Goal: Information Seeking & Learning: Learn about a topic

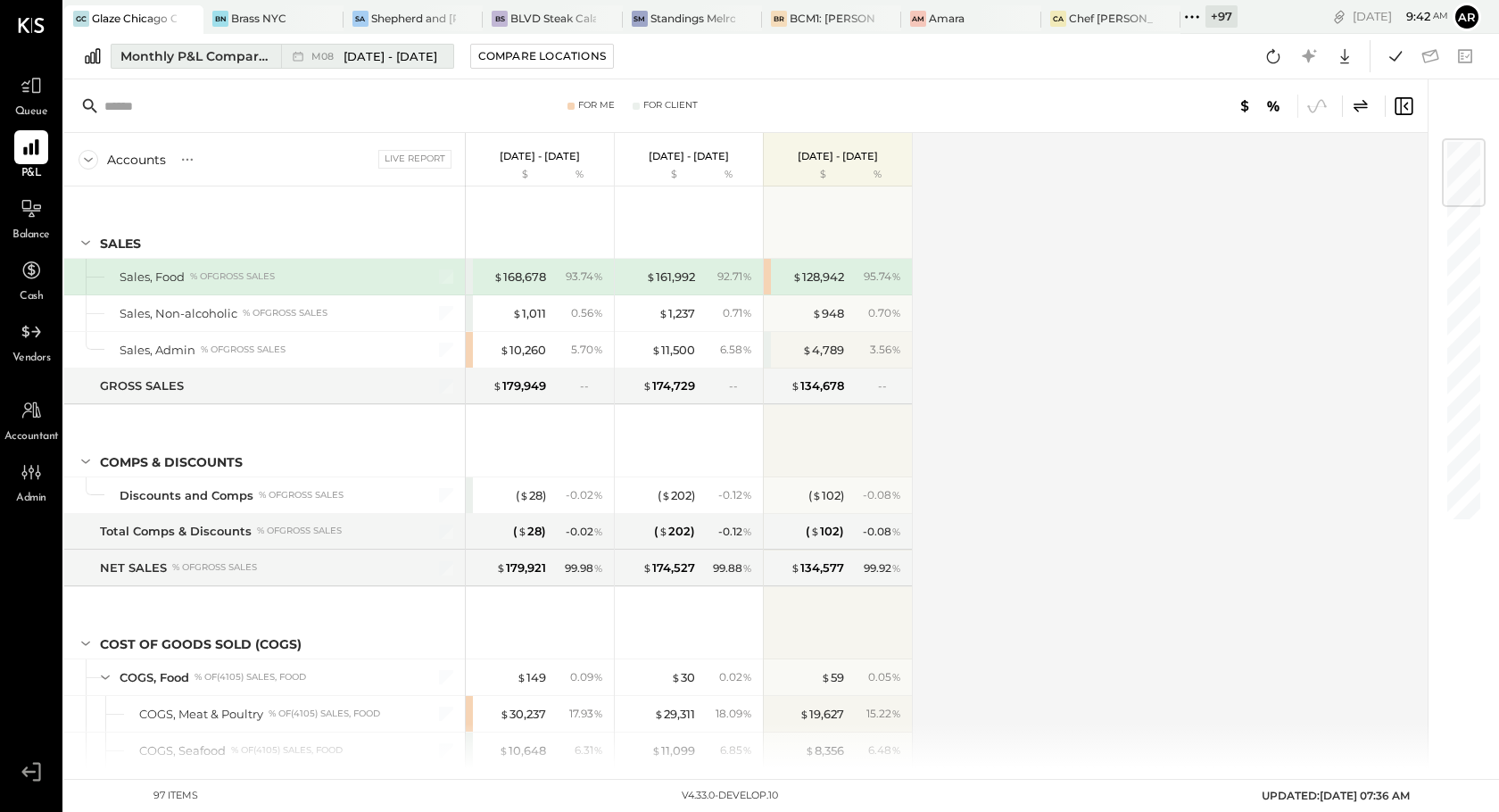
click at [326, 62] on div "M08 Aug 1 - 31, 2025" at bounding box center [374, 56] width 126 height 17
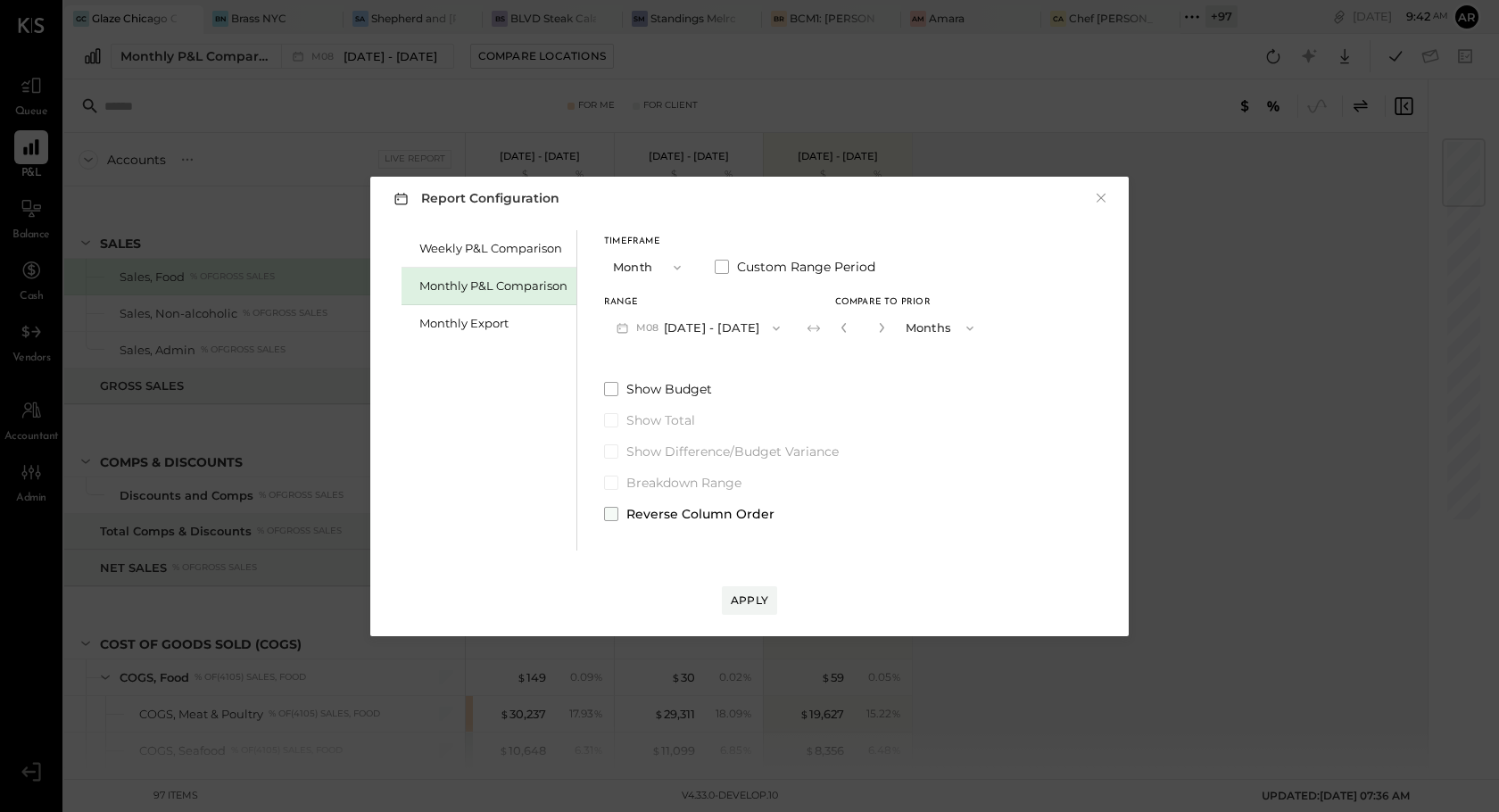
click at [615, 511] on span at bounding box center [612, 514] width 15 height 15
click at [738, 595] on div "Apply" at bounding box center [750, 600] width 38 height 15
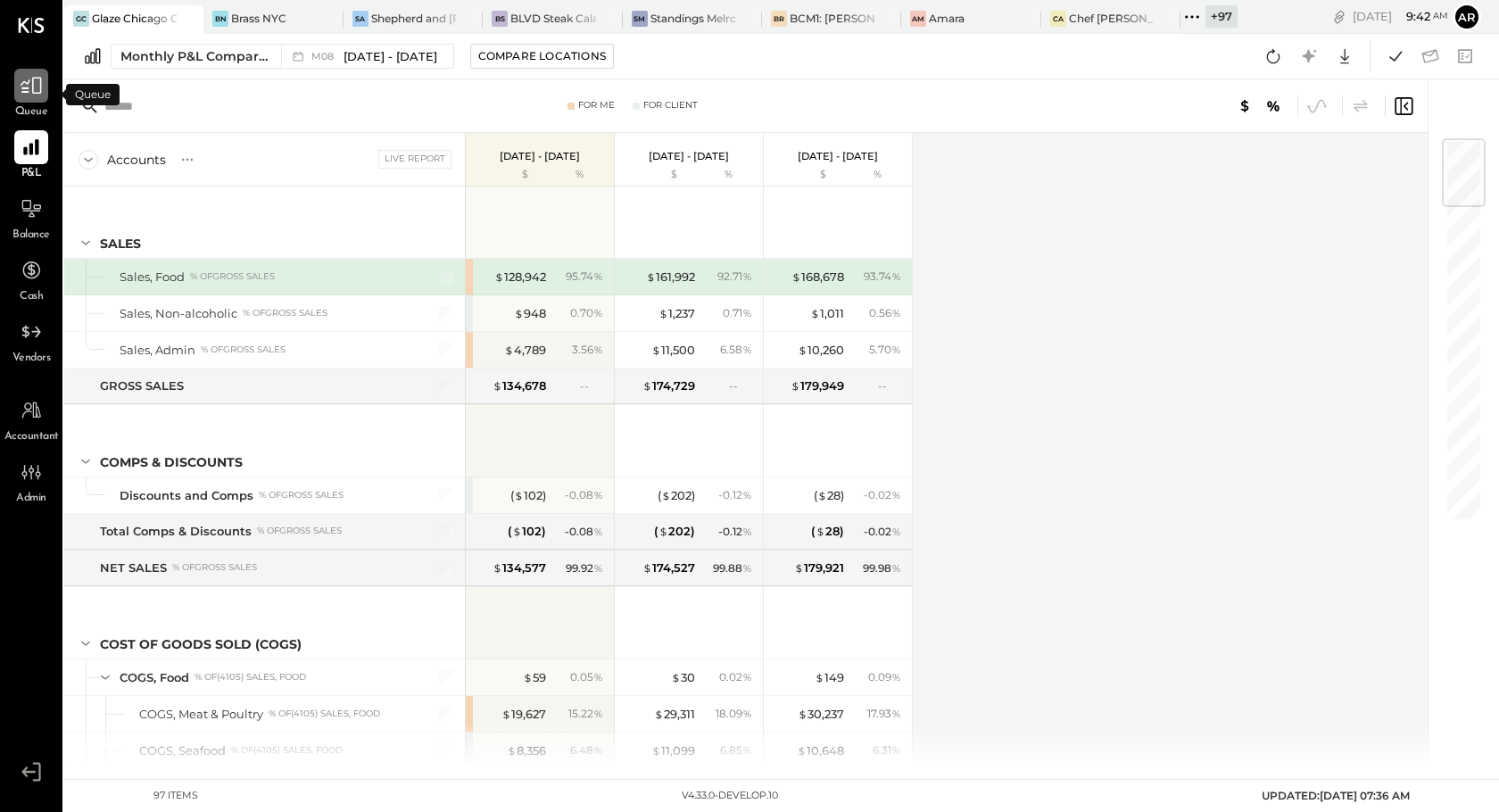
click at [27, 89] on icon at bounding box center [30, 86] width 23 height 23
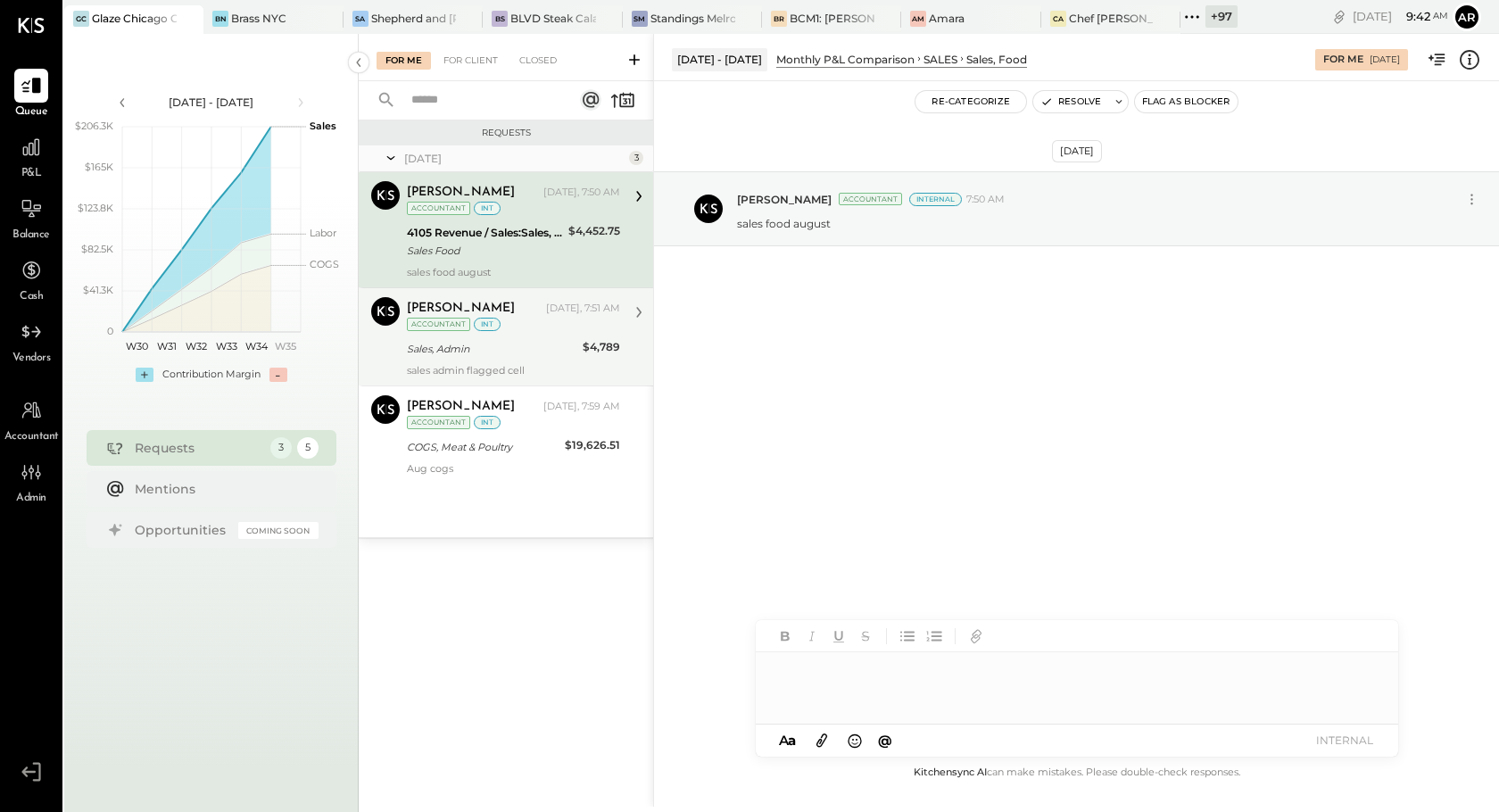
click at [537, 347] on div "Sales, Admin" at bounding box center [492, 349] width 170 height 17
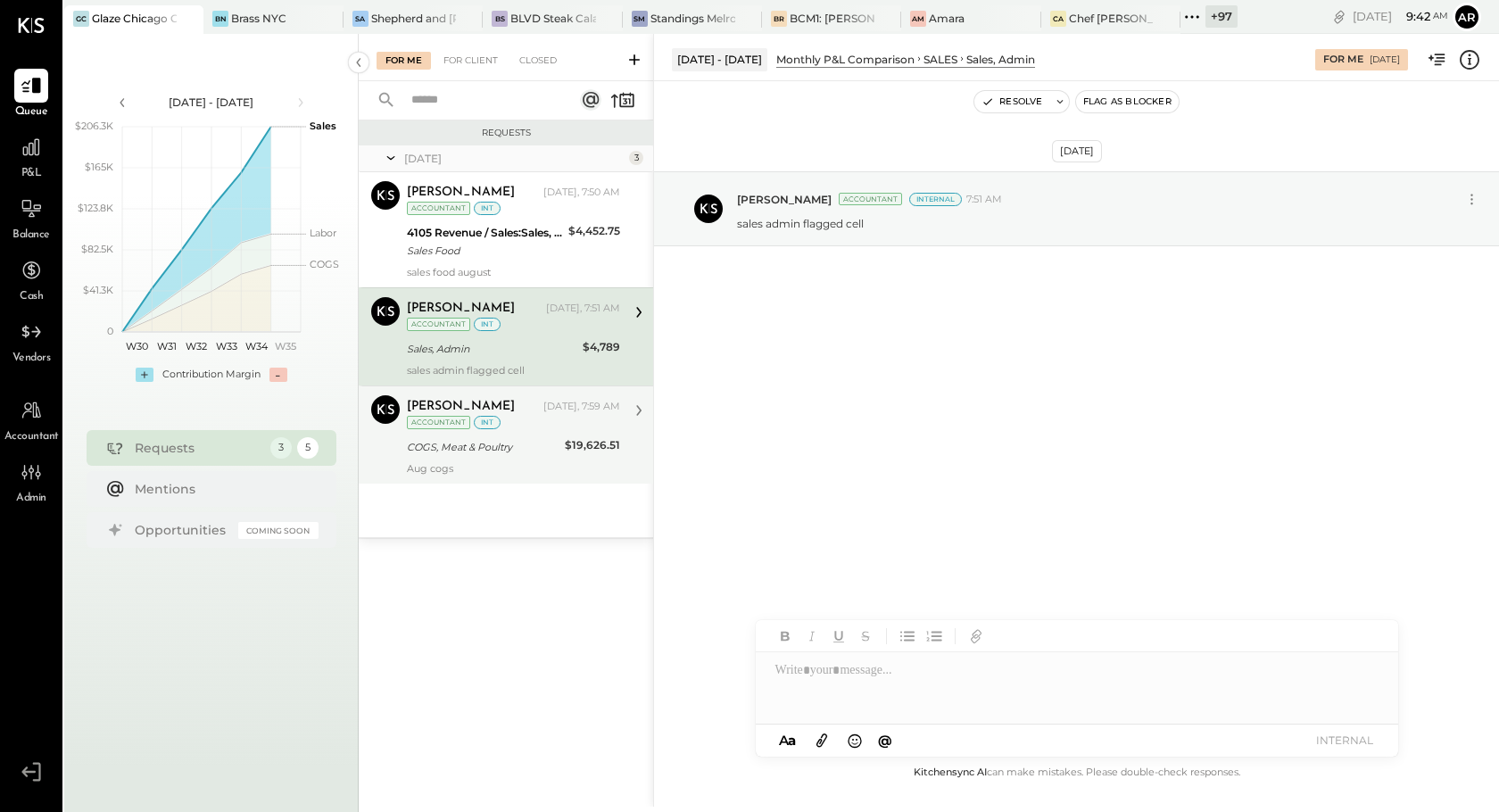
click at [536, 433] on div "Archie Grace Today, 7:59 AM Accountant int COGS, Meat & Poultry $19,626.51 Aug …" at bounding box center [514, 435] width 213 height 79
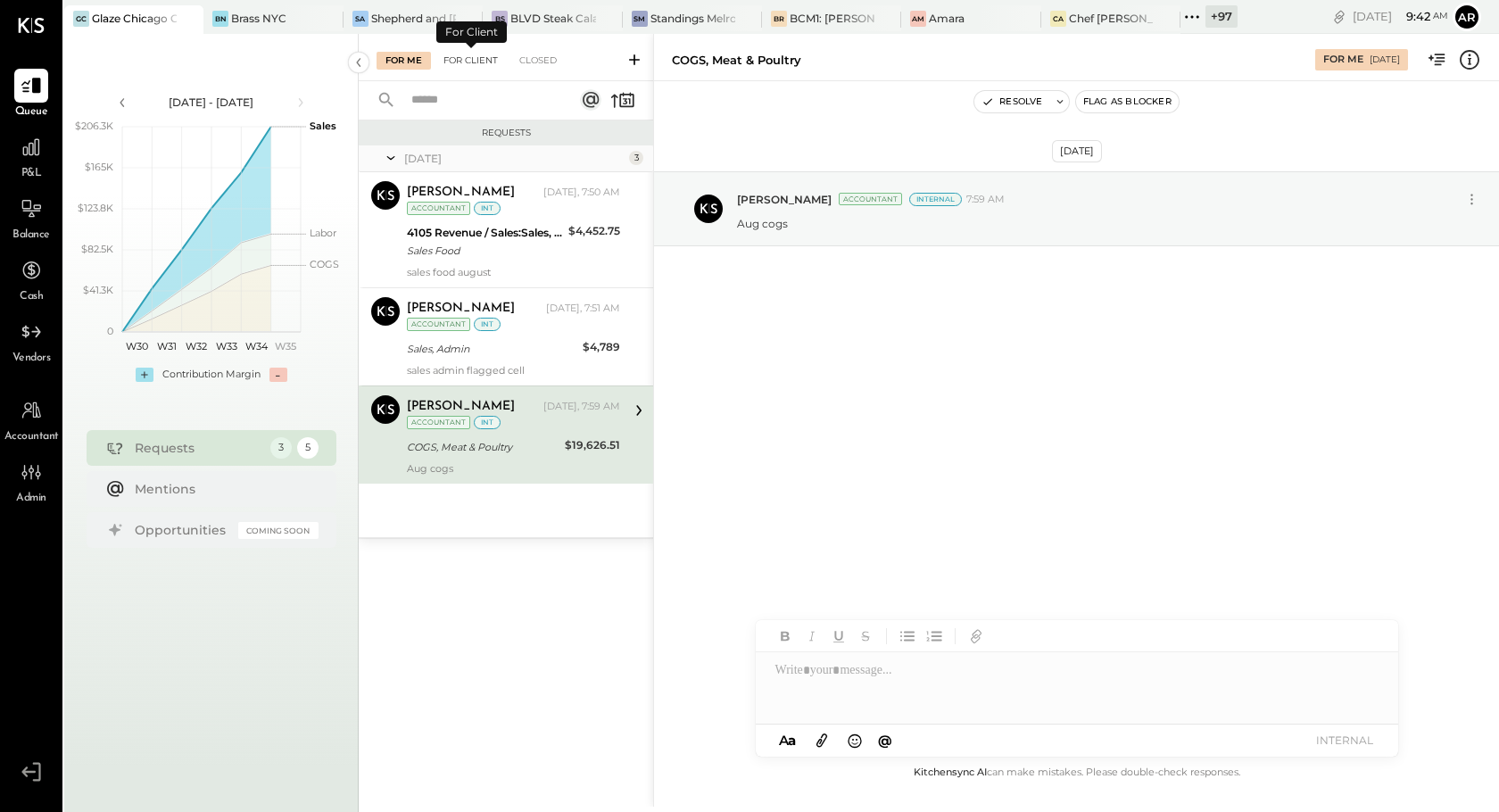
click at [453, 58] on div "For Client" at bounding box center [471, 60] width 73 height 17
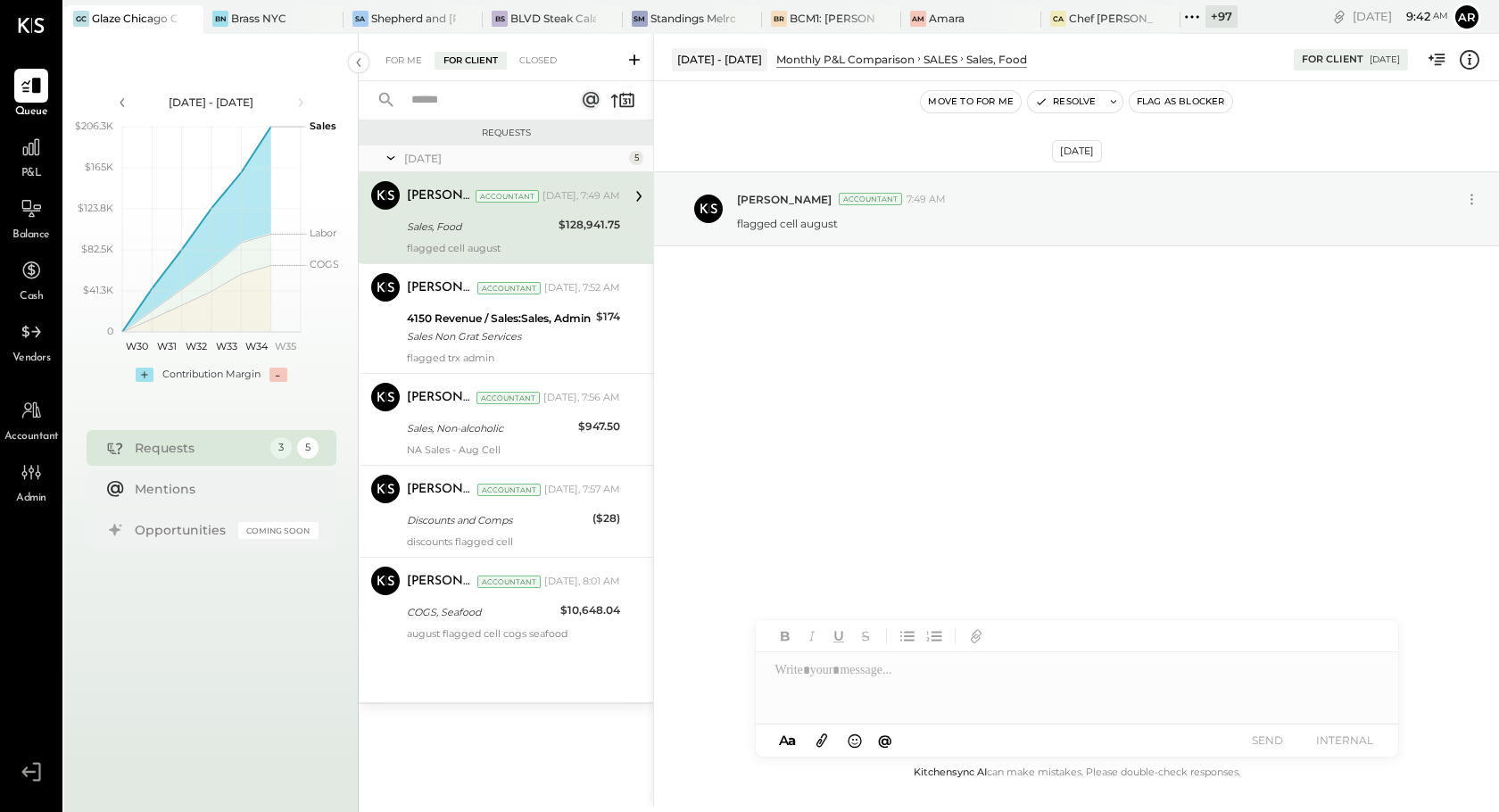
click at [383, 70] on div "For Me For Client Closed" at bounding box center [506, 57] width 294 height 47
click at [393, 60] on div "For Me" at bounding box center [404, 60] width 54 height 17
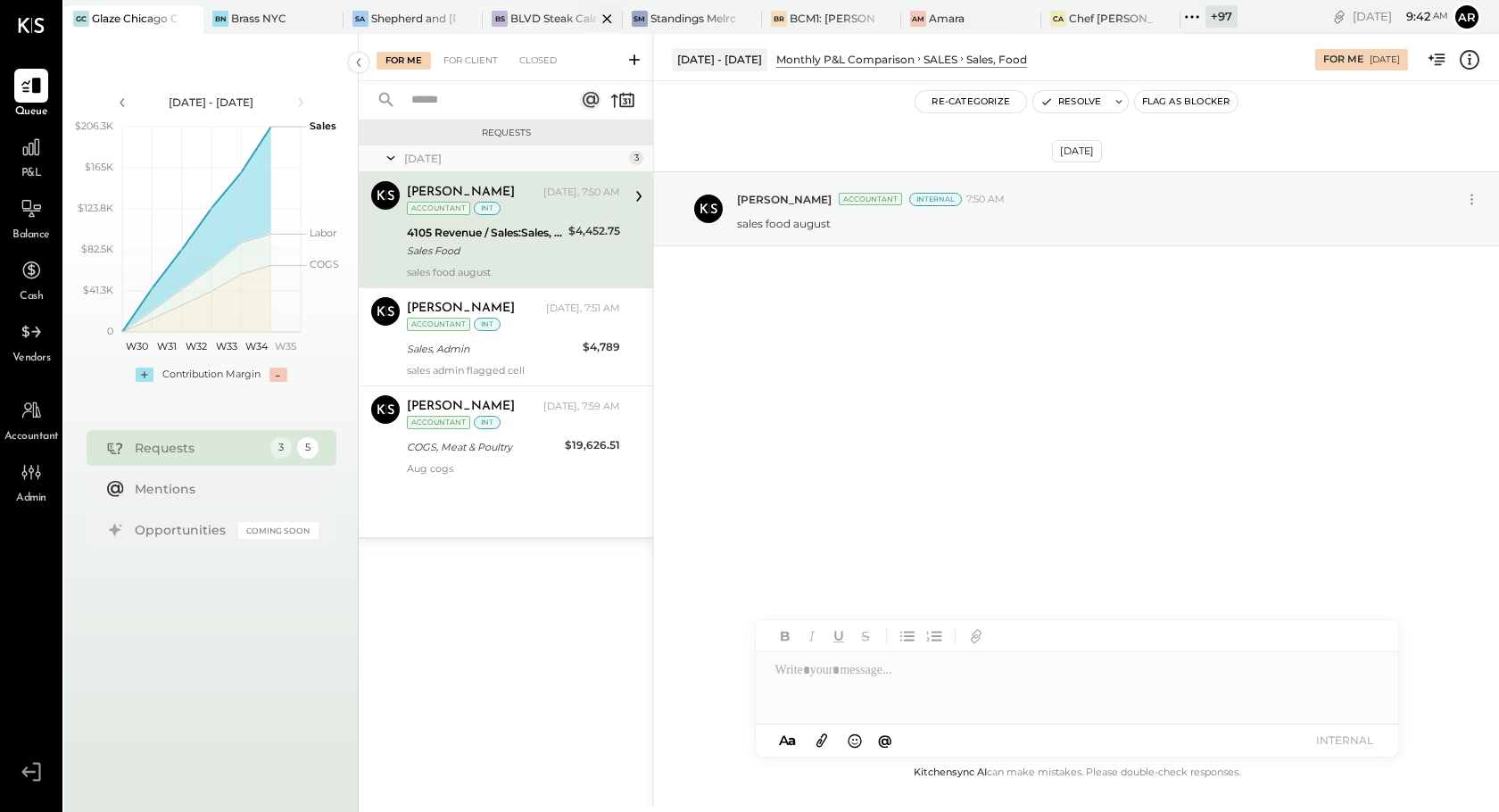
click at [495, 31] on div "BS BLVD Steak Calabasas" at bounding box center [552, 19] width 139 height 29
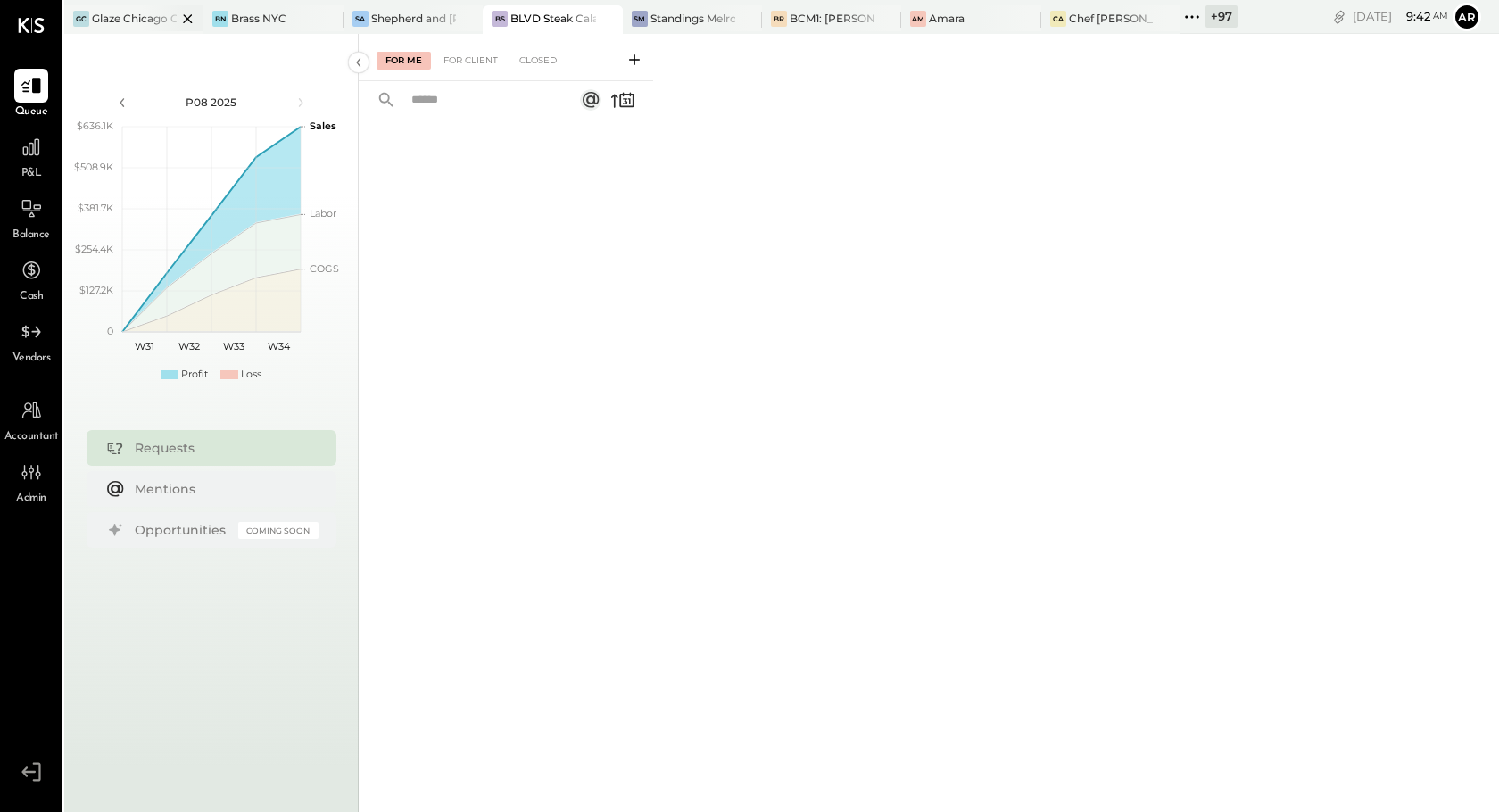
click at [124, 13] on div "Glaze Chicago Ghost - West River Rice LLC" at bounding box center [134, 18] width 85 height 15
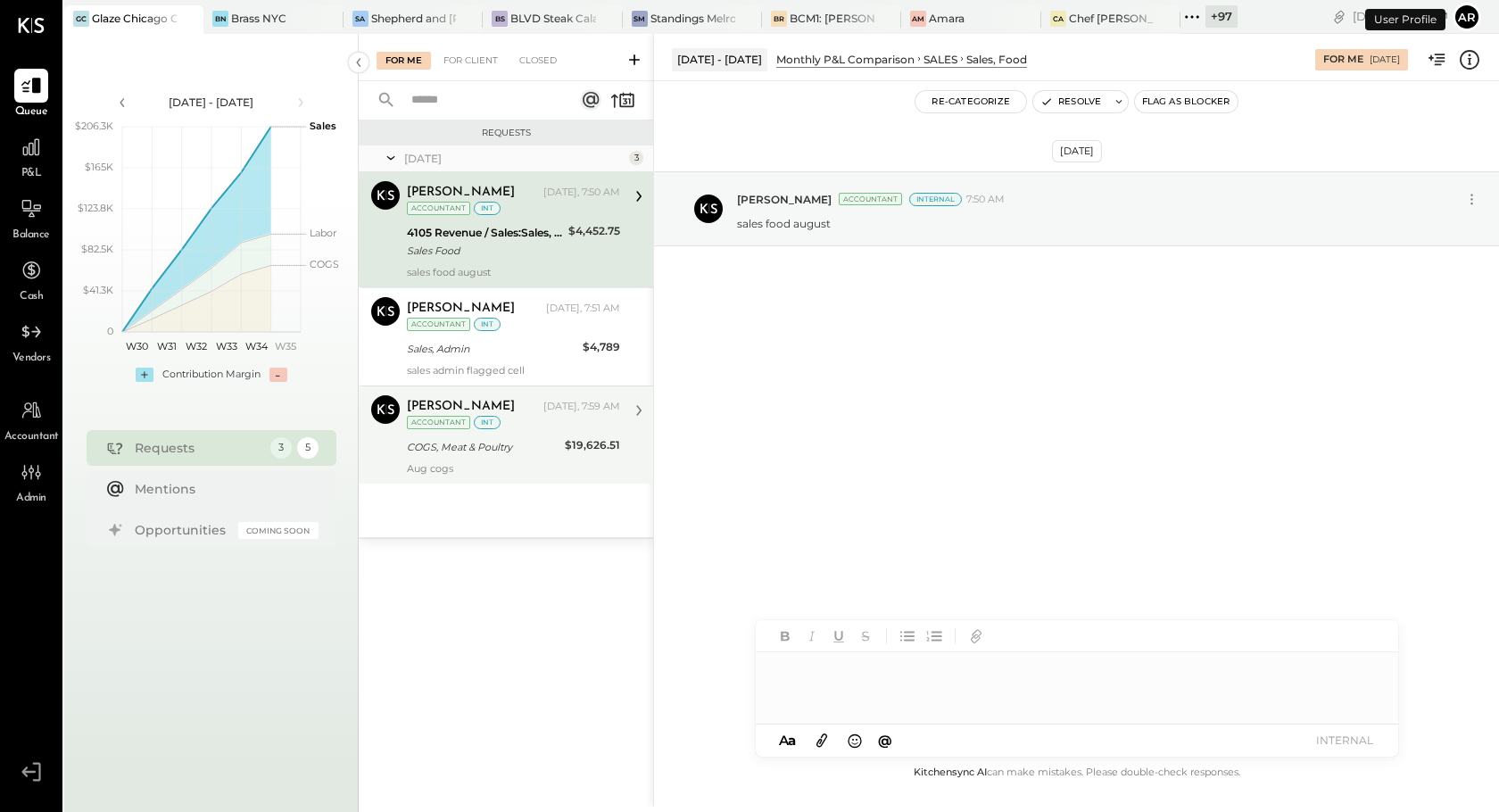
click at [521, 425] on div "Archie Grace Today, 7:59 AM Accountant int" at bounding box center [514, 414] width 213 height 37
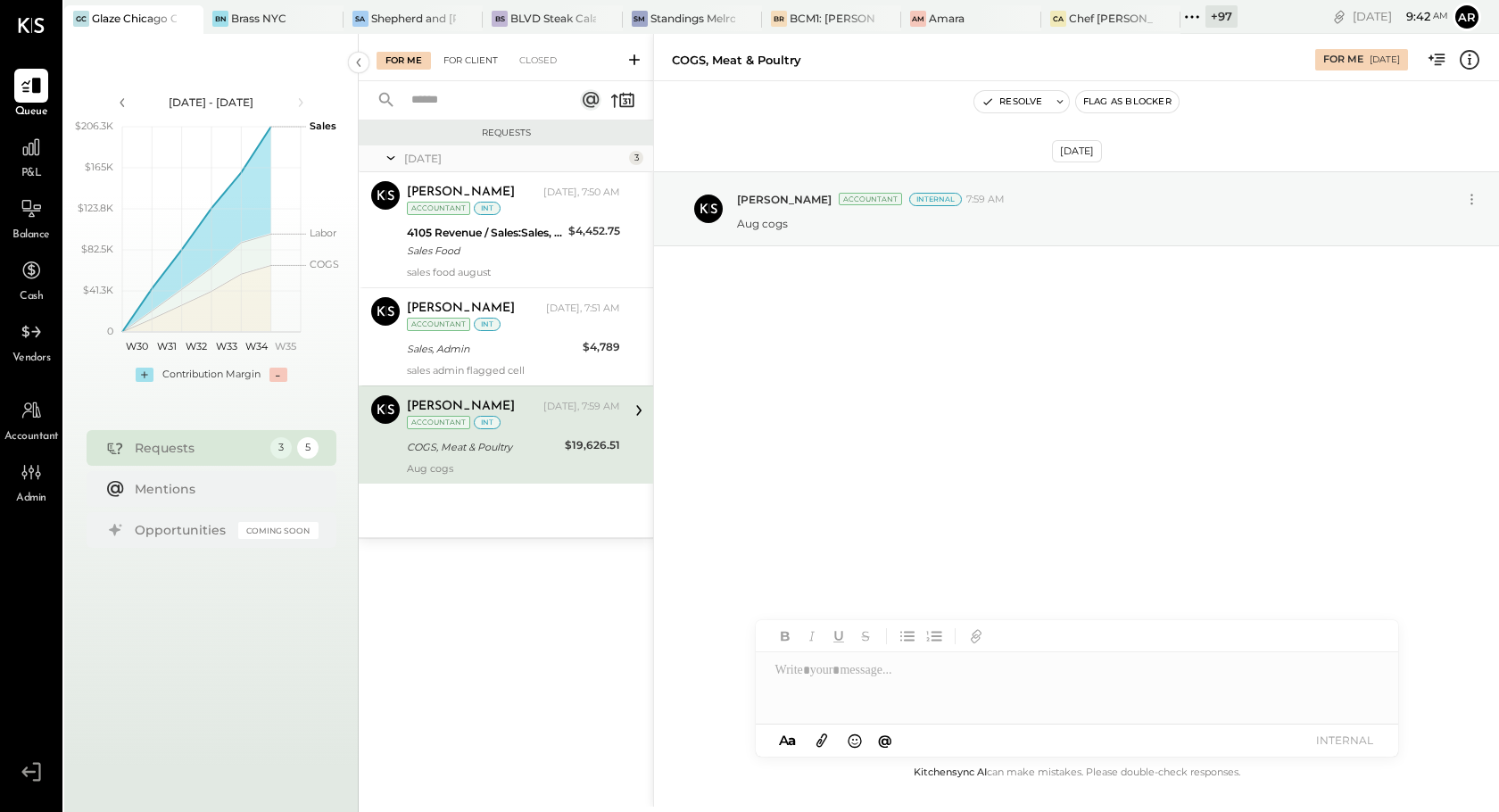
click at [456, 62] on div "For Client" at bounding box center [471, 60] width 73 height 17
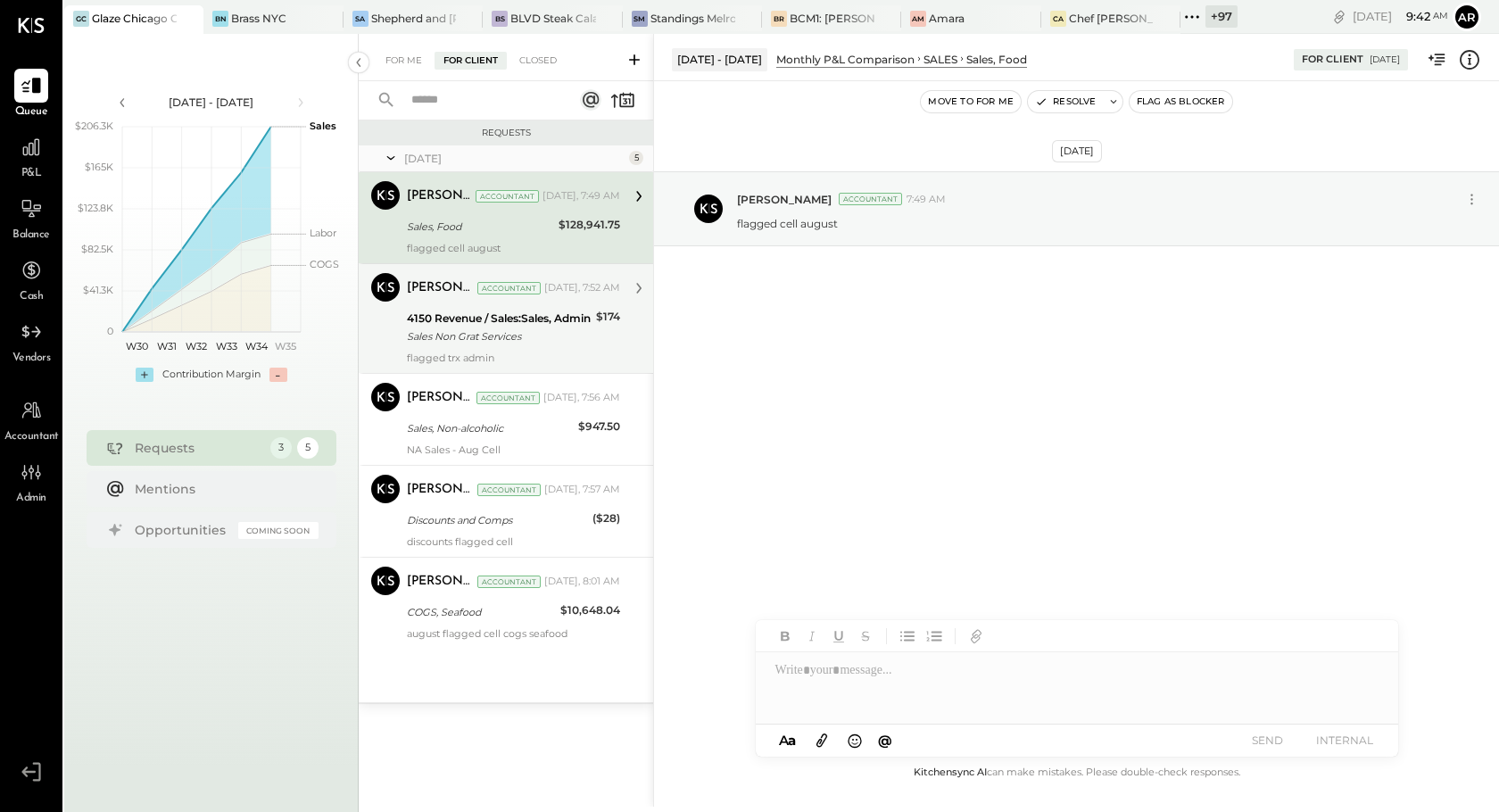
click at [504, 326] on div "4150 Revenue / Sales:Sales, Admin" at bounding box center [499, 318] width 184 height 17
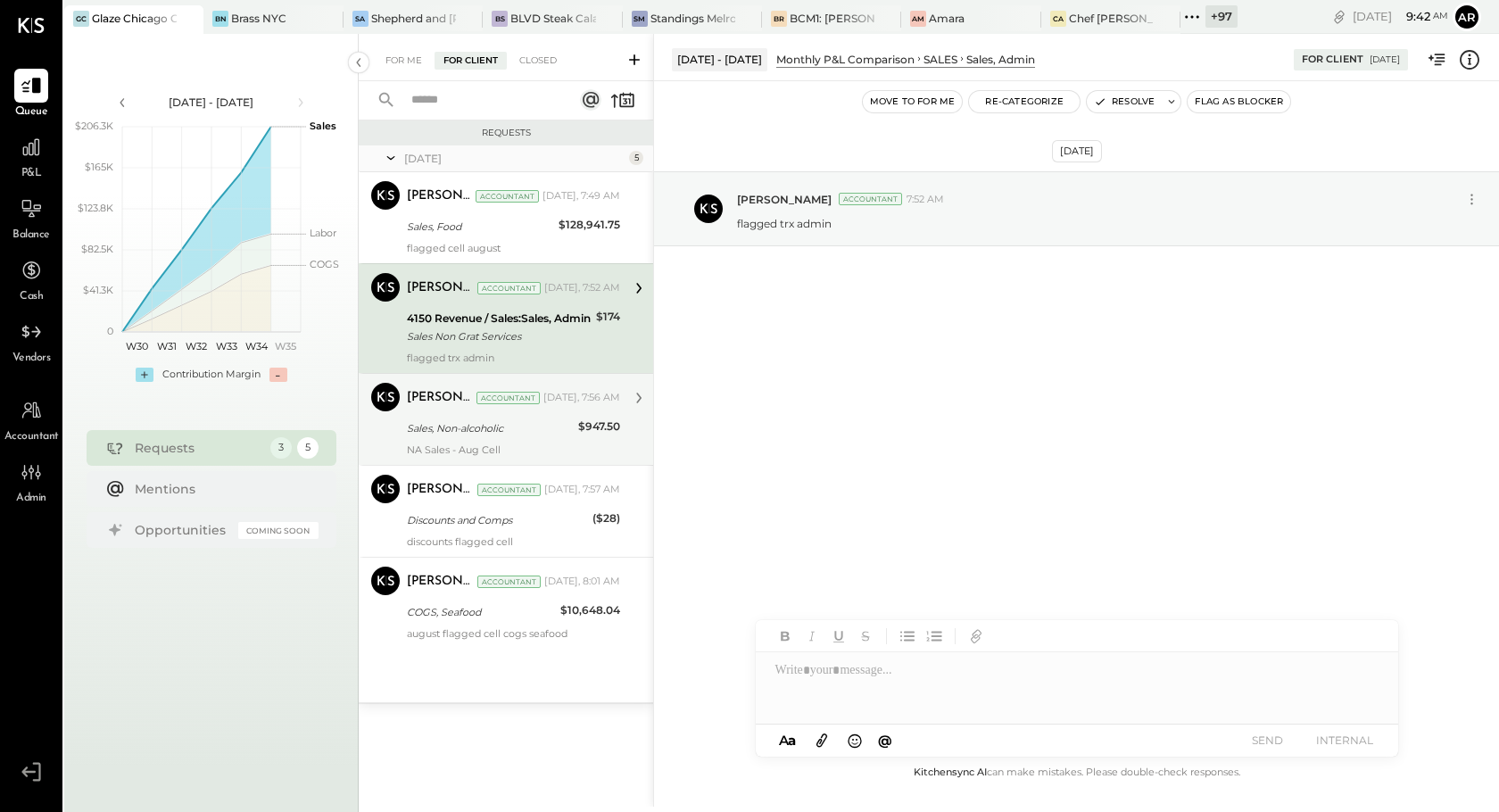
click at [508, 422] on div "Sales, Non-alcoholic" at bounding box center [490, 428] width 166 height 17
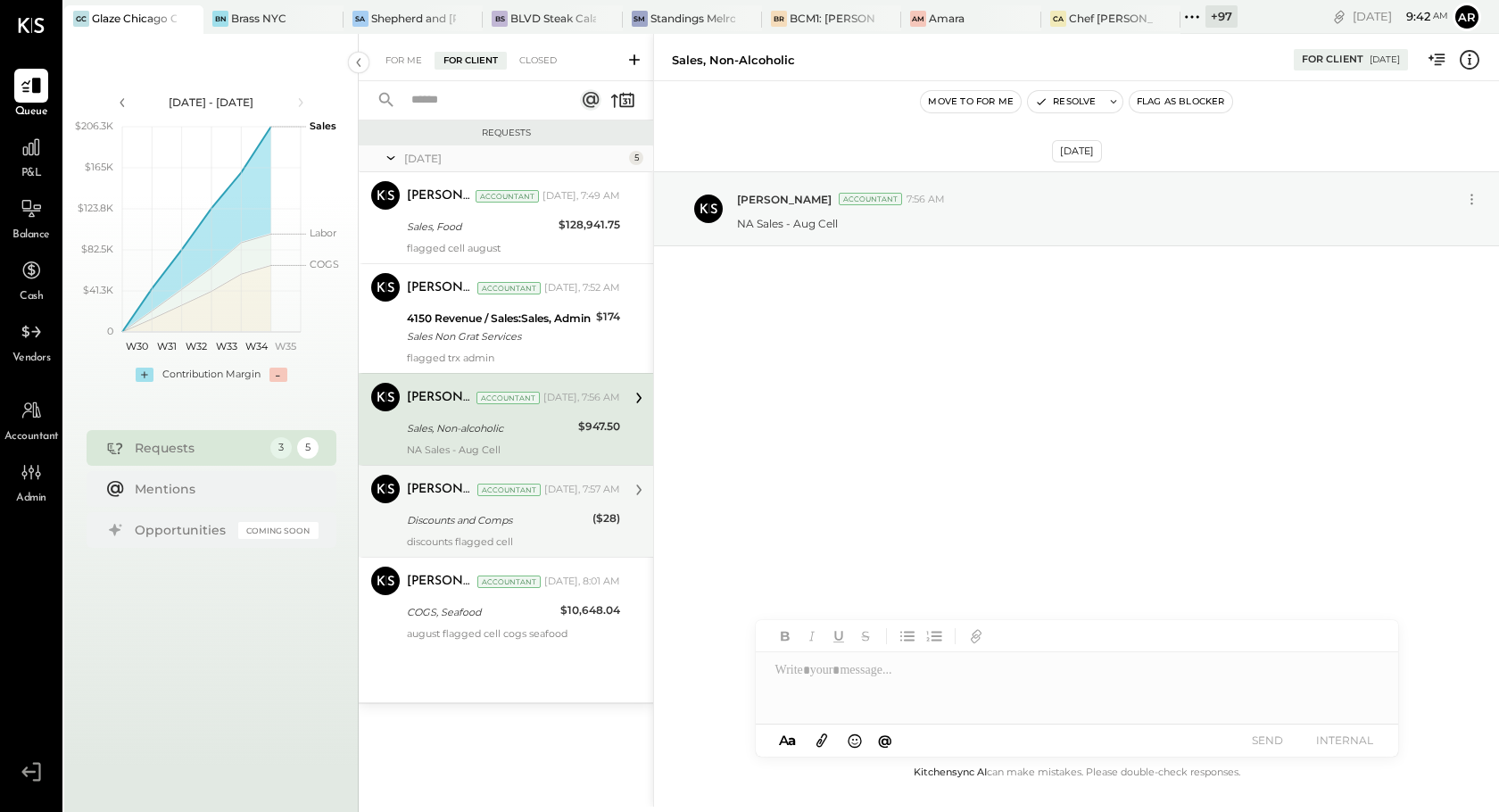
click at [546, 507] on div "Archie Grace Accountant Today, 7:57 AM Discounts and Comps ($28) discounts flag…" at bounding box center [514, 511] width 213 height 74
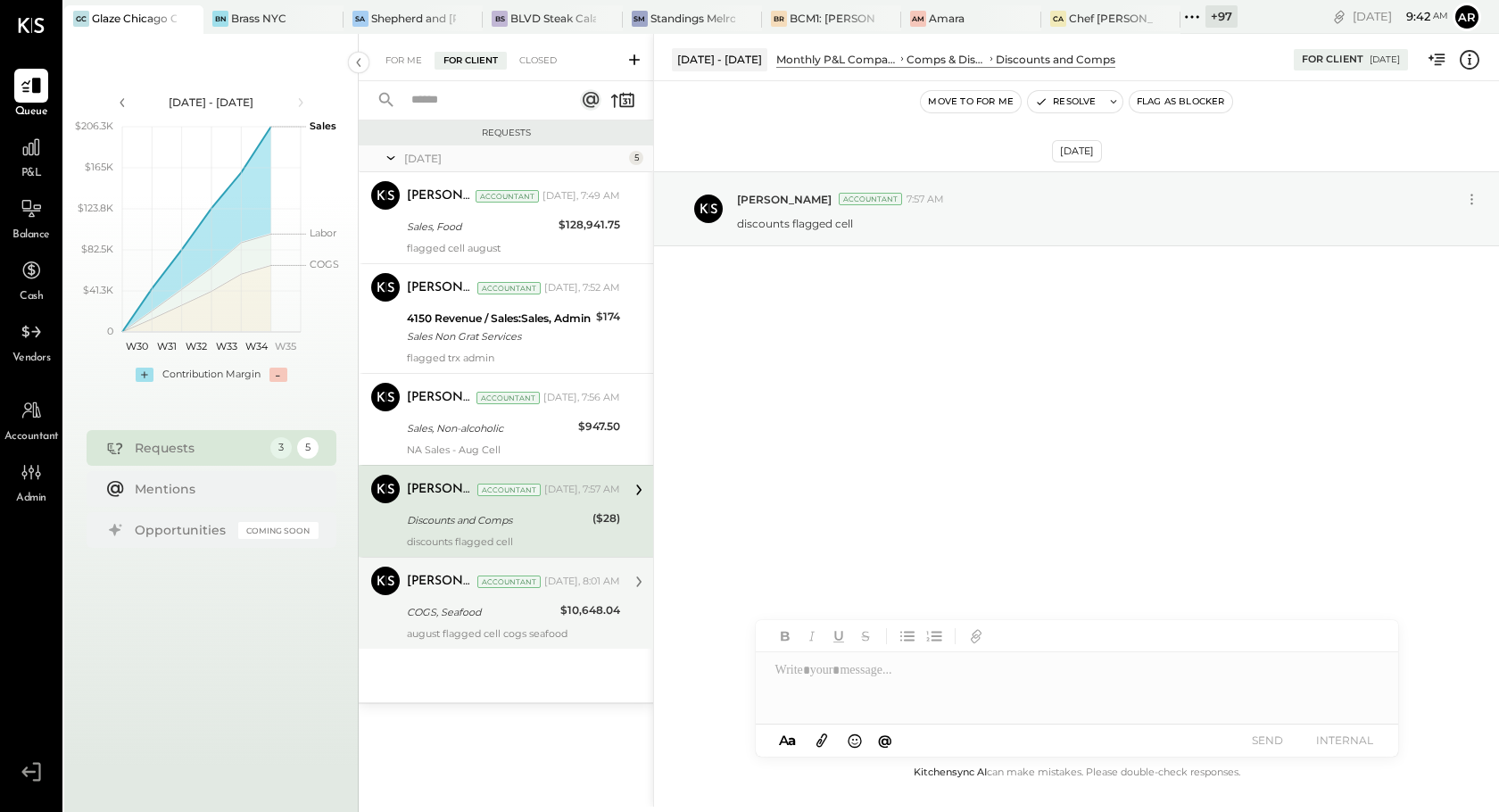
click at [550, 607] on div "COGS, Seafood" at bounding box center [481, 612] width 148 height 17
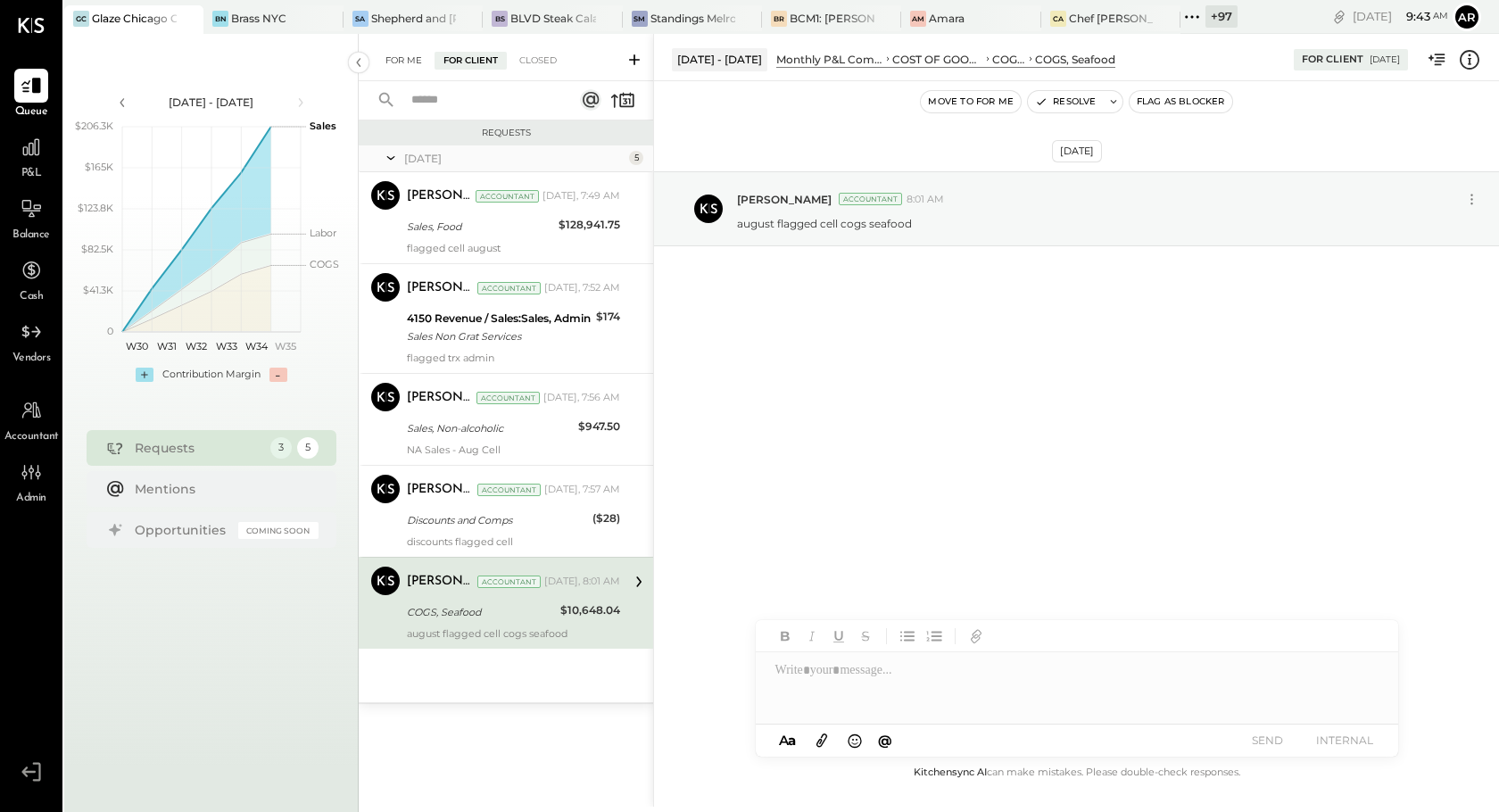
click at [411, 52] on div "For Me" at bounding box center [404, 60] width 54 height 17
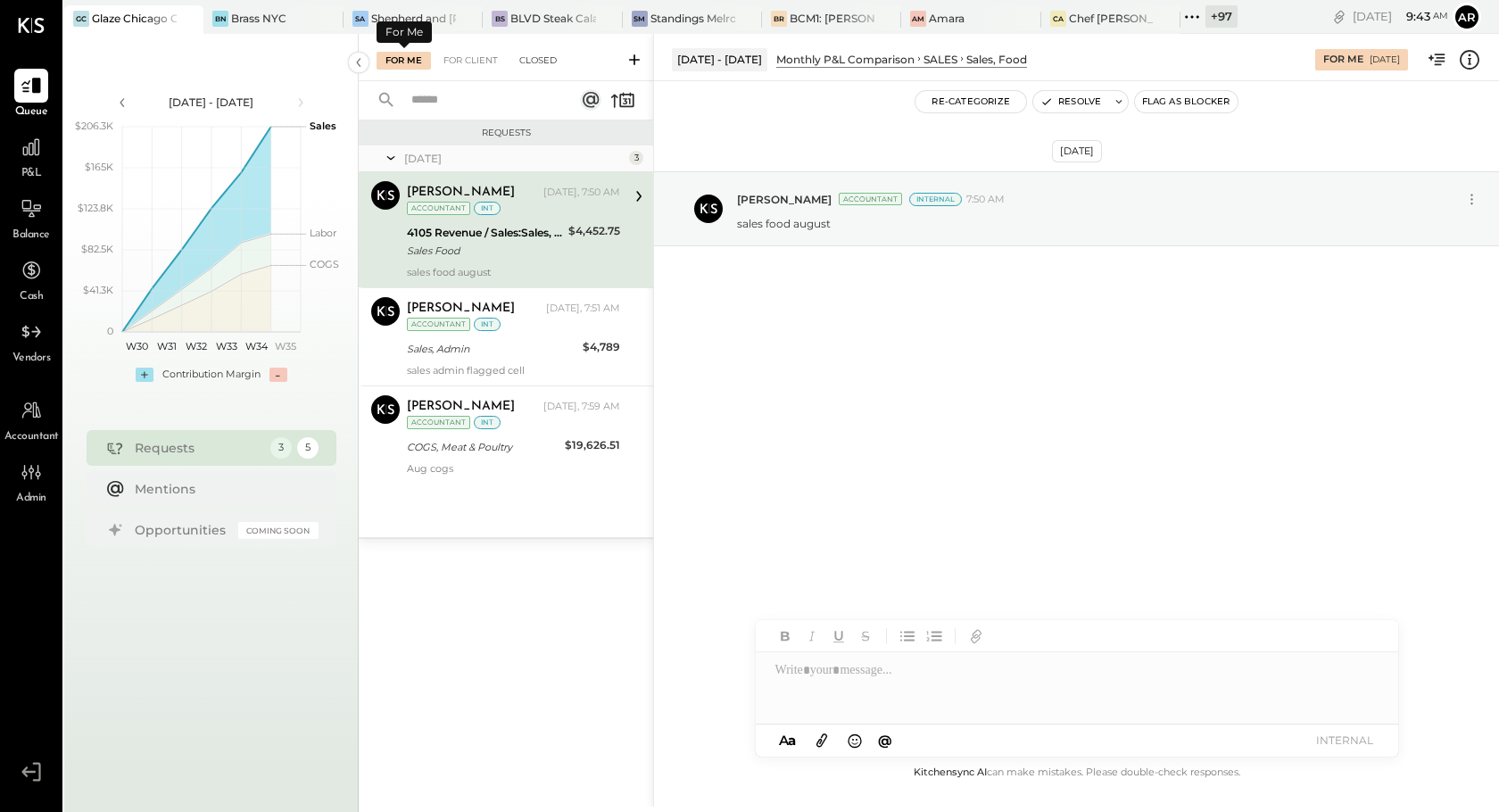
click at [518, 56] on div "Closed" at bounding box center [538, 60] width 55 height 17
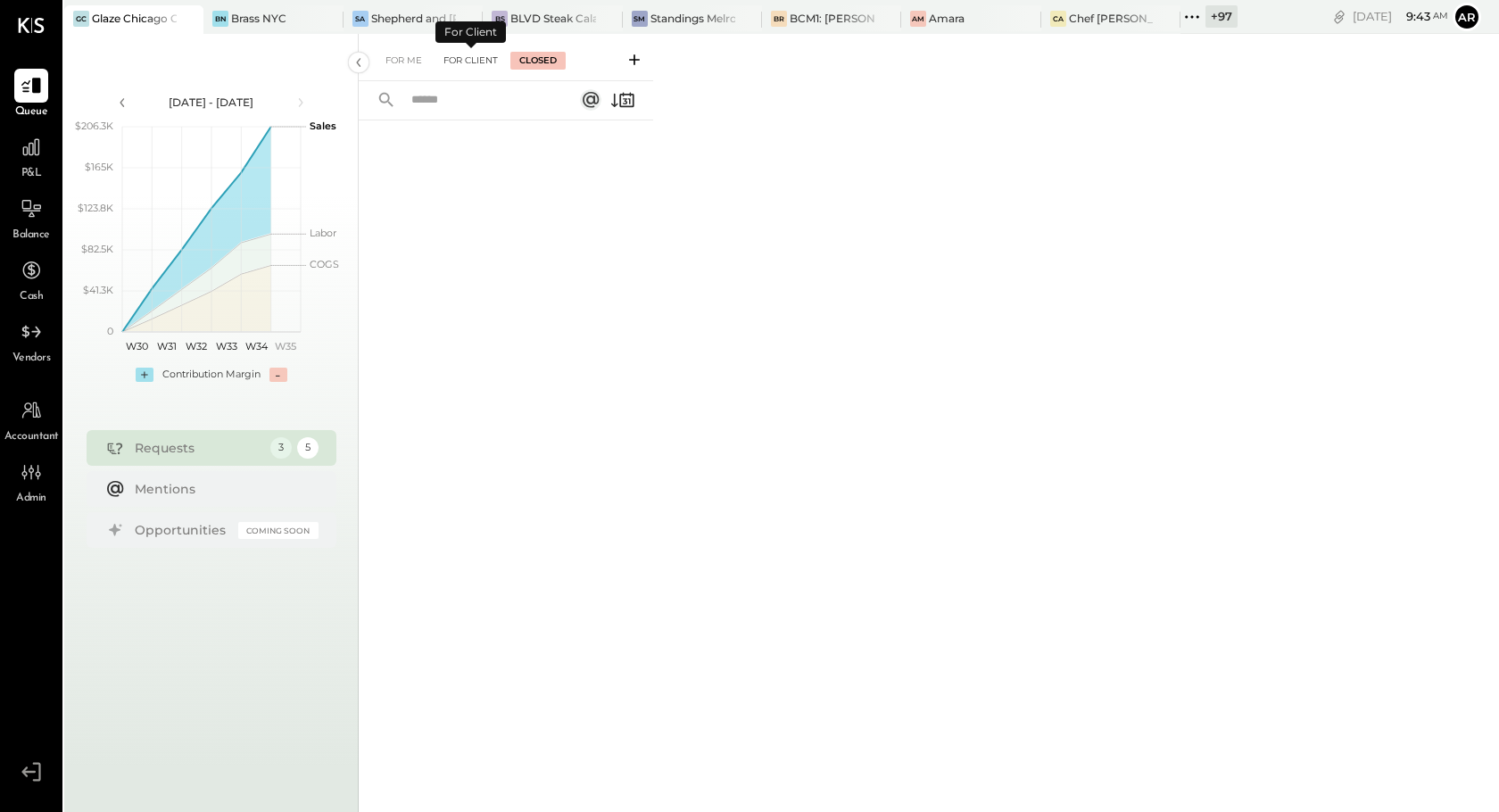
click at [475, 62] on div "For Client" at bounding box center [471, 60] width 73 height 17
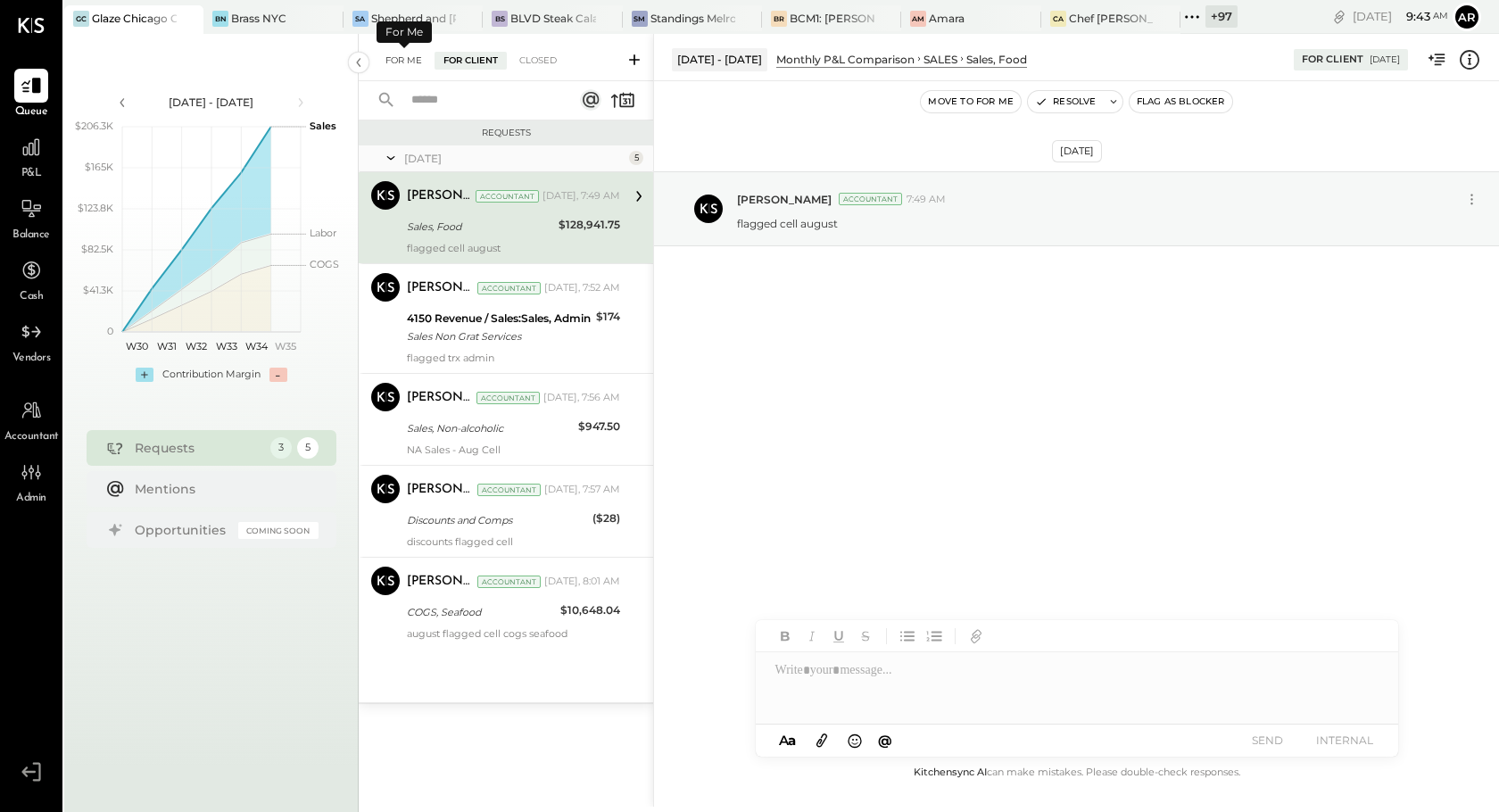
click at [391, 59] on div "For Me" at bounding box center [404, 60] width 54 height 17
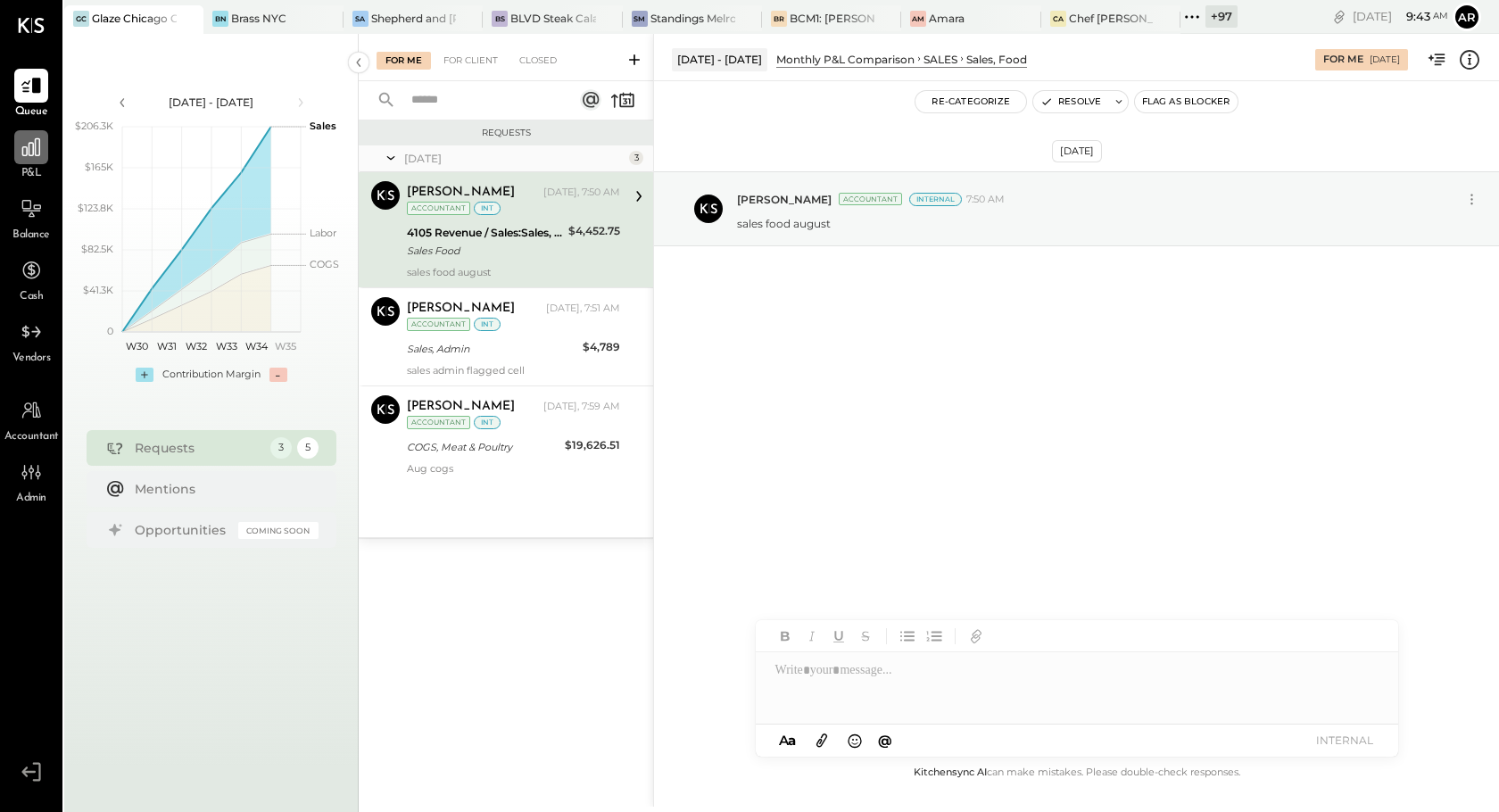
click at [19, 157] on icon at bounding box center [30, 147] width 23 height 23
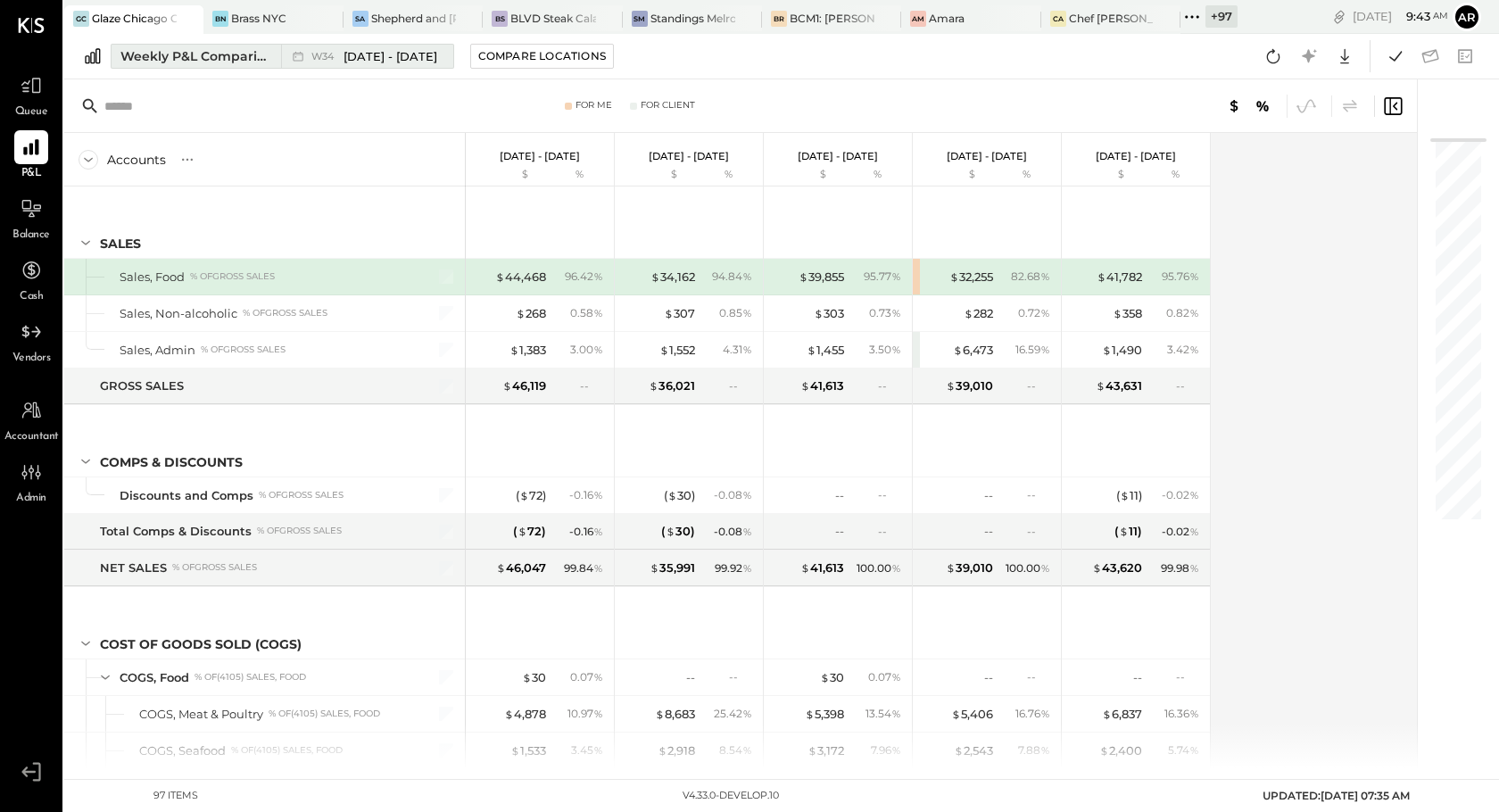
click at [272, 63] on button "Weekly P&L Comparison W34 Aug 18 - 24, 2025" at bounding box center [282, 56] width 344 height 25
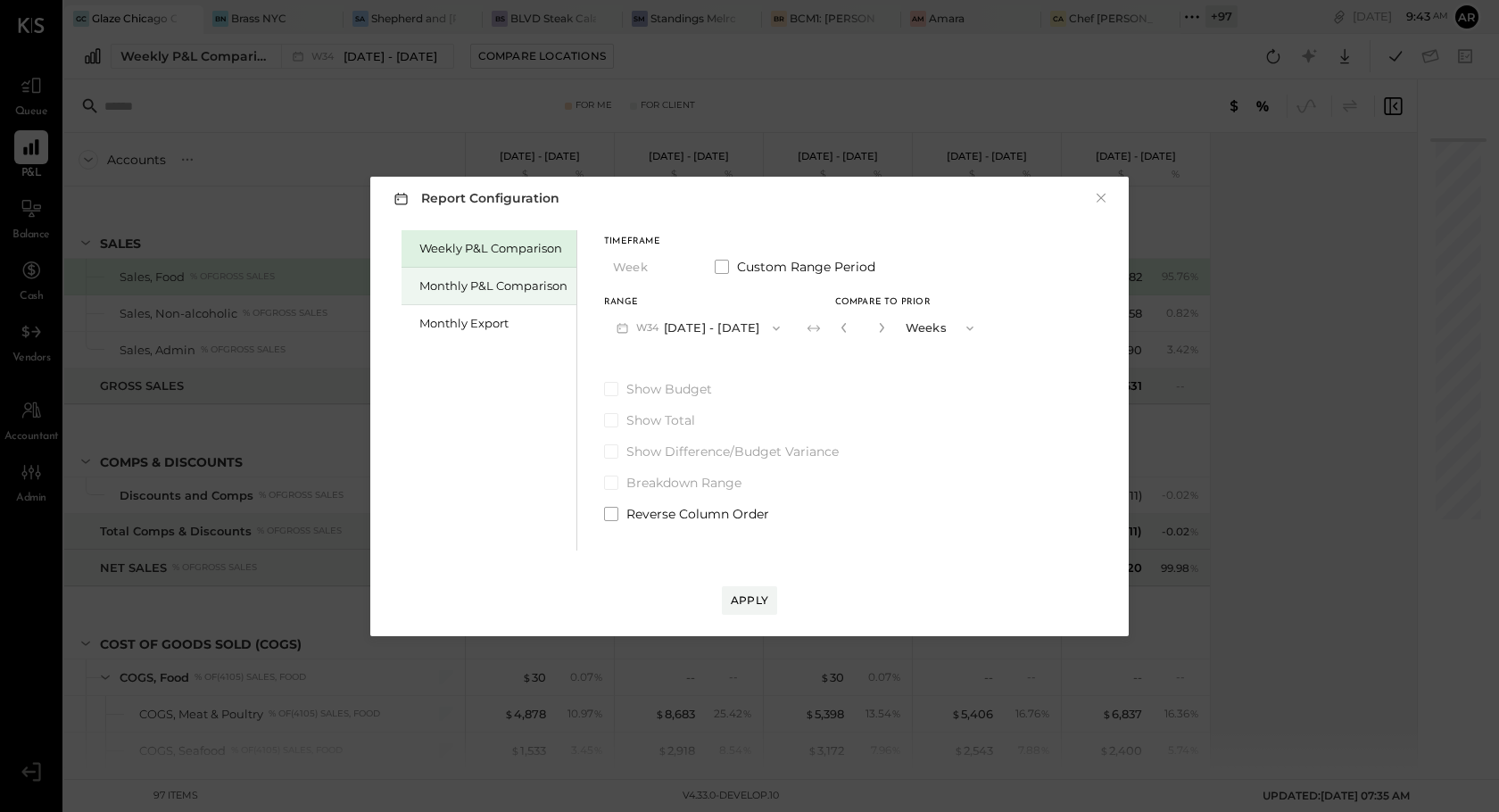
click at [475, 269] on div "Monthly P&L Comparison" at bounding box center [489, 286] width 175 height 38
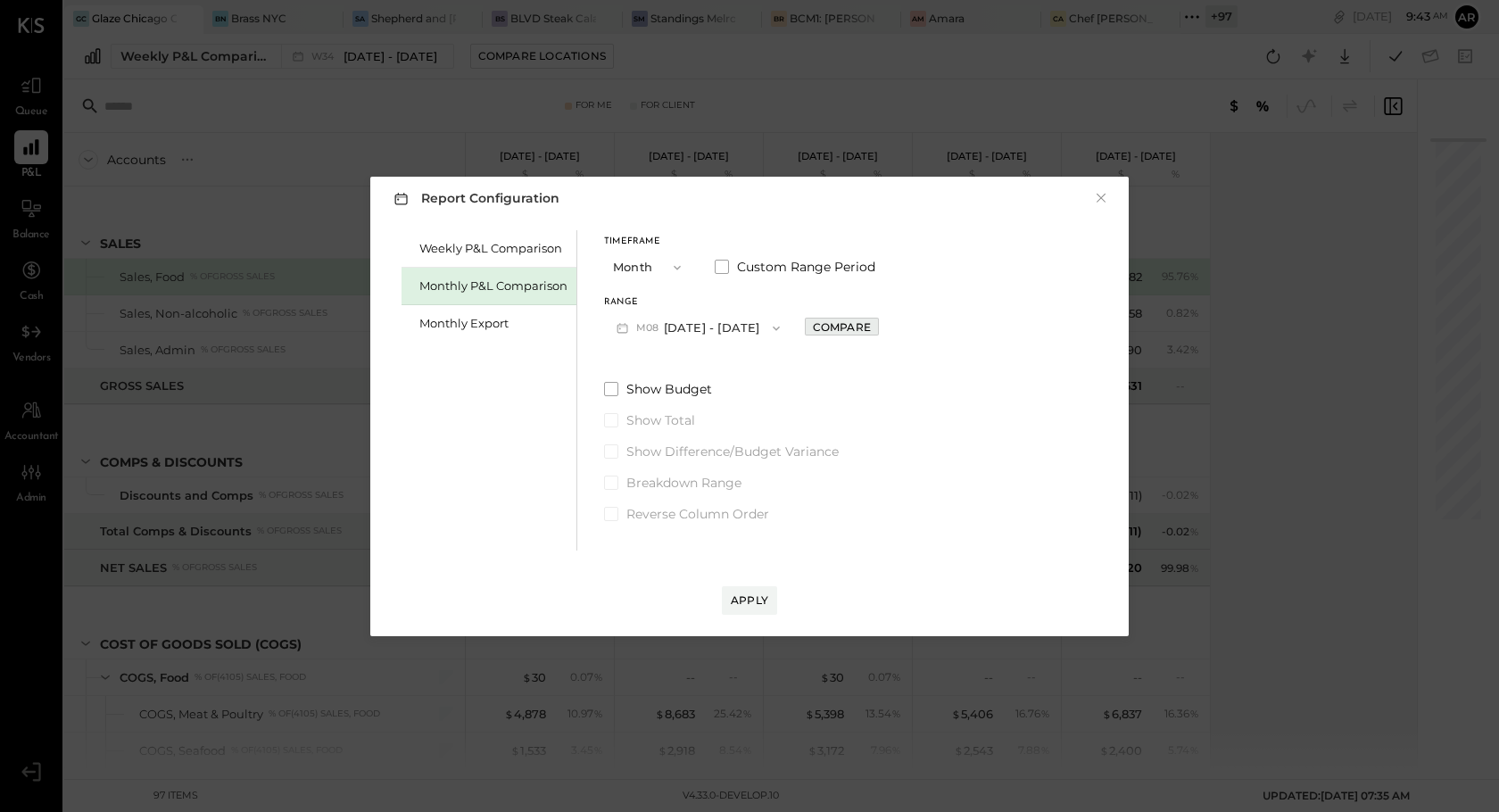
click at [837, 331] on div "Compare" at bounding box center [841, 326] width 58 height 15
click at [876, 327] on icon "button" at bounding box center [882, 327] width 11 height 11
type input "*"
click at [742, 589] on button "Apply" at bounding box center [750, 600] width 55 height 29
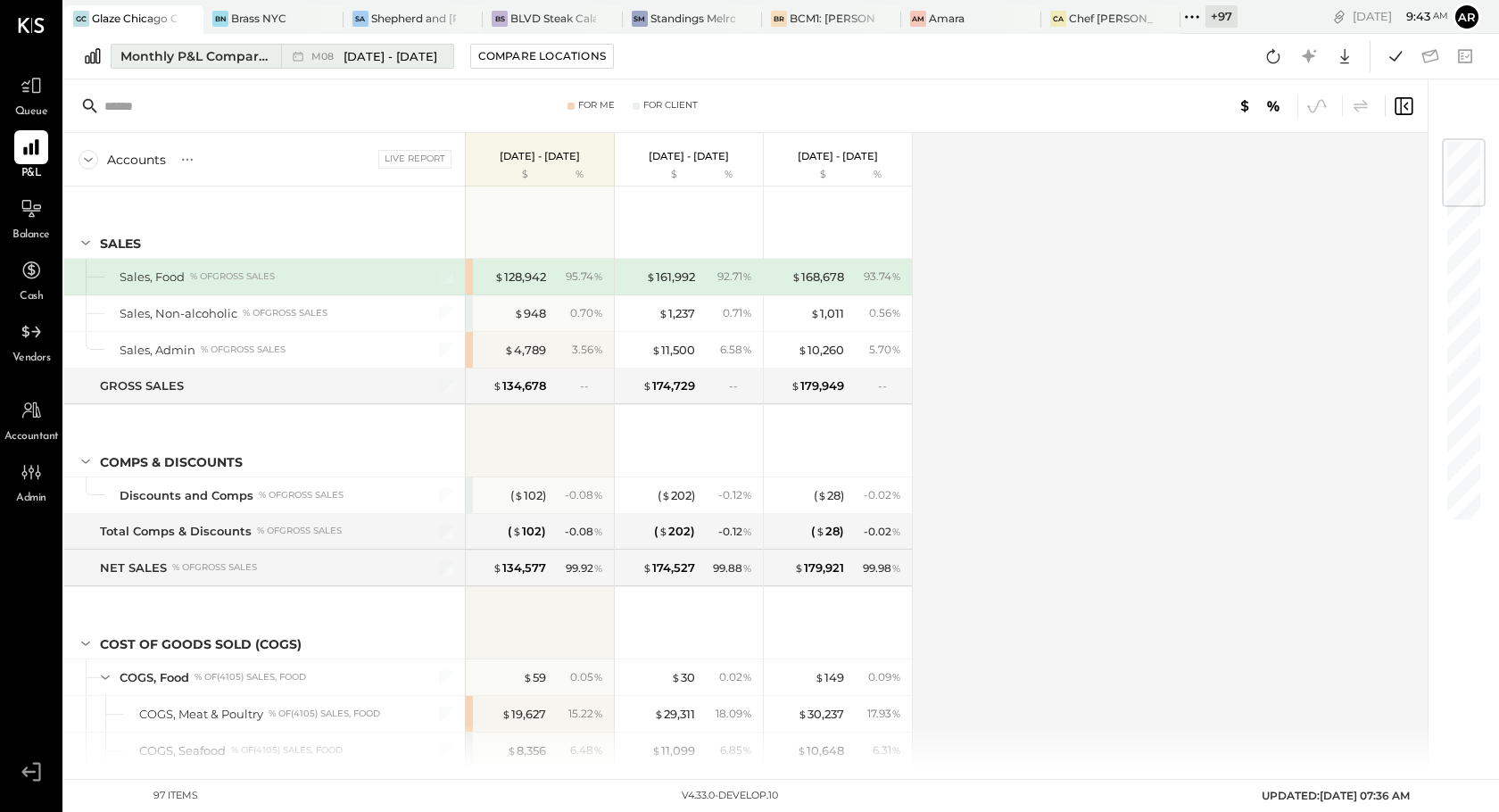
click at [359, 48] on span "[DATE] - [DATE]" at bounding box center [391, 56] width 94 height 17
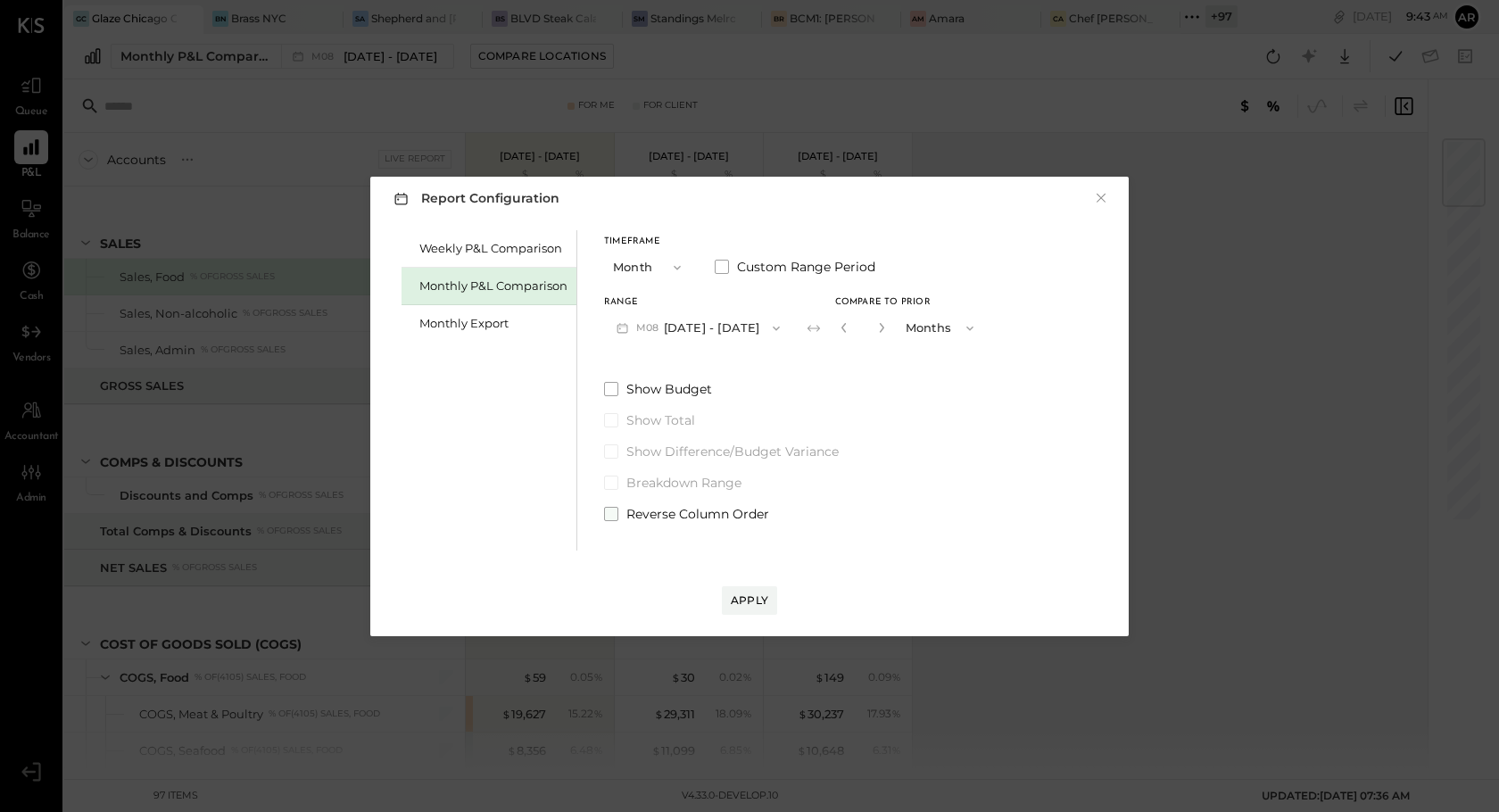
click at [609, 509] on span at bounding box center [612, 514] width 15 height 15
click at [748, 595] on div "Apply" at bounding box center [750, 600] width 38 height 15
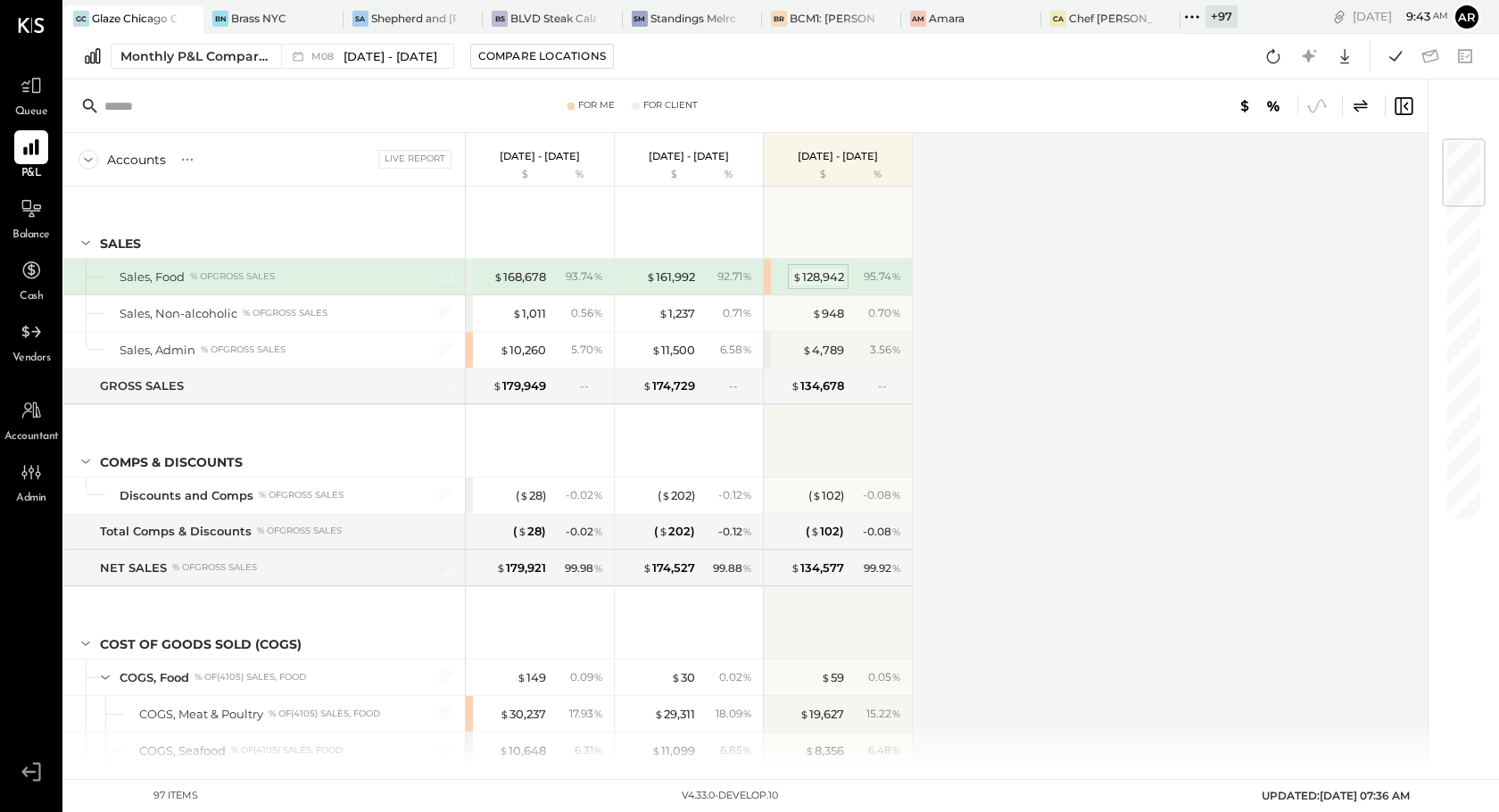
click at [830, 271] on div "$ 128,942" at bounding box center [818, 277] width 51 height 17
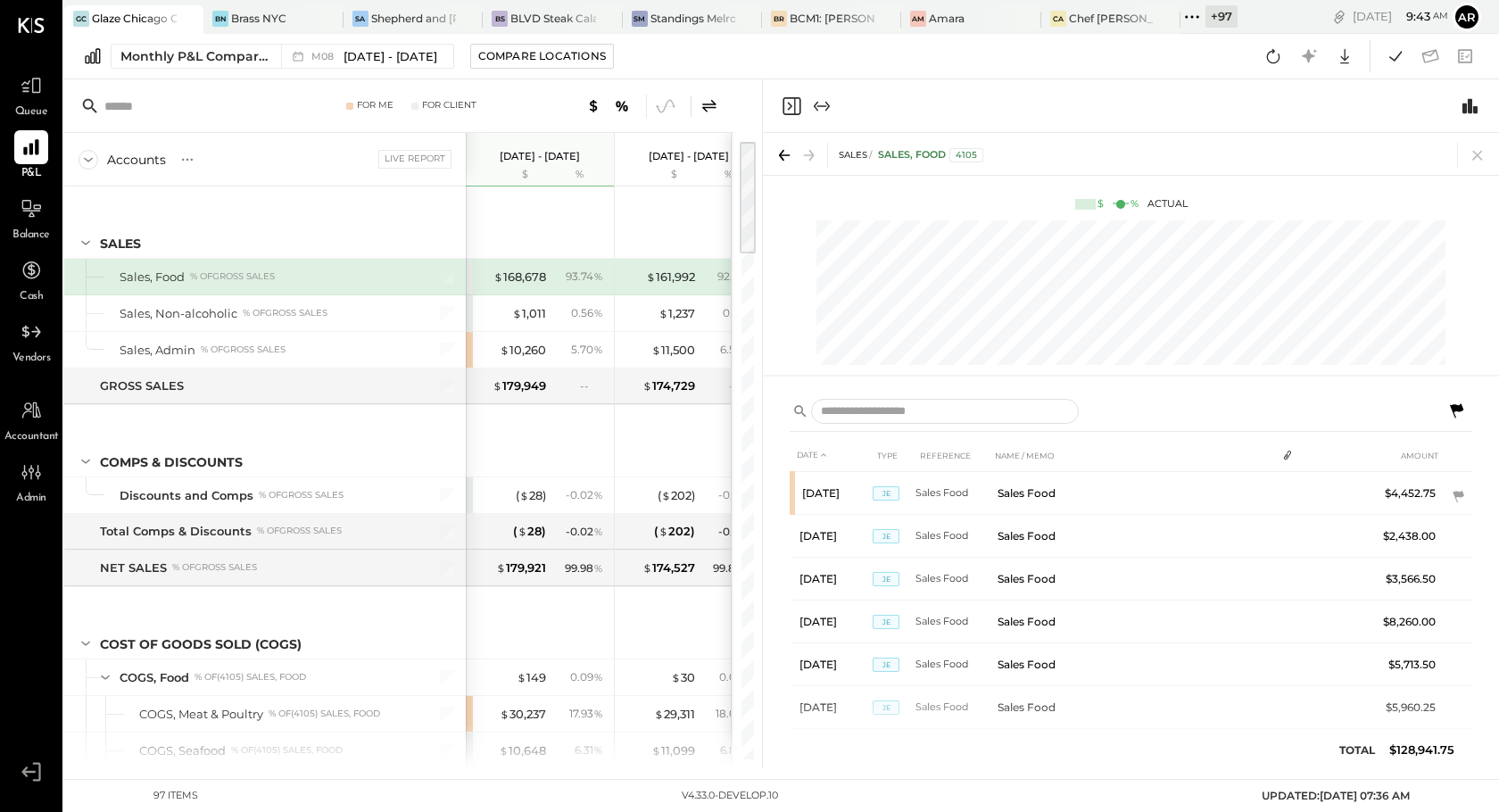
click at [796, 105] on icon "Close panel" at bounding box center [791, 106] width 21 height 21
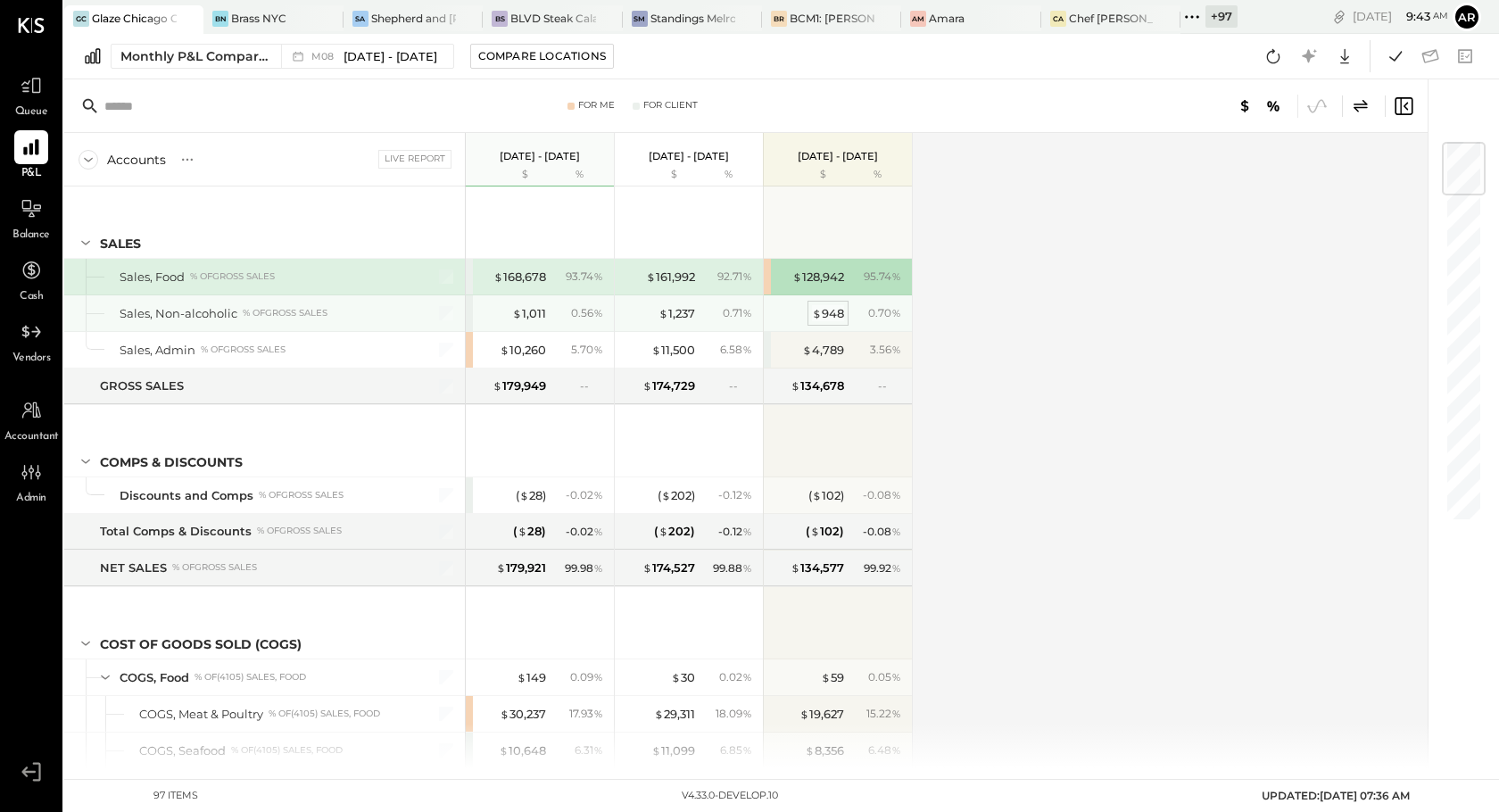
click at [843, 313] on div "$ 948" at bounding box center [828, 314] width 32 height 17
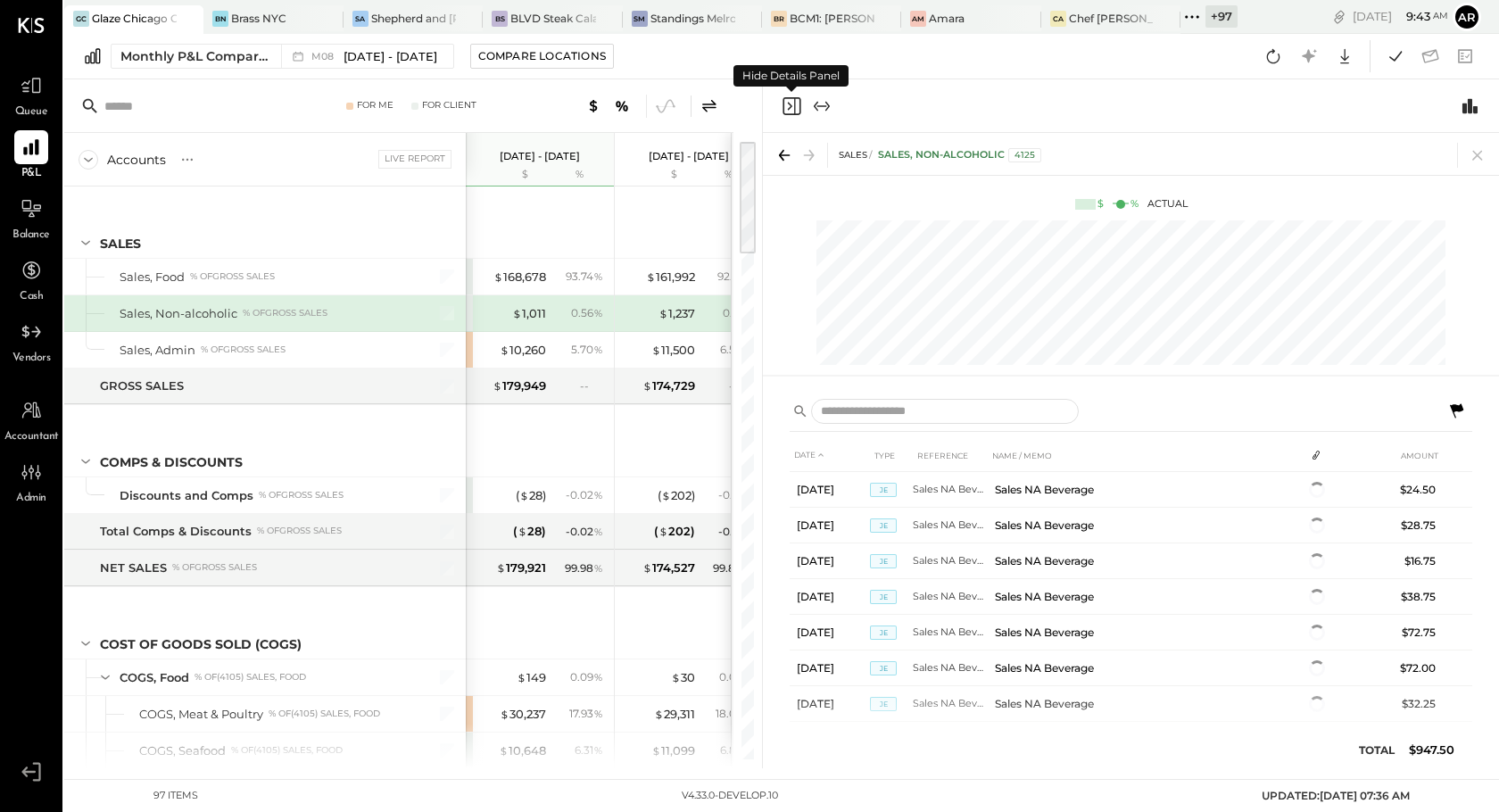
click at [785, 99] on icon "Close panel" at bounding box center [791, 106] width 21 height 21
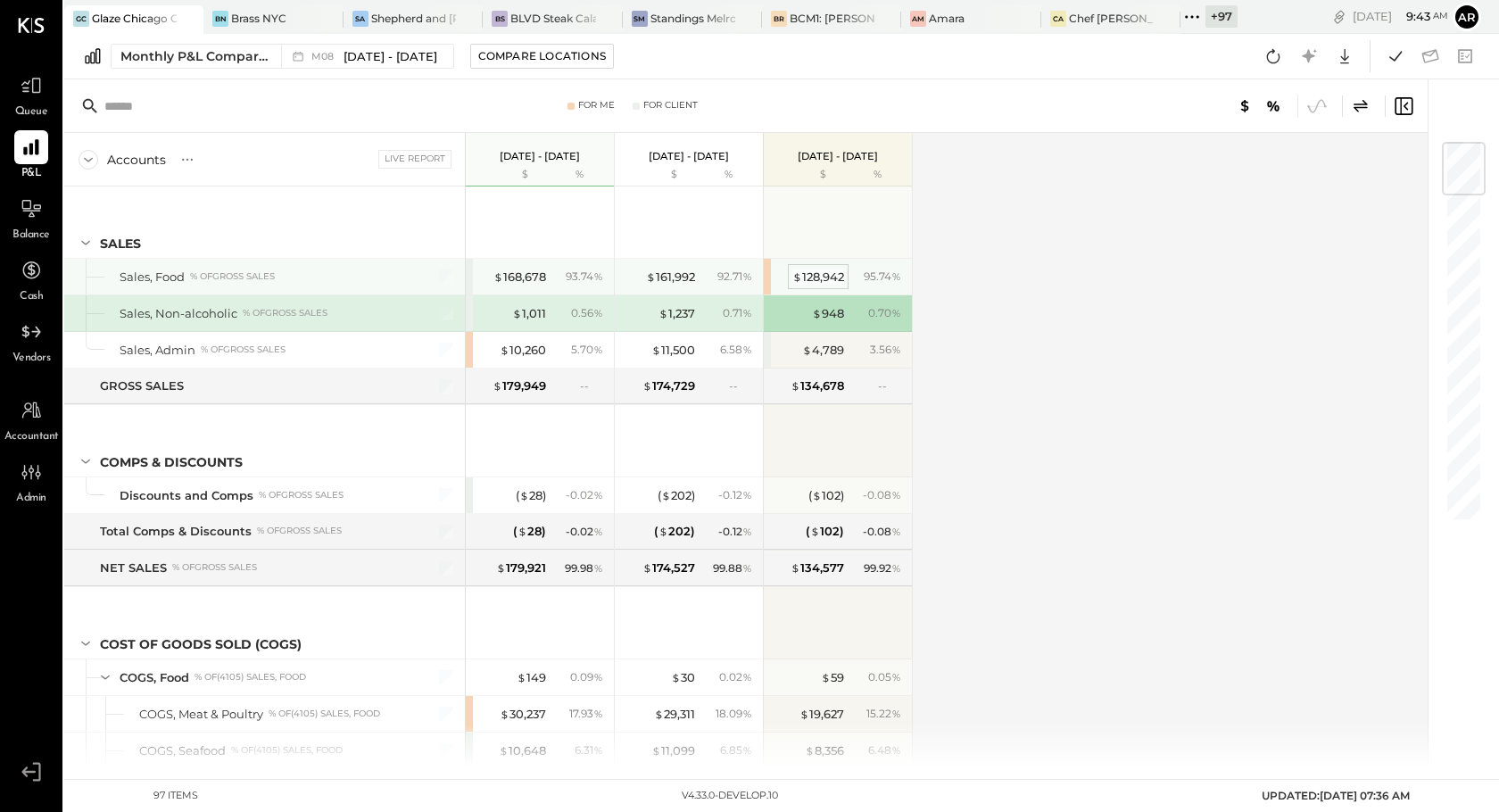
click at [813, 271] on div "$ 128,942" at bounding box center [818, 277] width 51 height 17
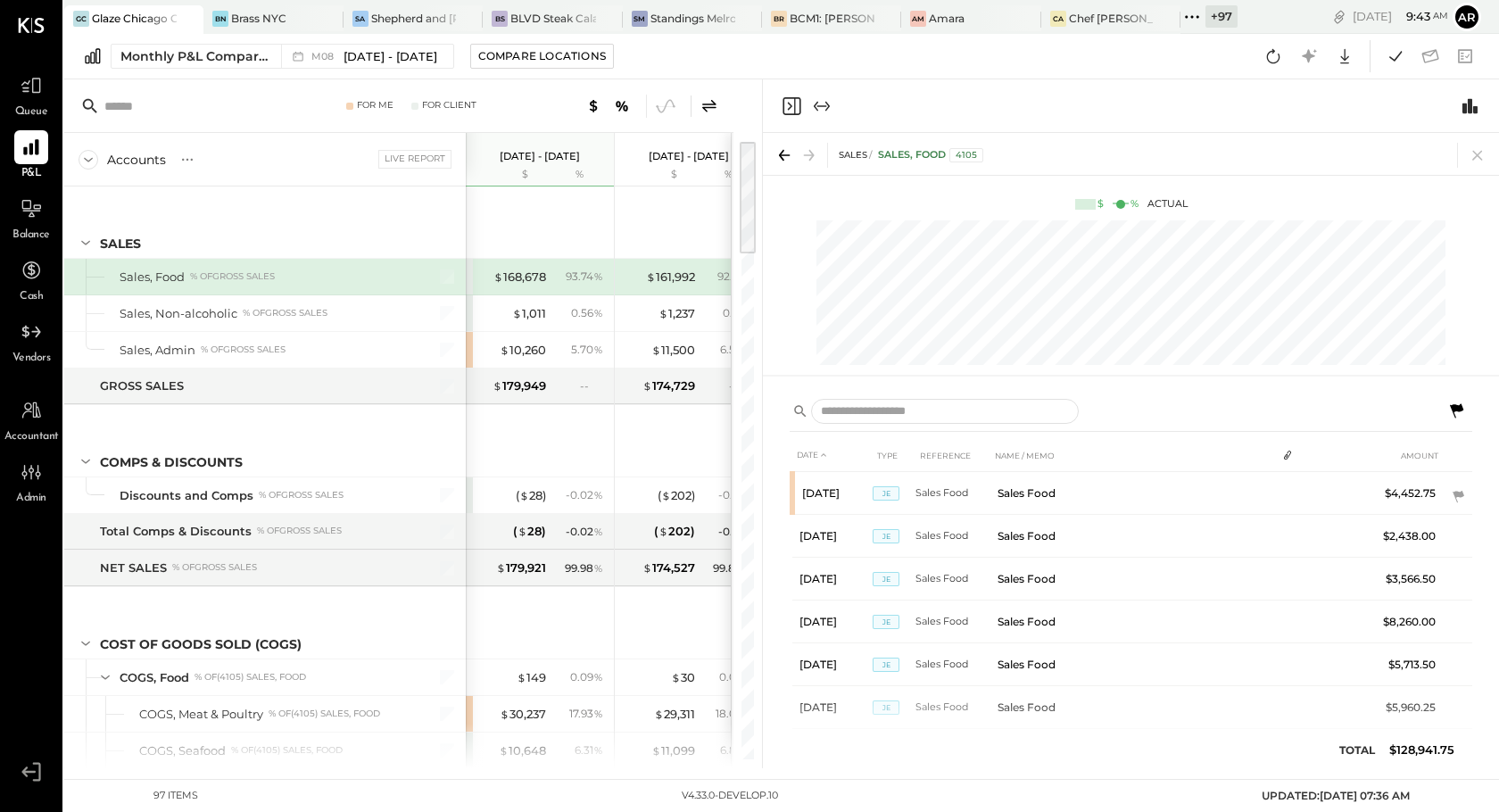
click at [795, 97] on icon "Close panel" at bounding box center [791, 106] width 17 height 17
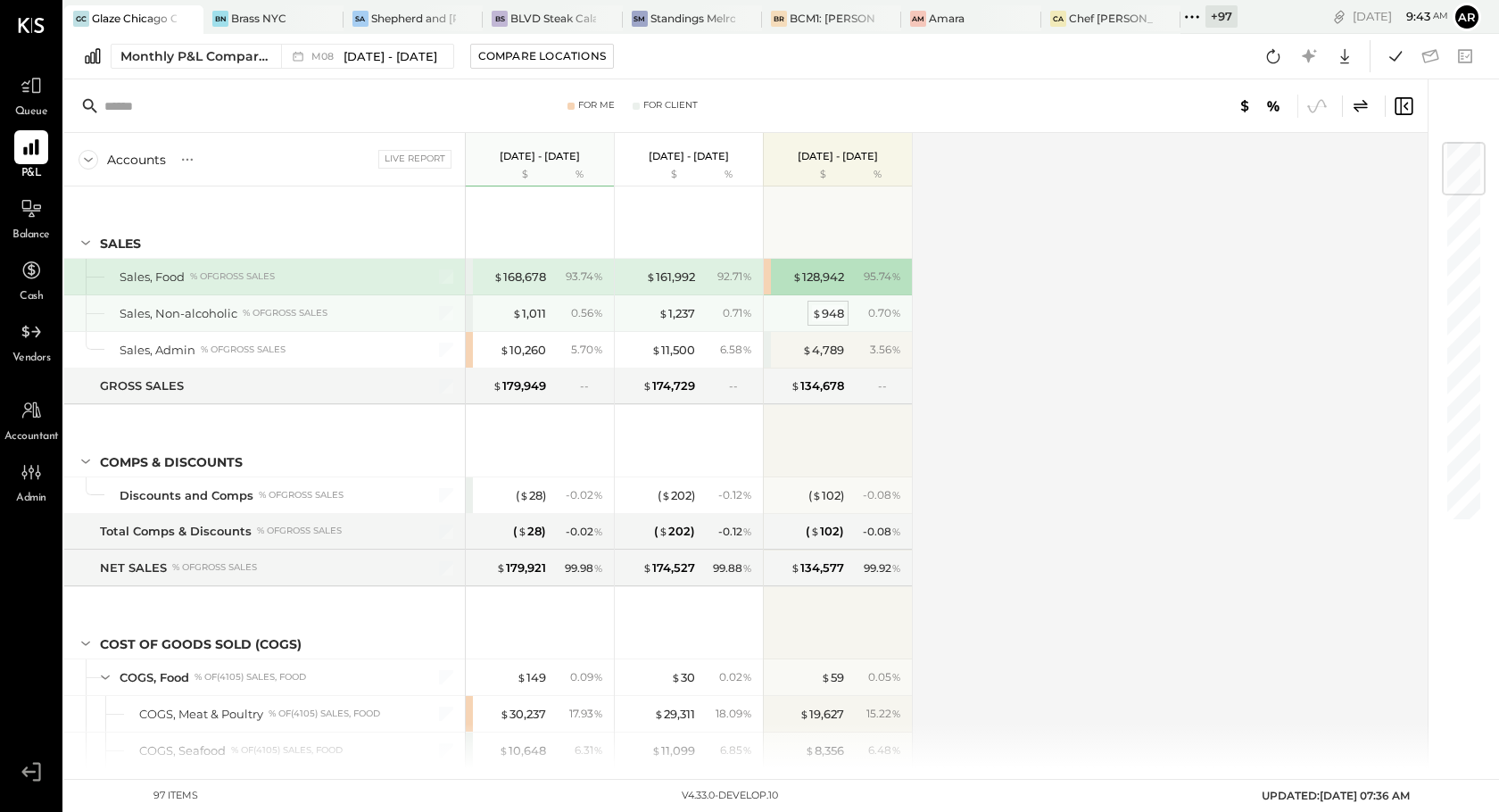
click at [835, 307] on div "$ 948" at bounding box center [828, 314] width 32 height 17
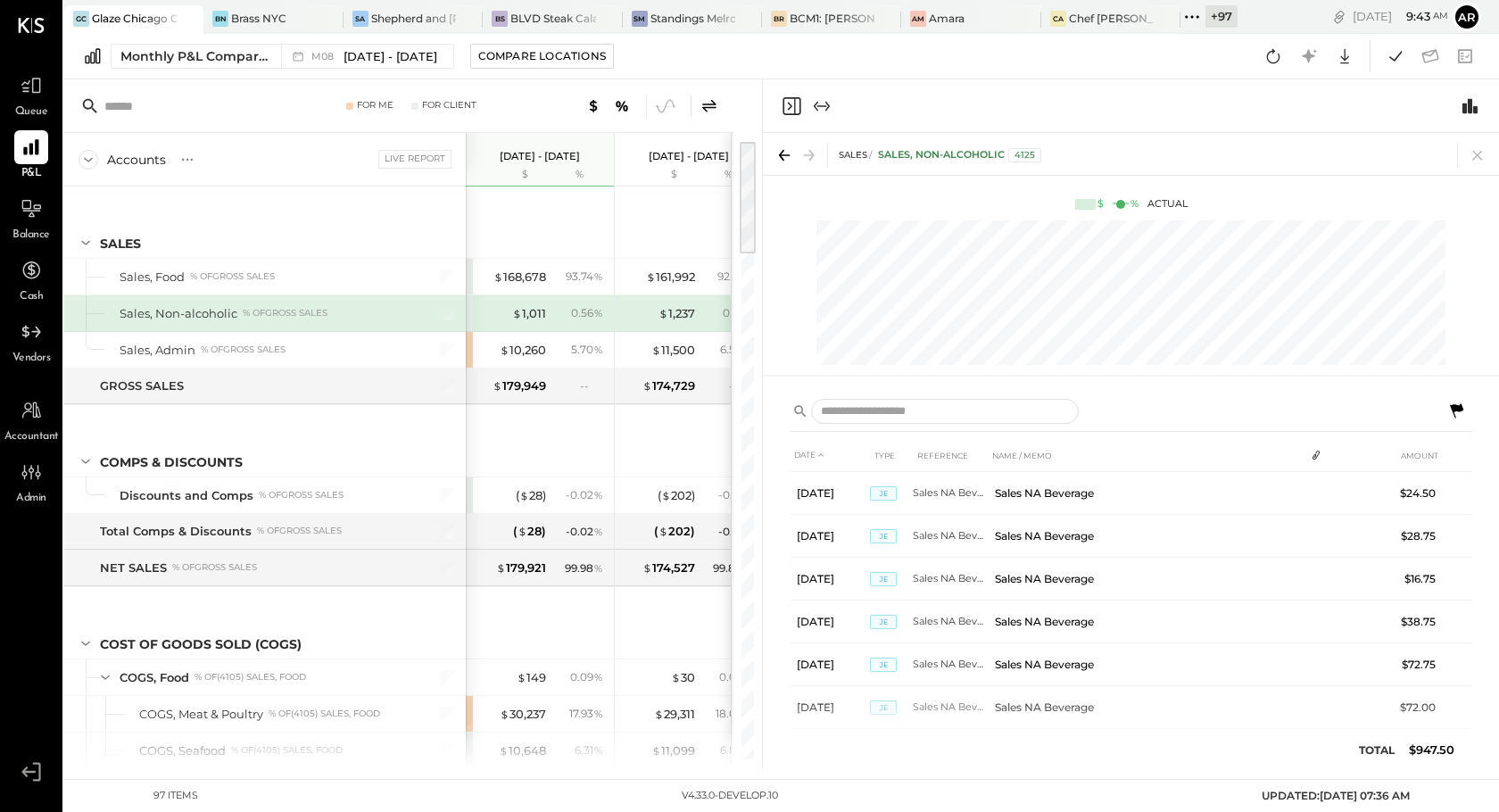
click at [1459, 417] on icon at bounding box center [1456, 411] width 21 height 21
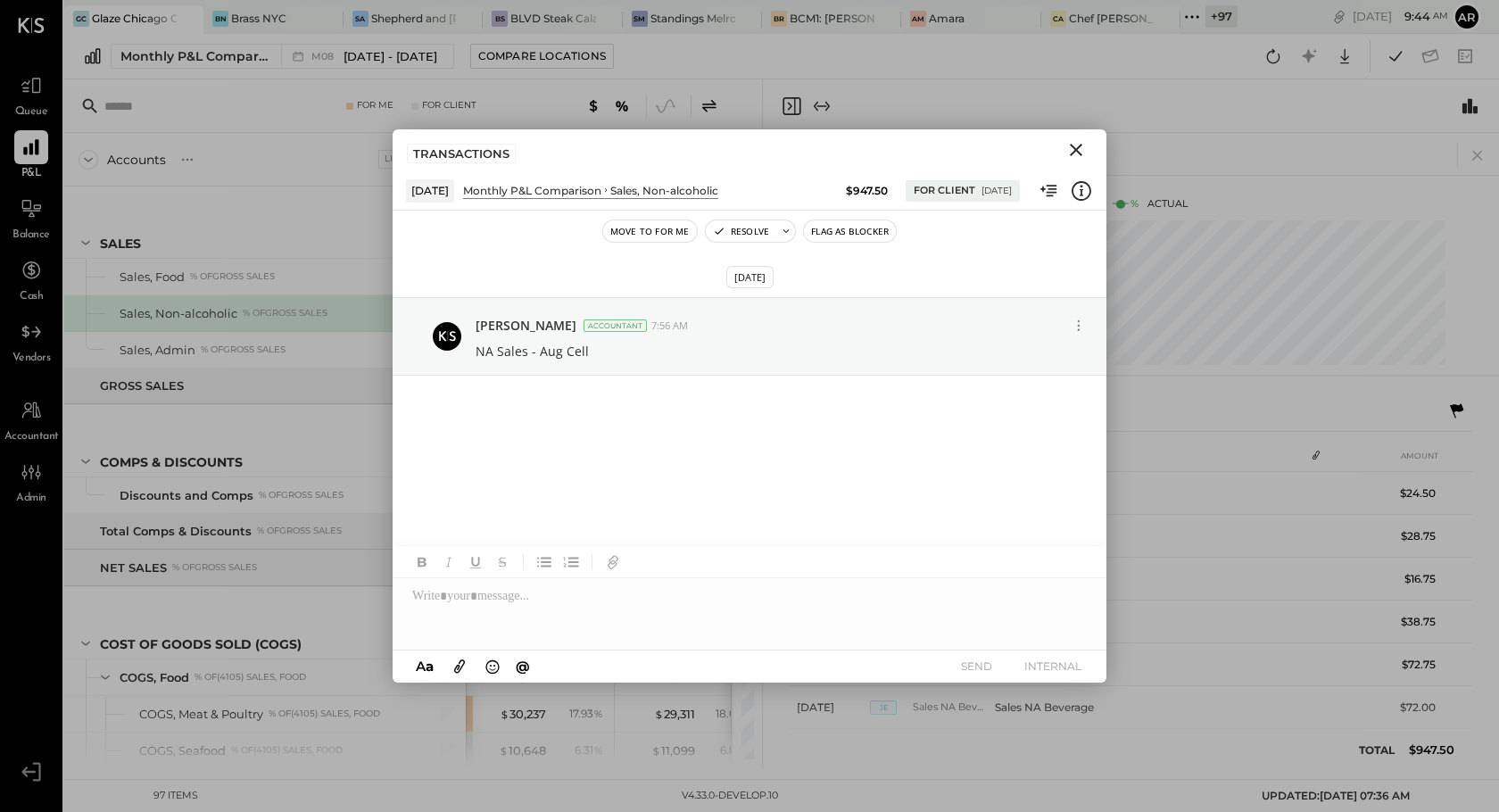
click at [1074, 149] on icon "Close" at bounding box center [1077, 150] width 13 height 13
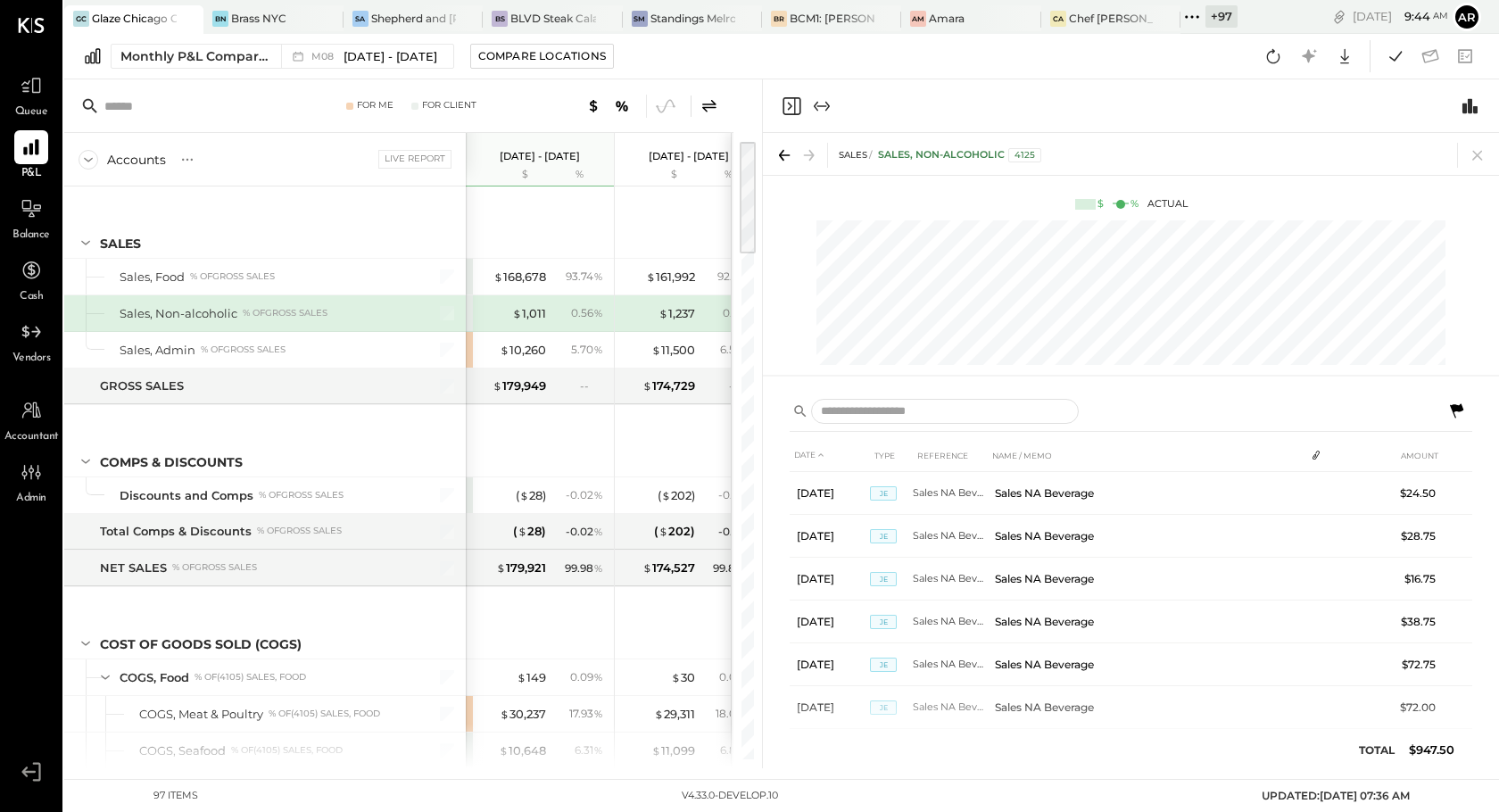
click at [794, 105] on icon "Close panel" at bounding box center [791, 106] width 21 height 21
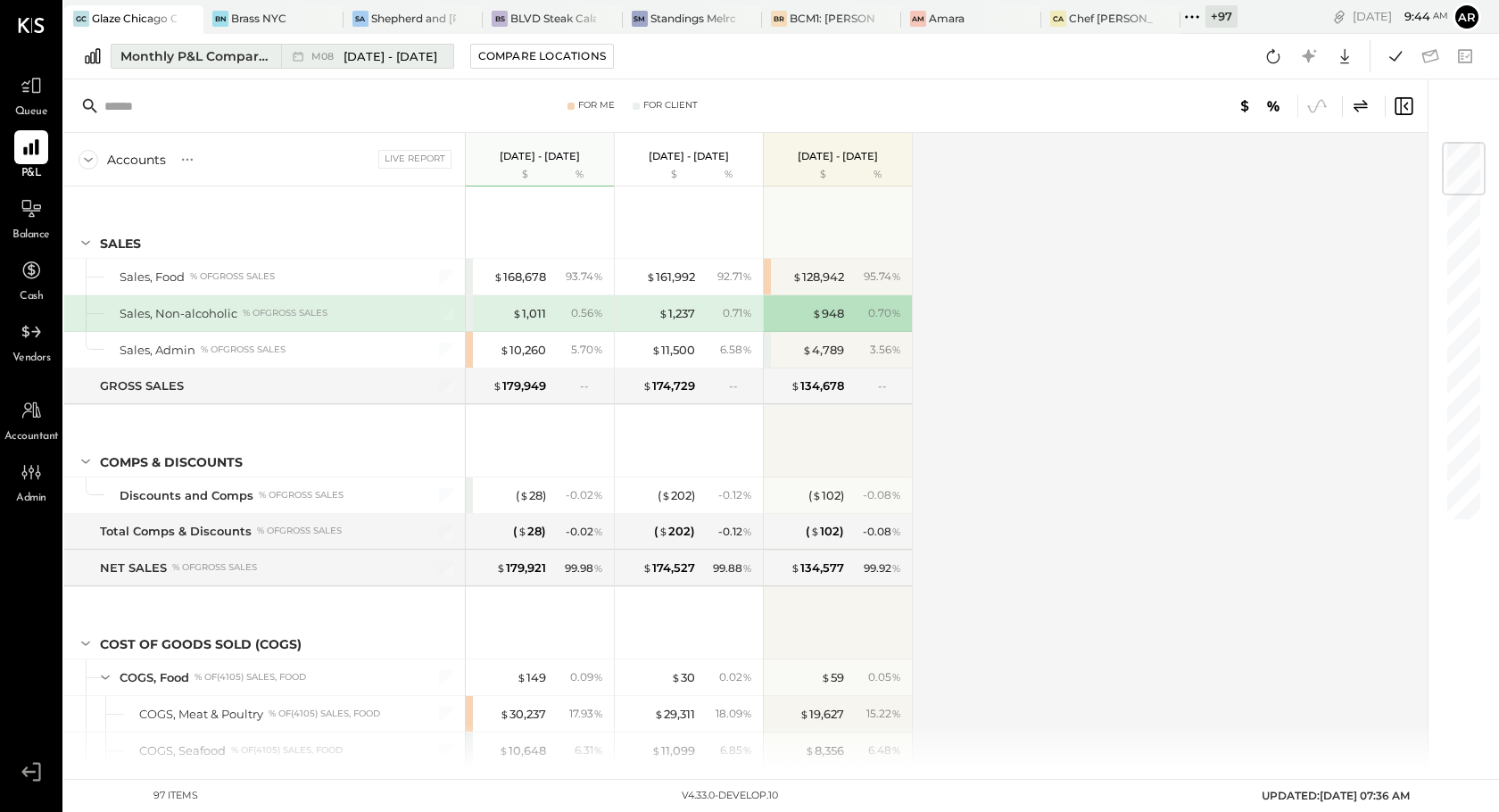
click at [344, 53] on span "[DATE] - [DATE]" at bounding box center [391, 56] width 94 height 17
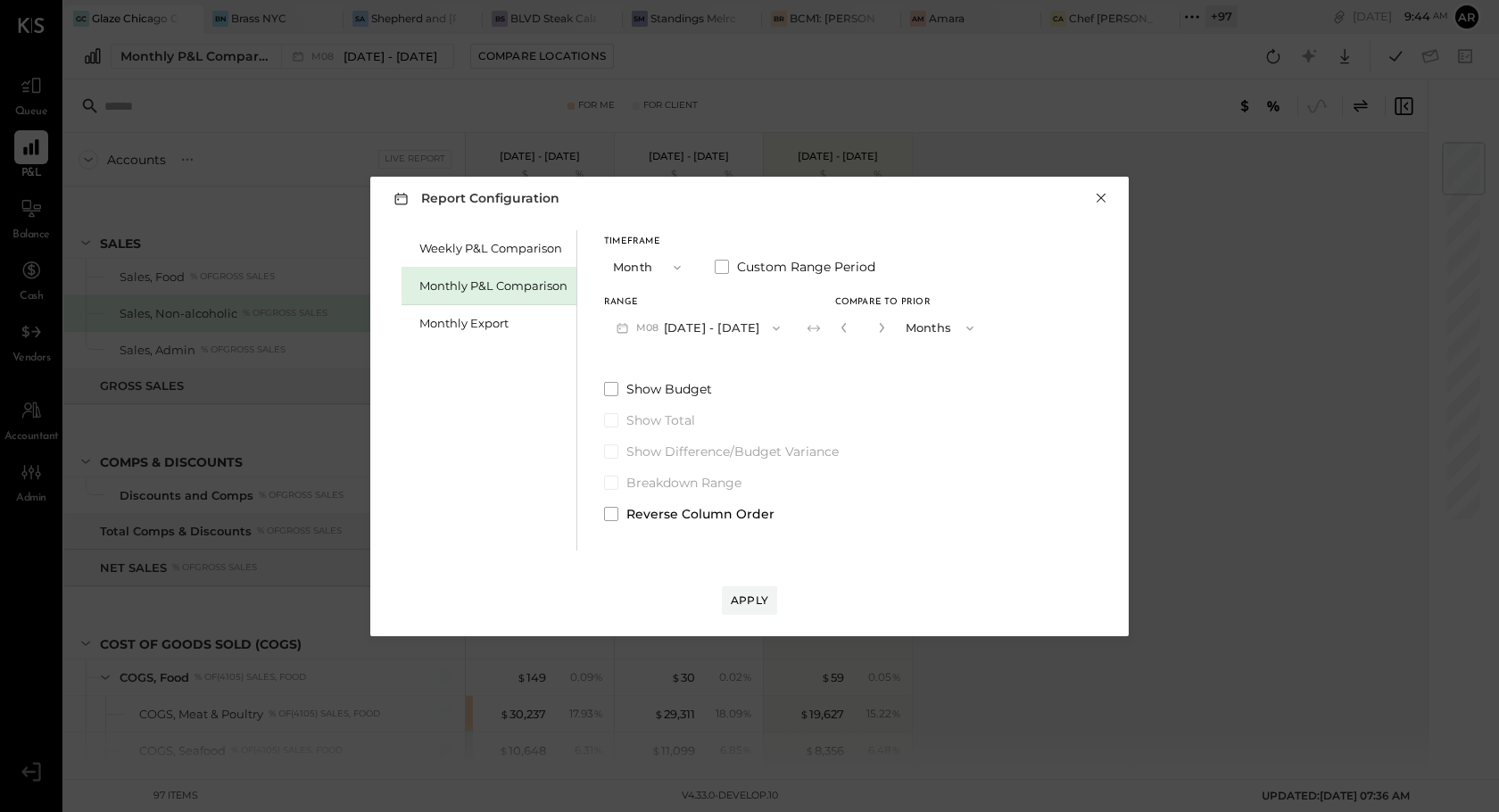
click at [1100, 197] on button "×" at bounding box center [1101, 198] width 16 height 17
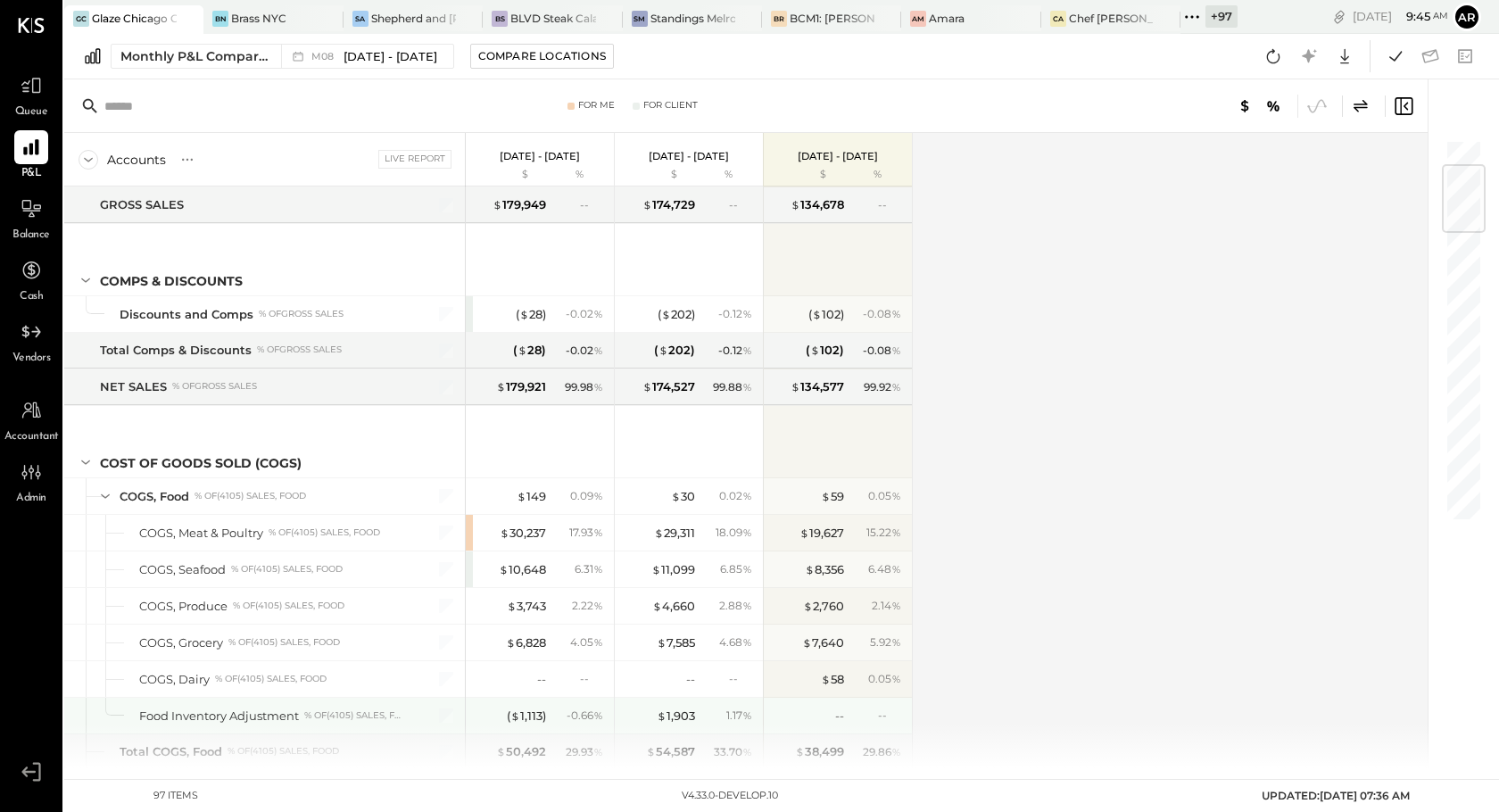
scroll to position [218, 0]
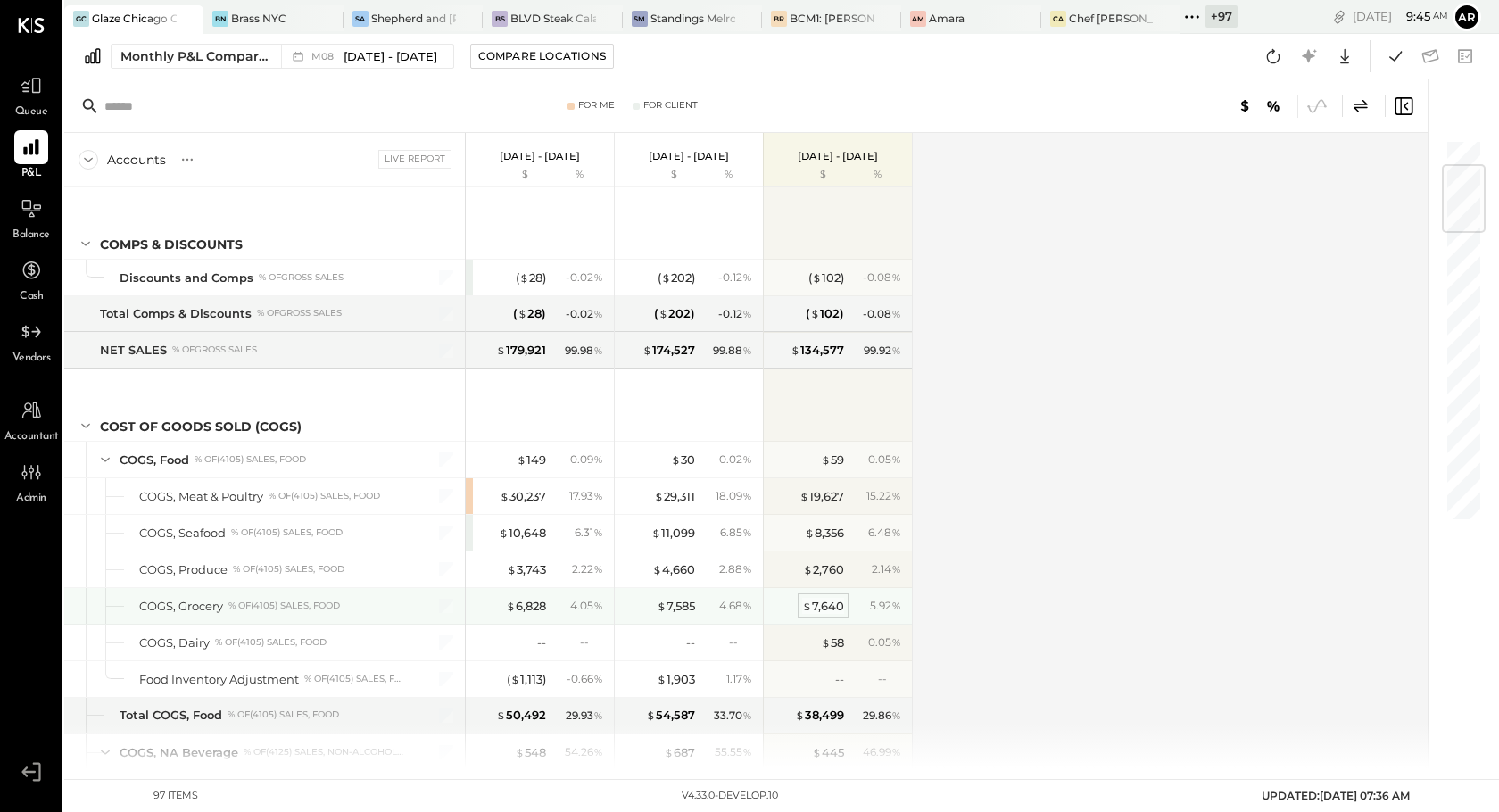
click at [826, 610] on div "$ 7,640" at bounding box center [823, 606] width 42 height 17
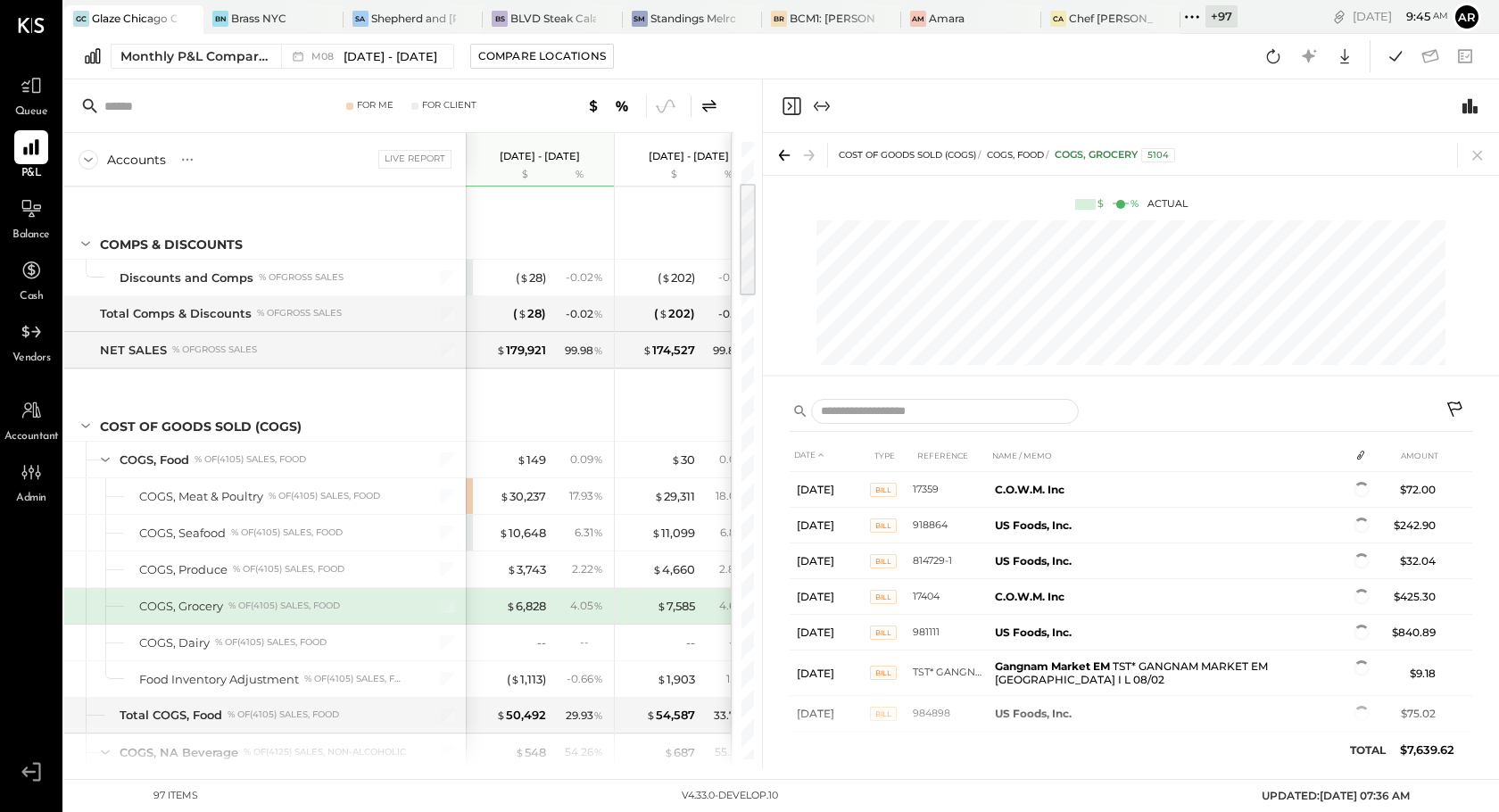
click at [1455, 405] on icon at bounding box center [1456, 411] width 21 height 21
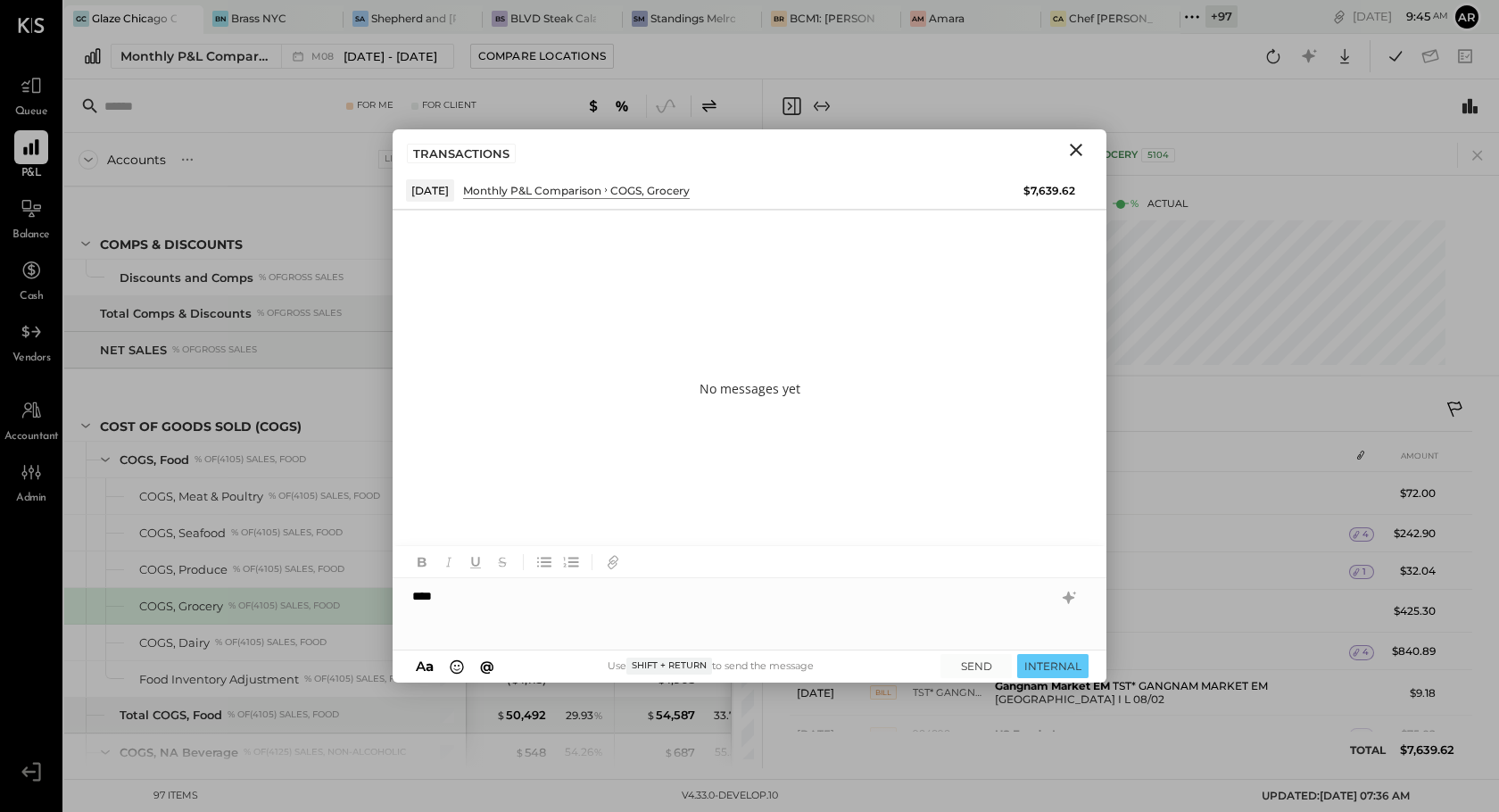
click at [1075, 145] on icon "Close" at bounding box center [1076, 149] width 21 height 21
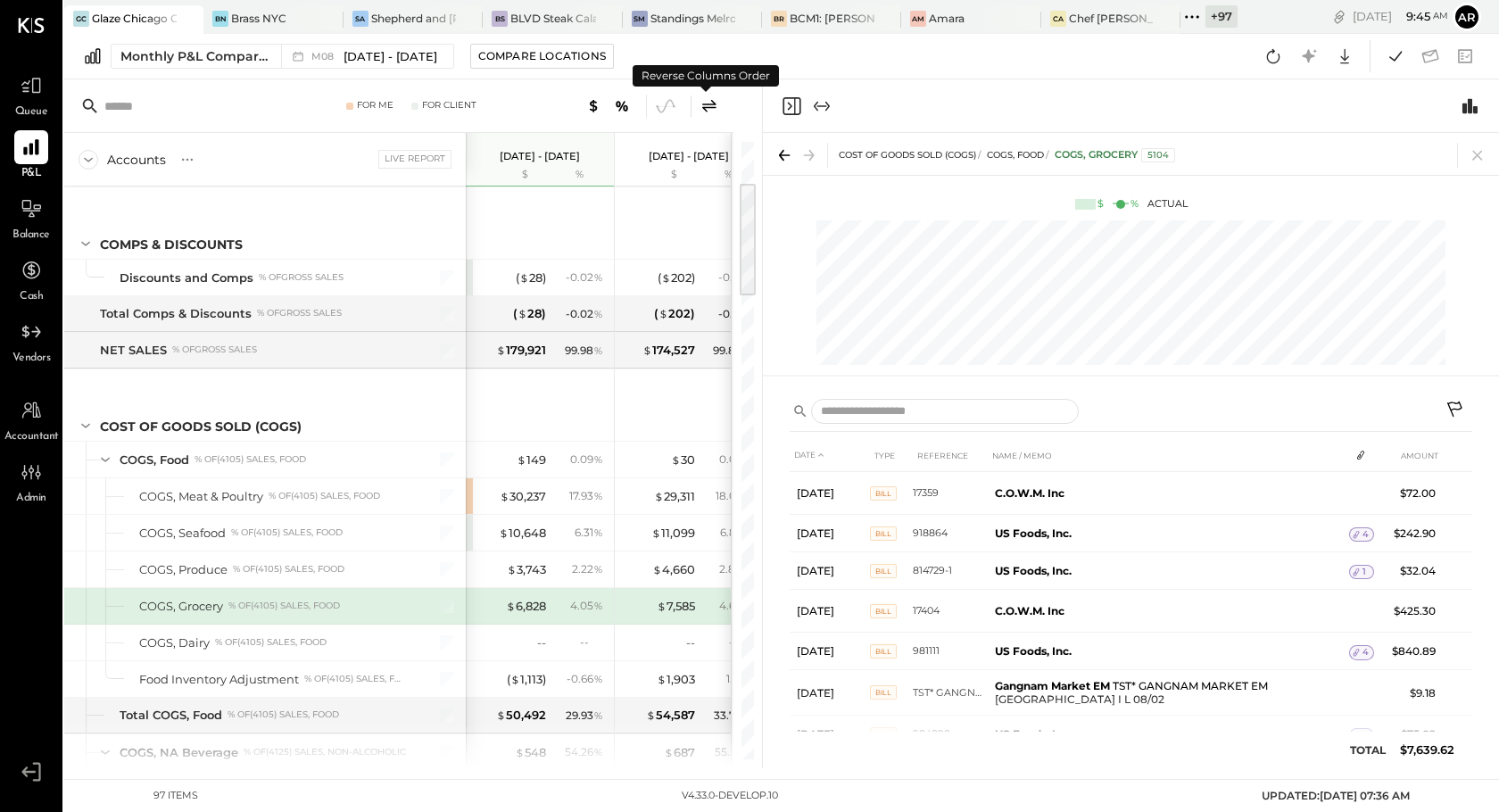
click at [707, 103] on icon at bounding box center [709, 106] width 21 height 21
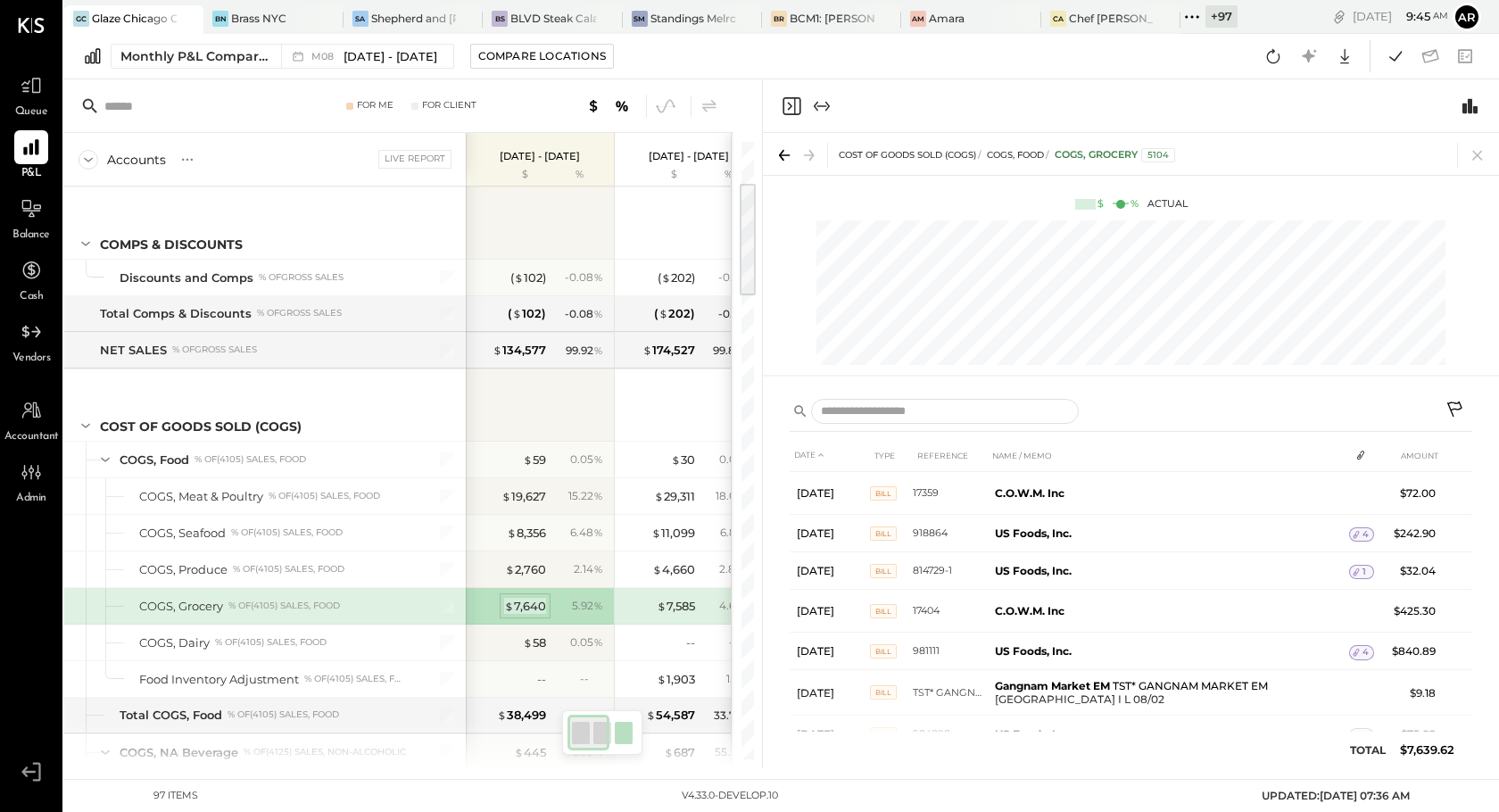
click at [526, 600] on div "$ 7,640" at bounding box center [525, 606] width 42 height 17
click at [1459, 408] on icon at bounding box center [1455, 409] width 15 height 15
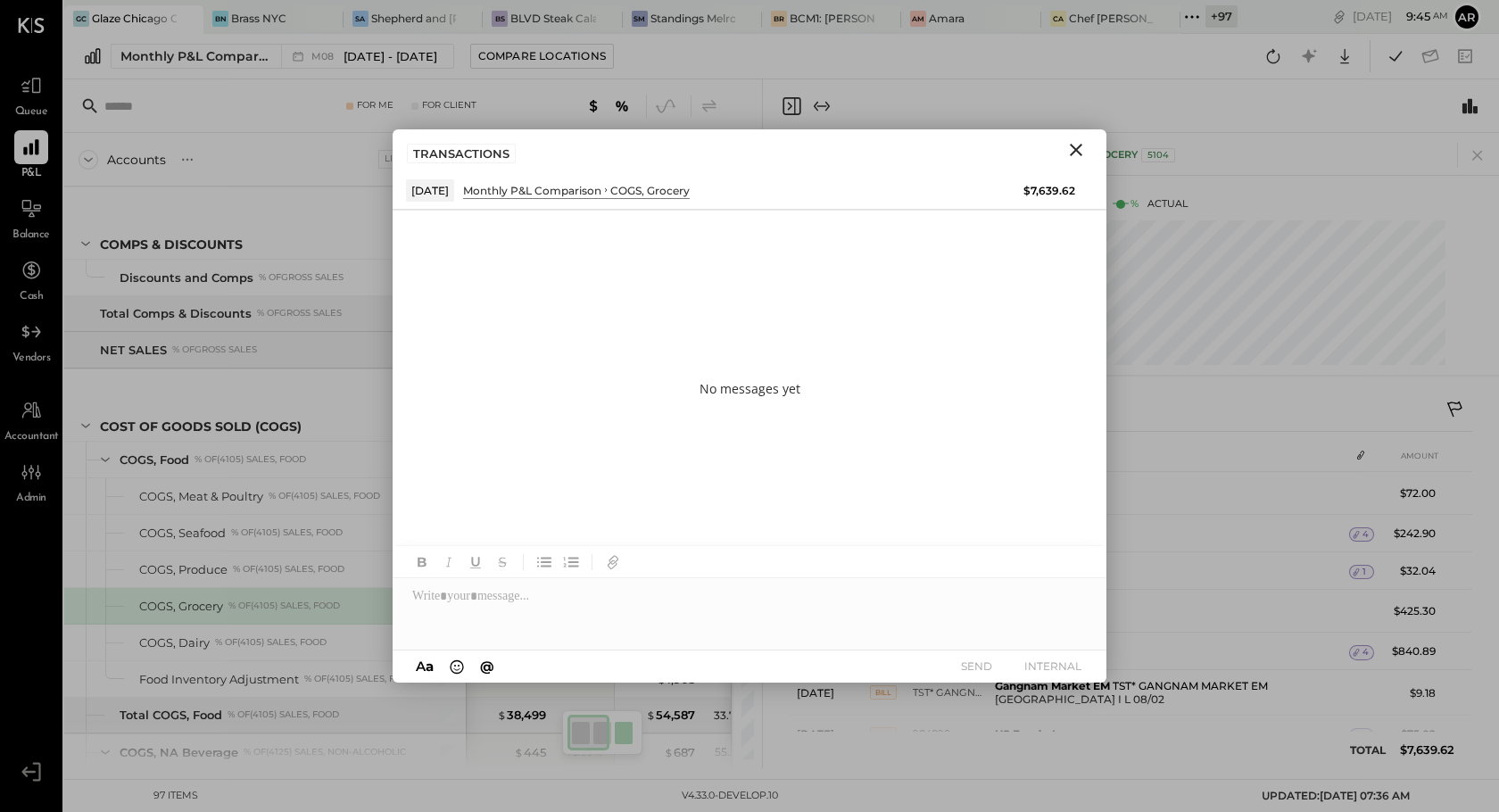
click at [1080, 146] on icon "Close" at bounding box center [1077, 150] width 13 height 13
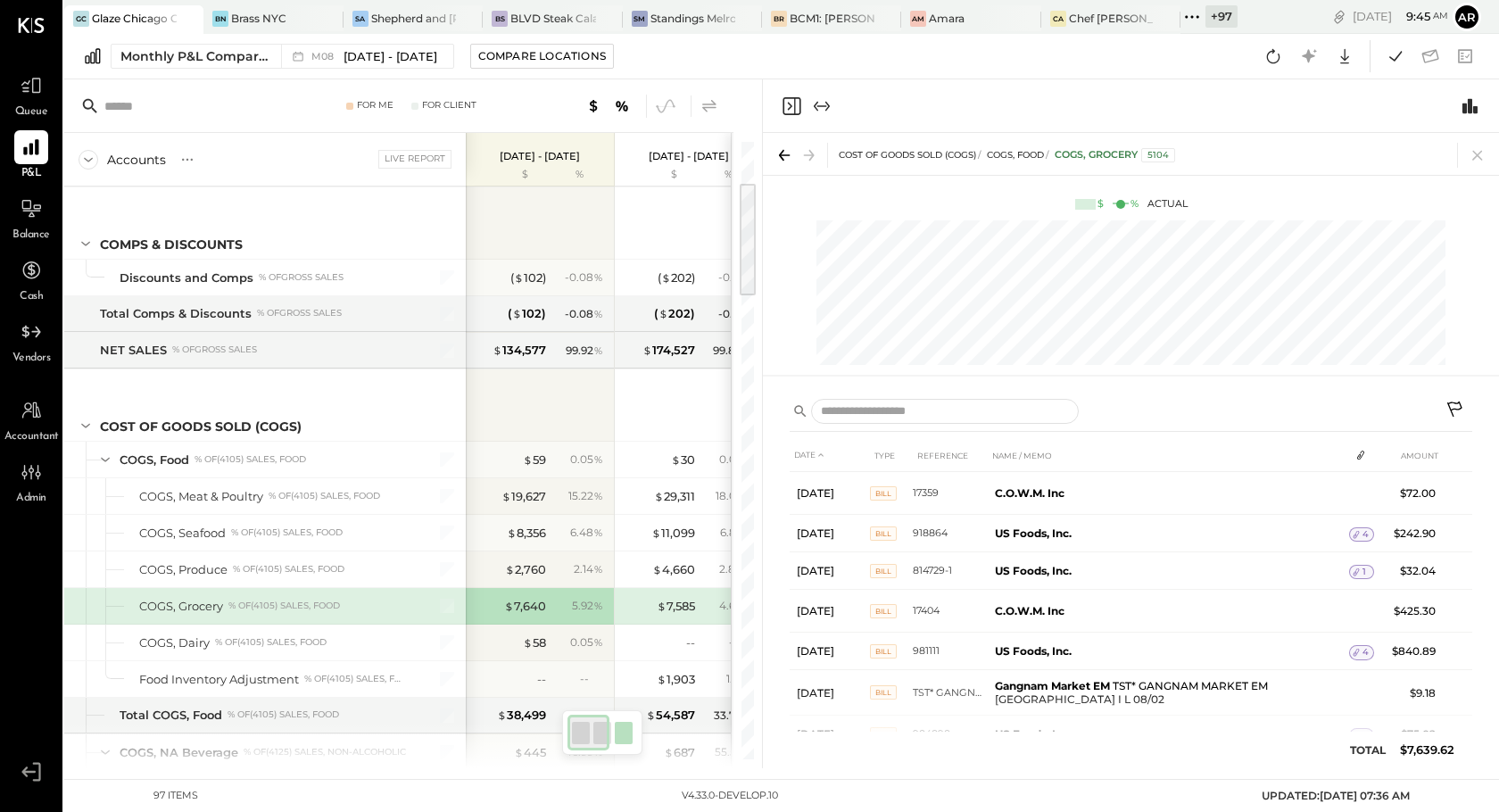
click at [709, 103] on icon at bounding box center [709, 106] width 21 height 21
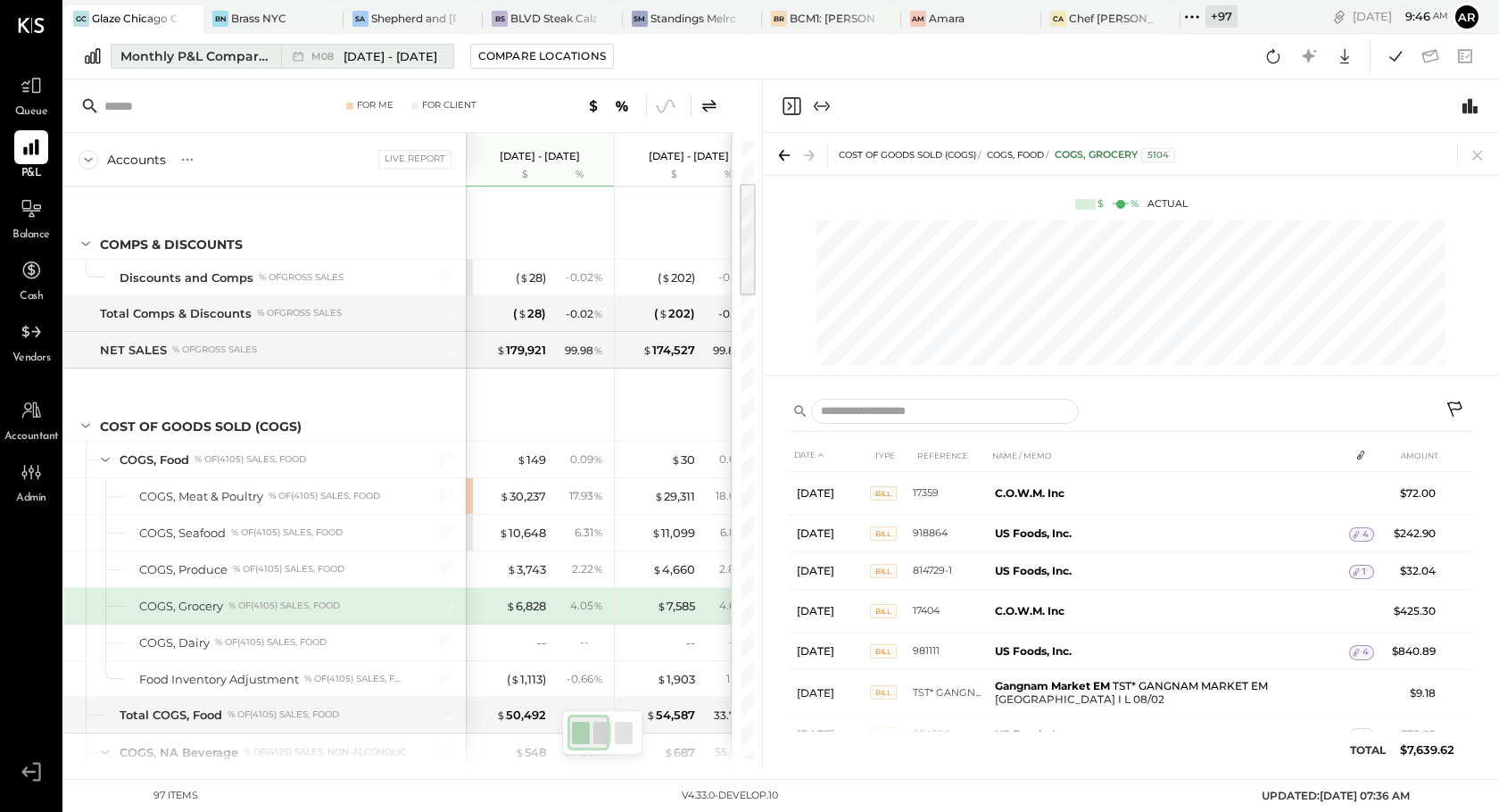
click at [369, 48] on span "[DATE] - [DATE]" at bounding box center [391, 56] width 94 height 17
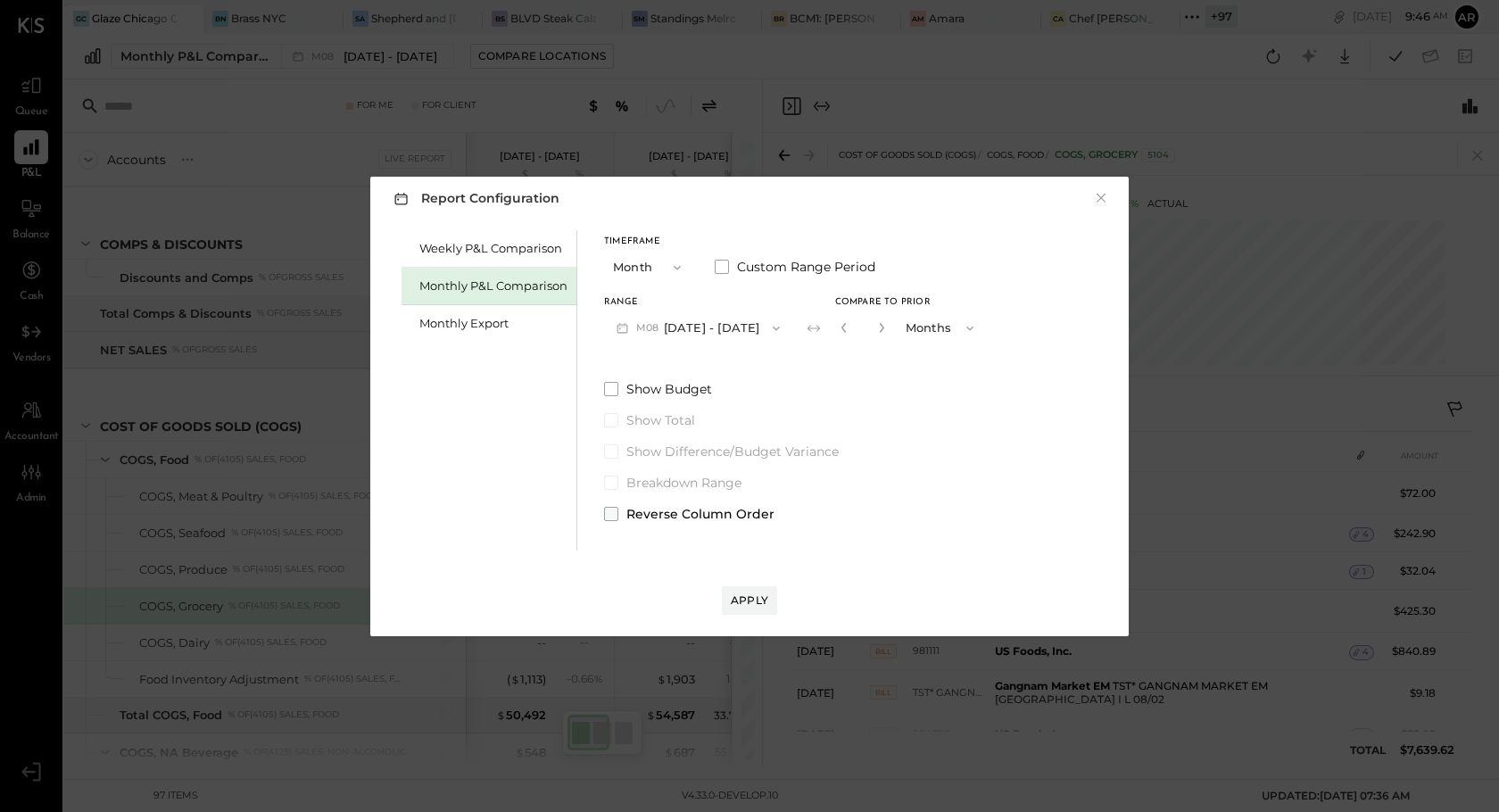
click at [618, 514] on label "Reverse Column Order" at bounding box center [795, 513] width 382 height 17
click at [742, 604] on div "Apply" at bounding box center [750, 600] width 38 height 15
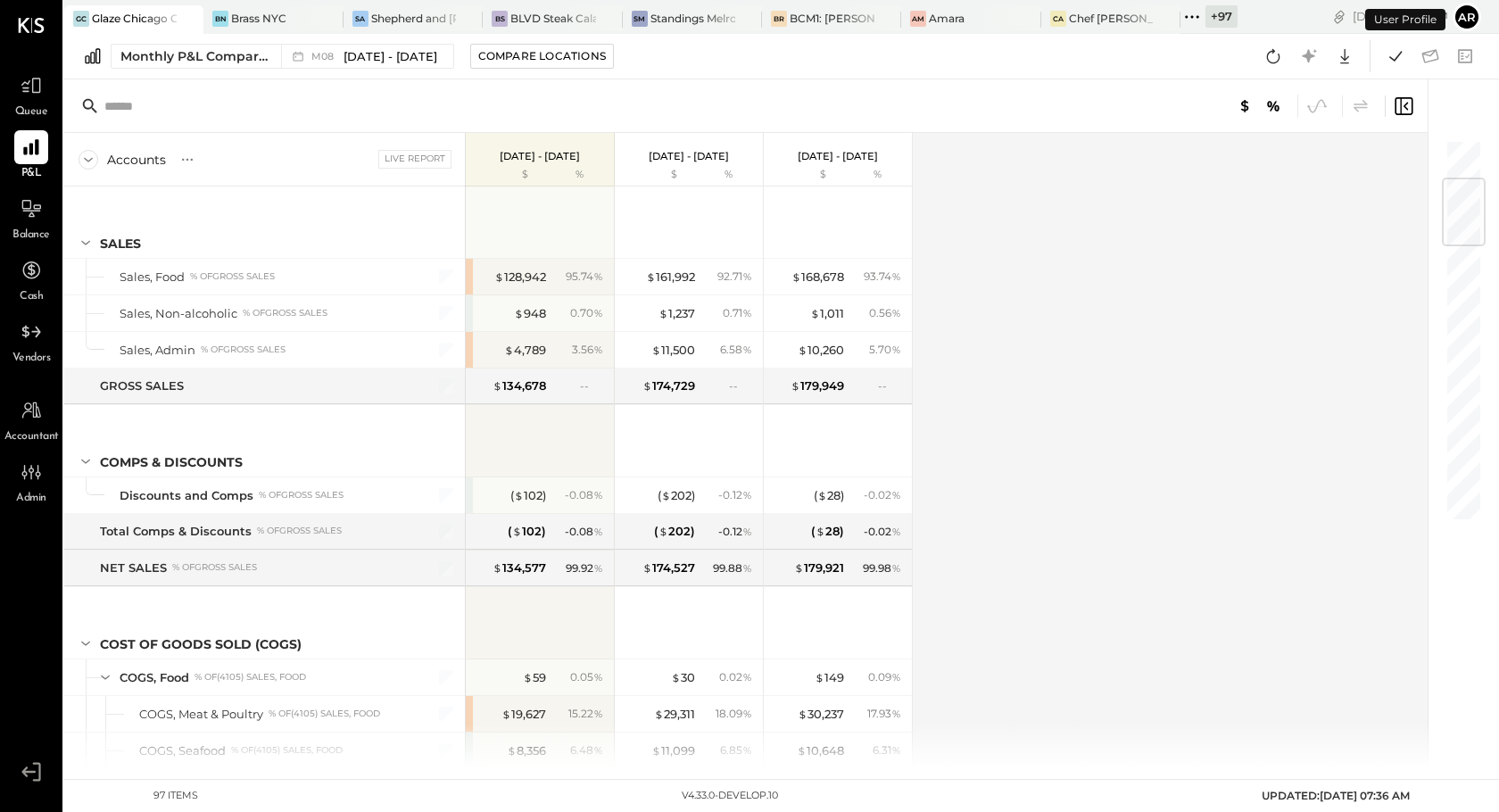
scroll to position [328, 0]
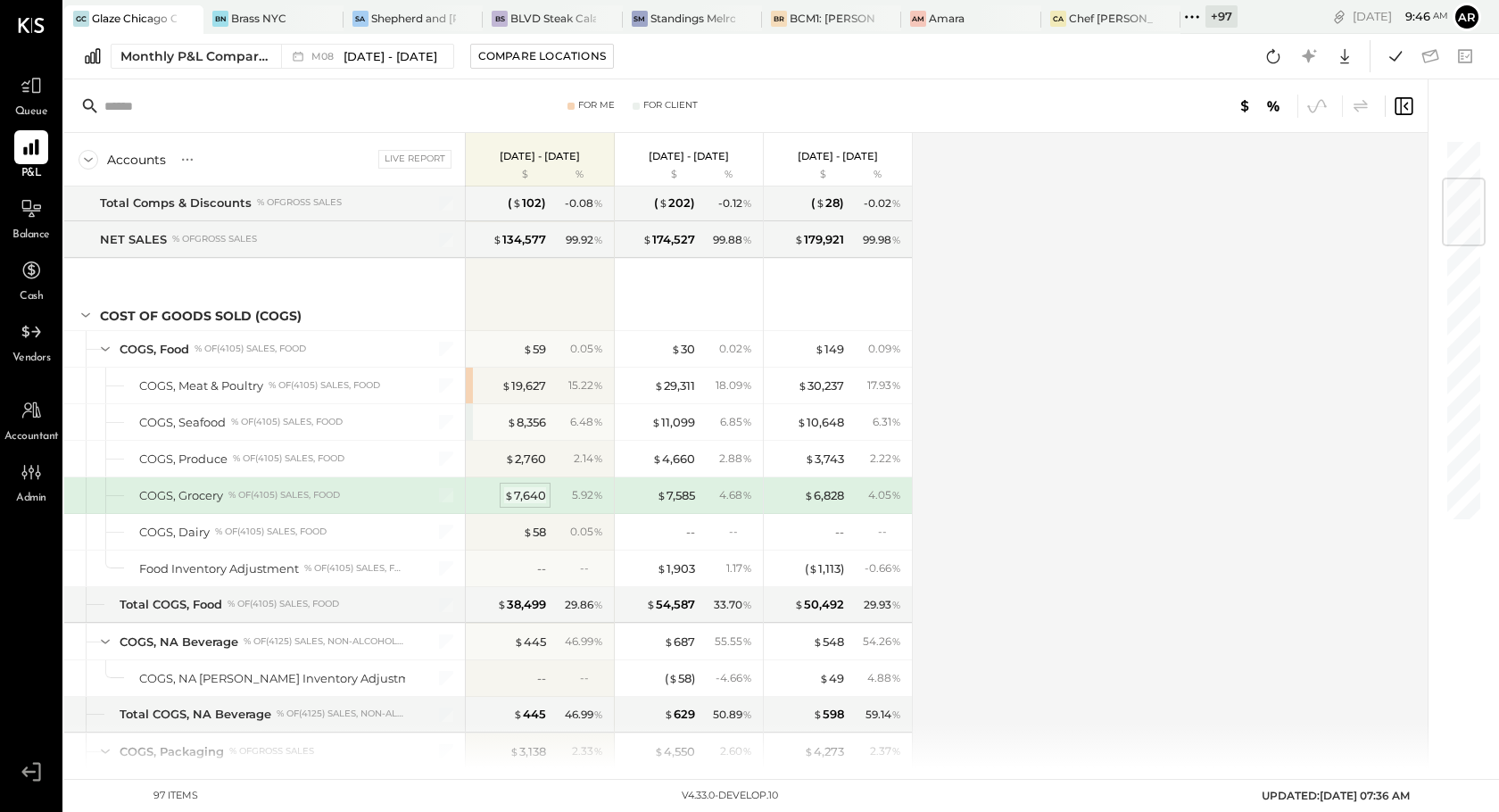
click at [521, 501] on div "$ 7,640" at bounding box center [525, 496] width 42 height 17
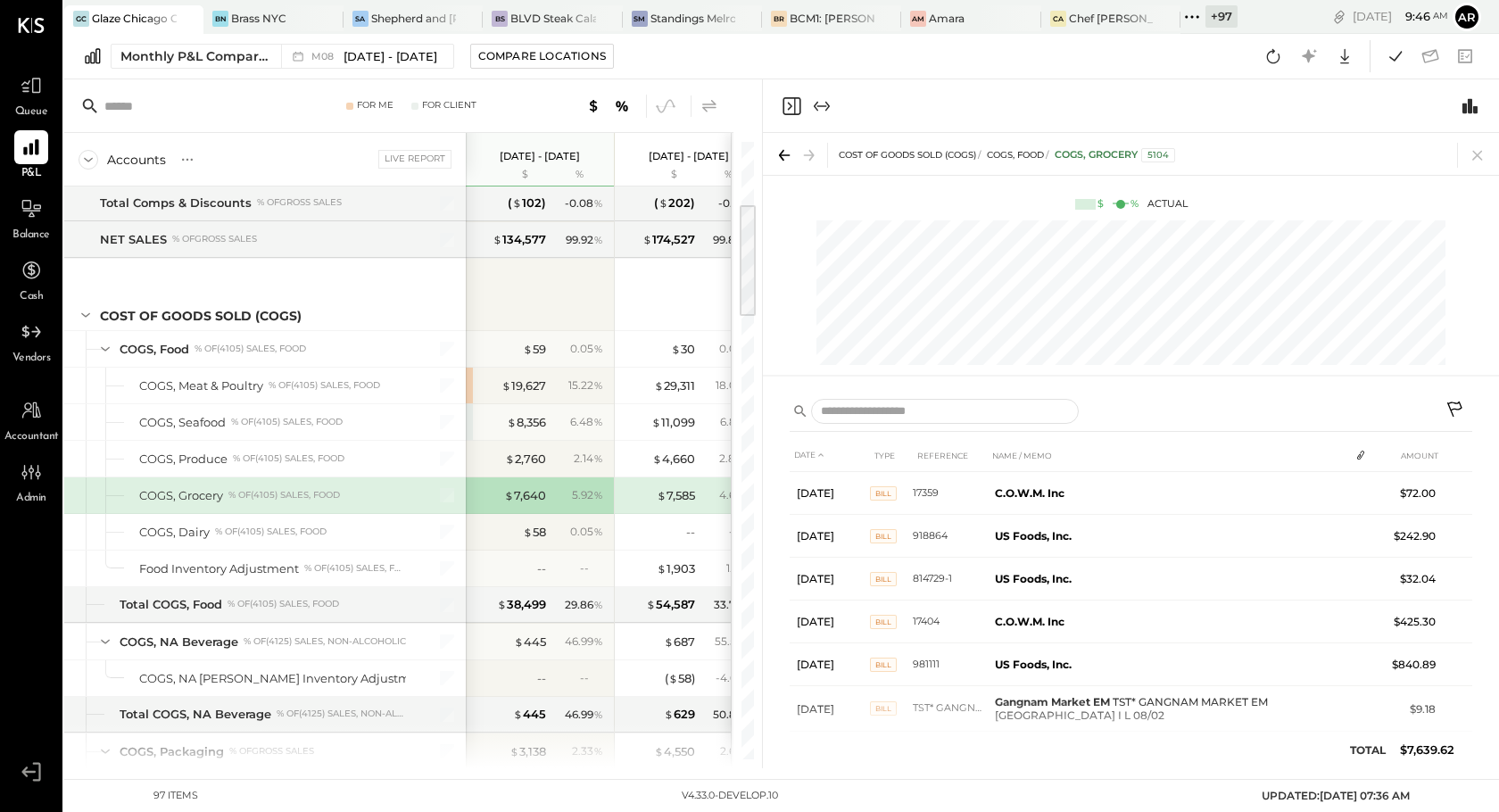
click at [706, 104] on icon at bounding box center [710, 106] width 15 height 13
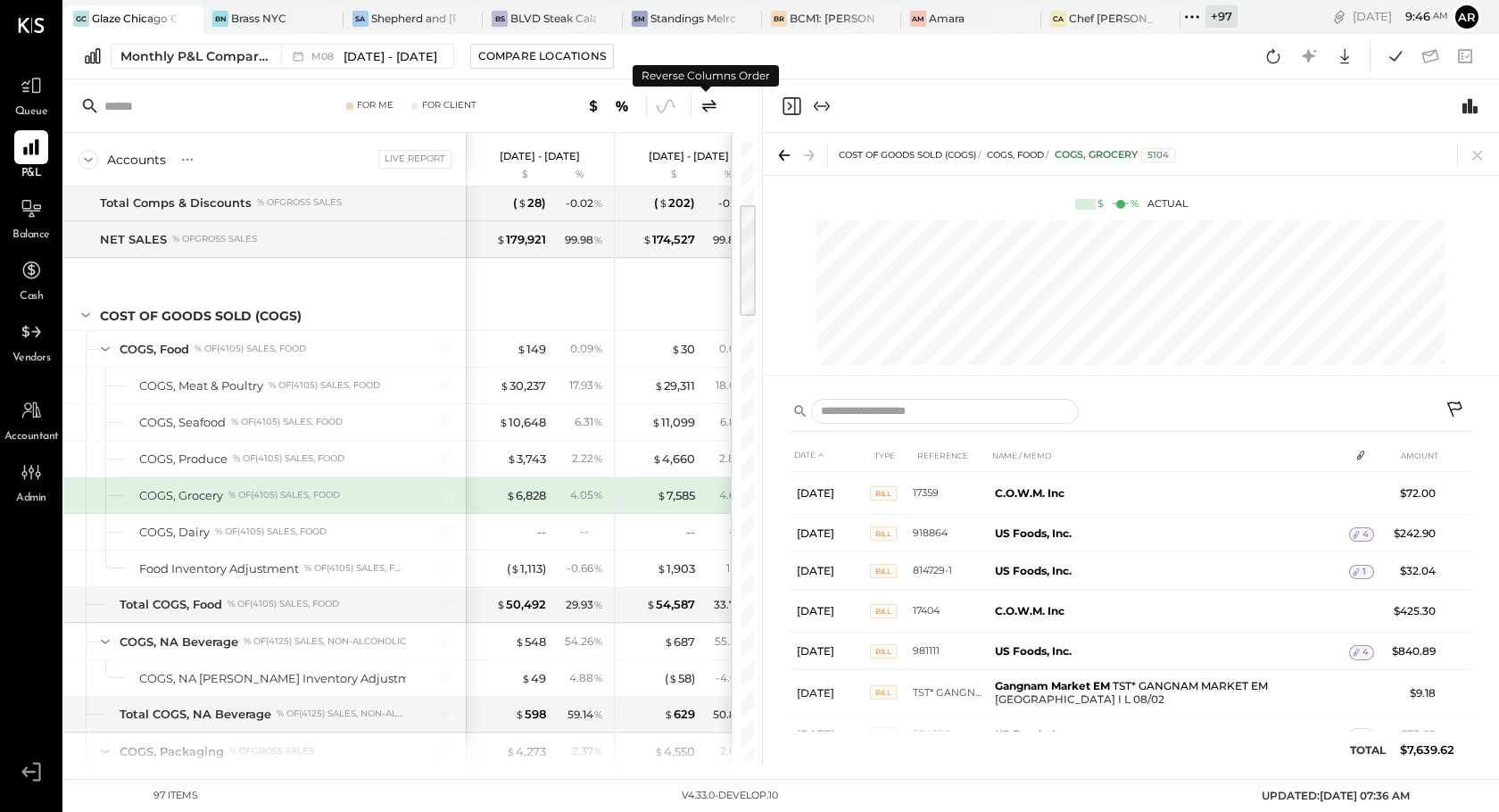
click at [706, 104] on icon at bounding box center [710, 106] width 15 height 13
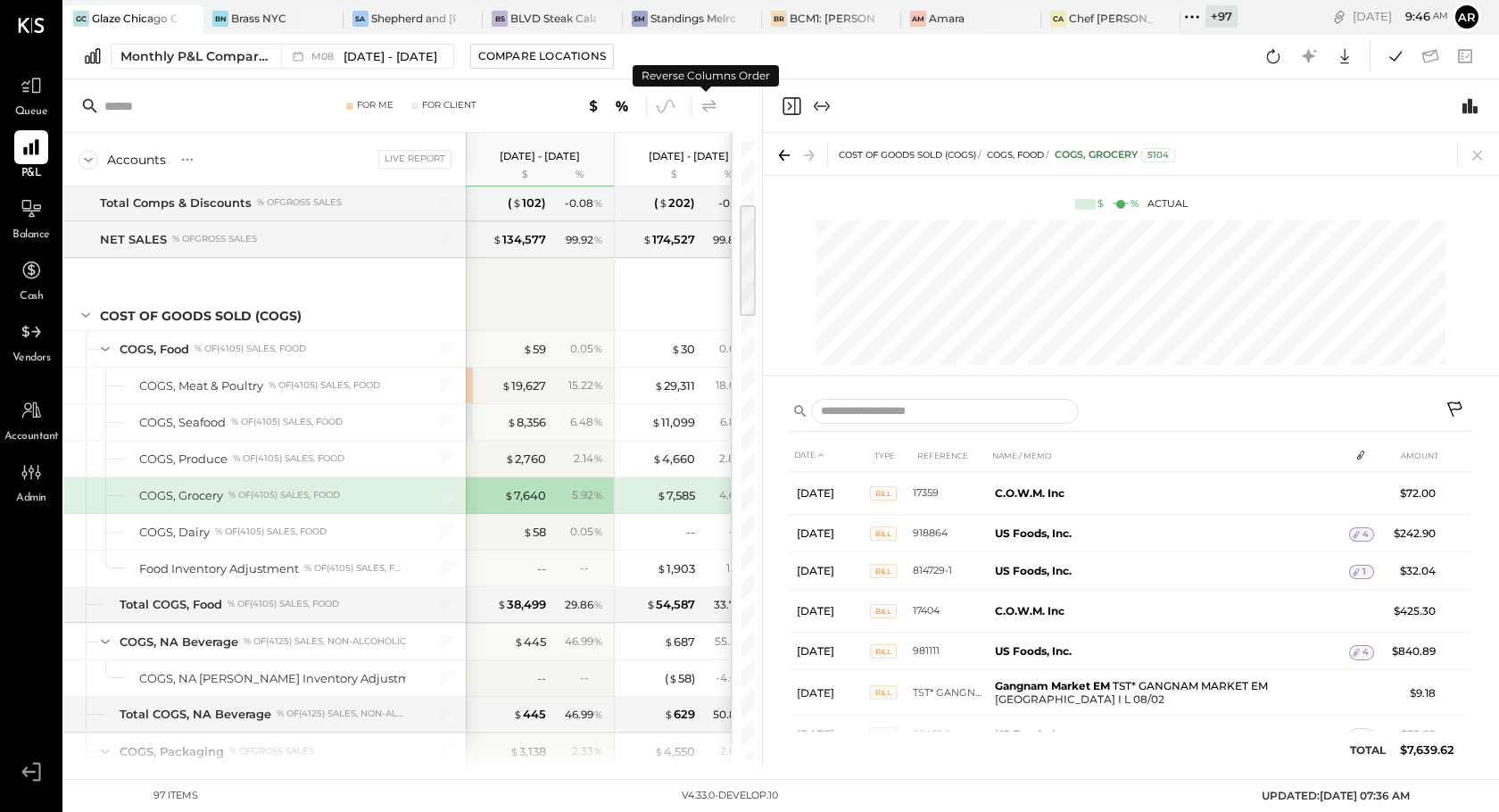
click at [714, 109] on icon at bounding box center [709, 106] width 21 height 21
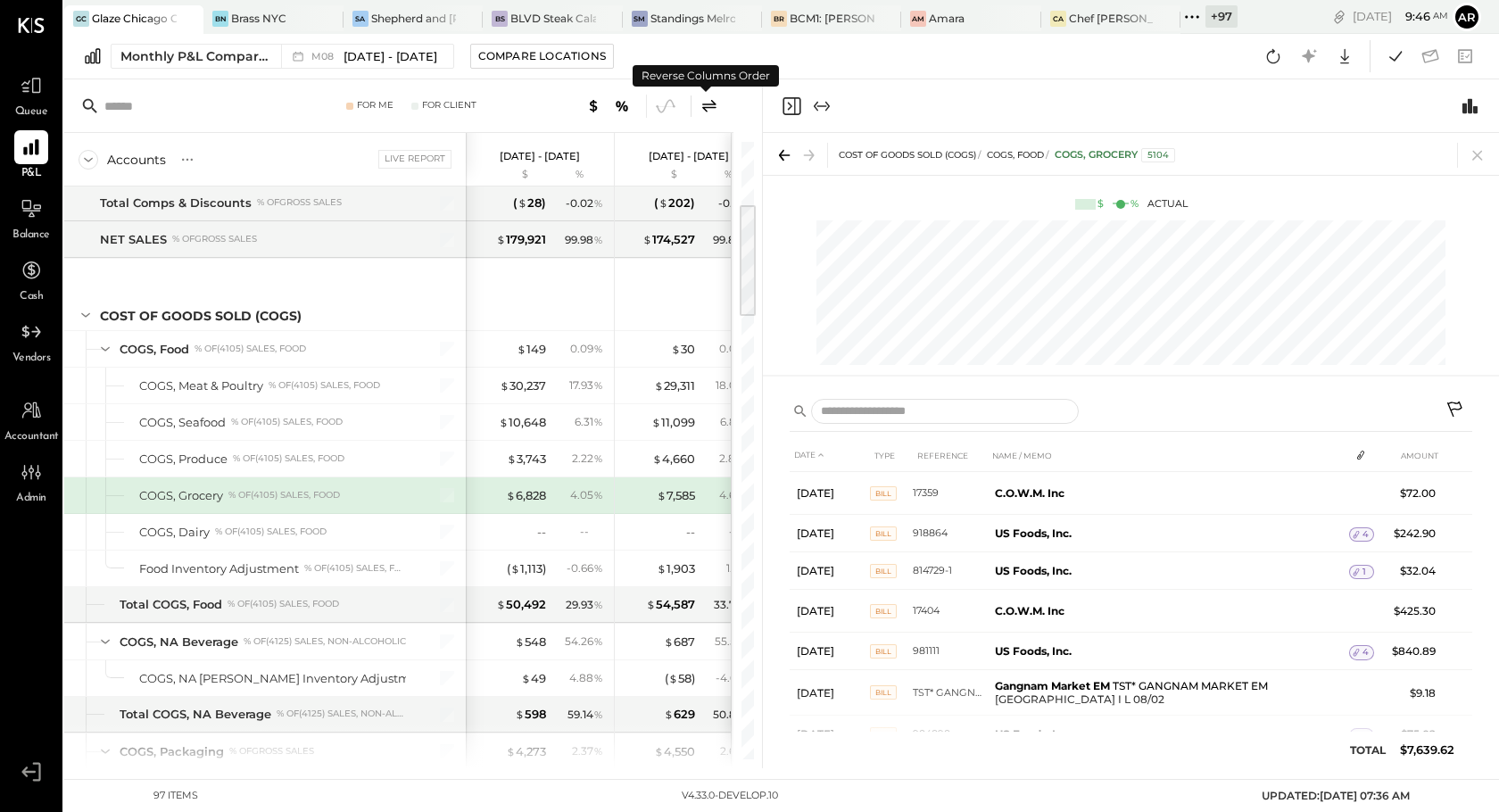
click at [714, 109] on icon at bounding box center [709, 106] width 21 height 21
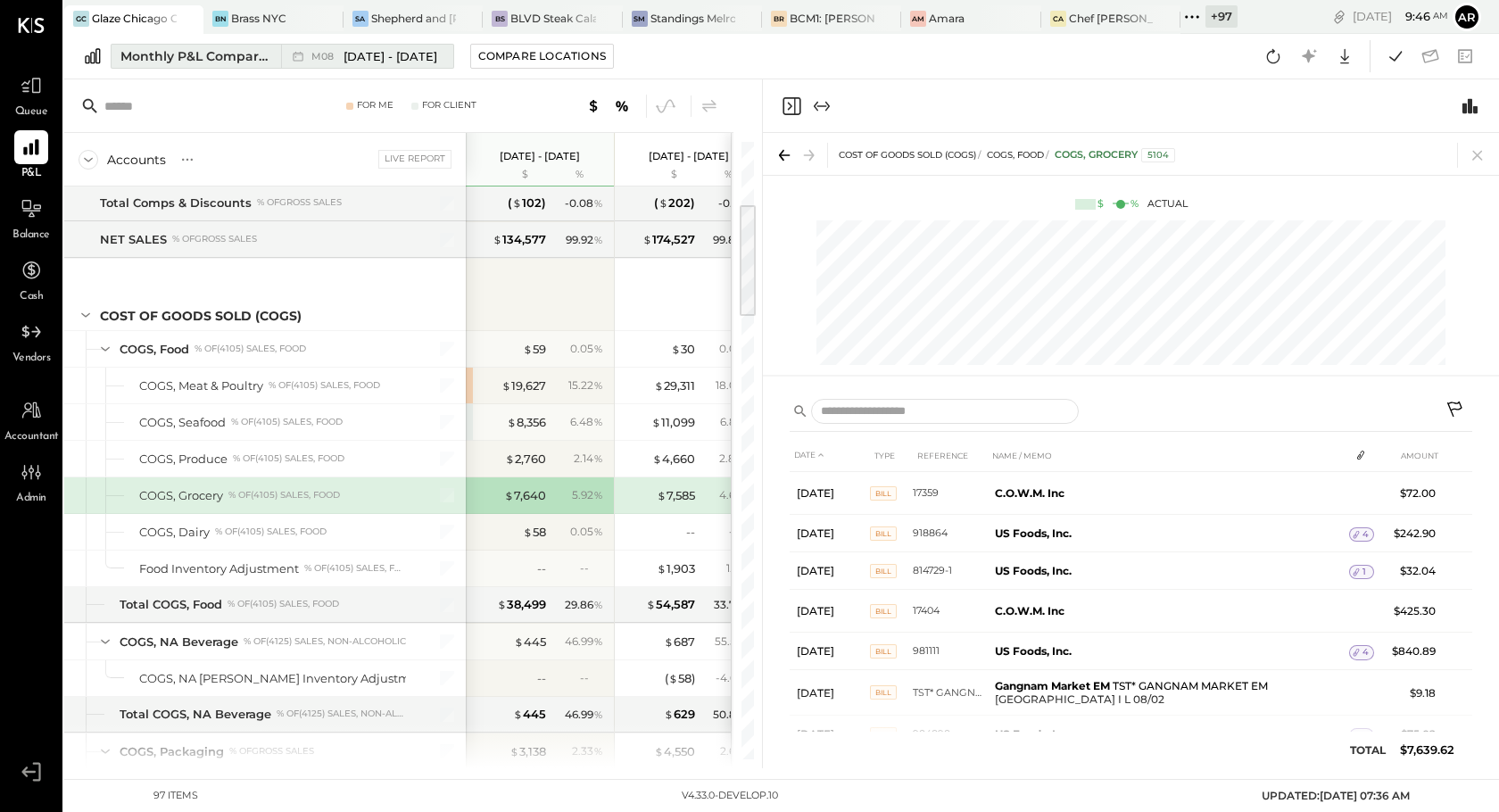
click at [359, 60] on span "[DATE] - [DATE]" at bounding box center [391, 56] width 94 height 17
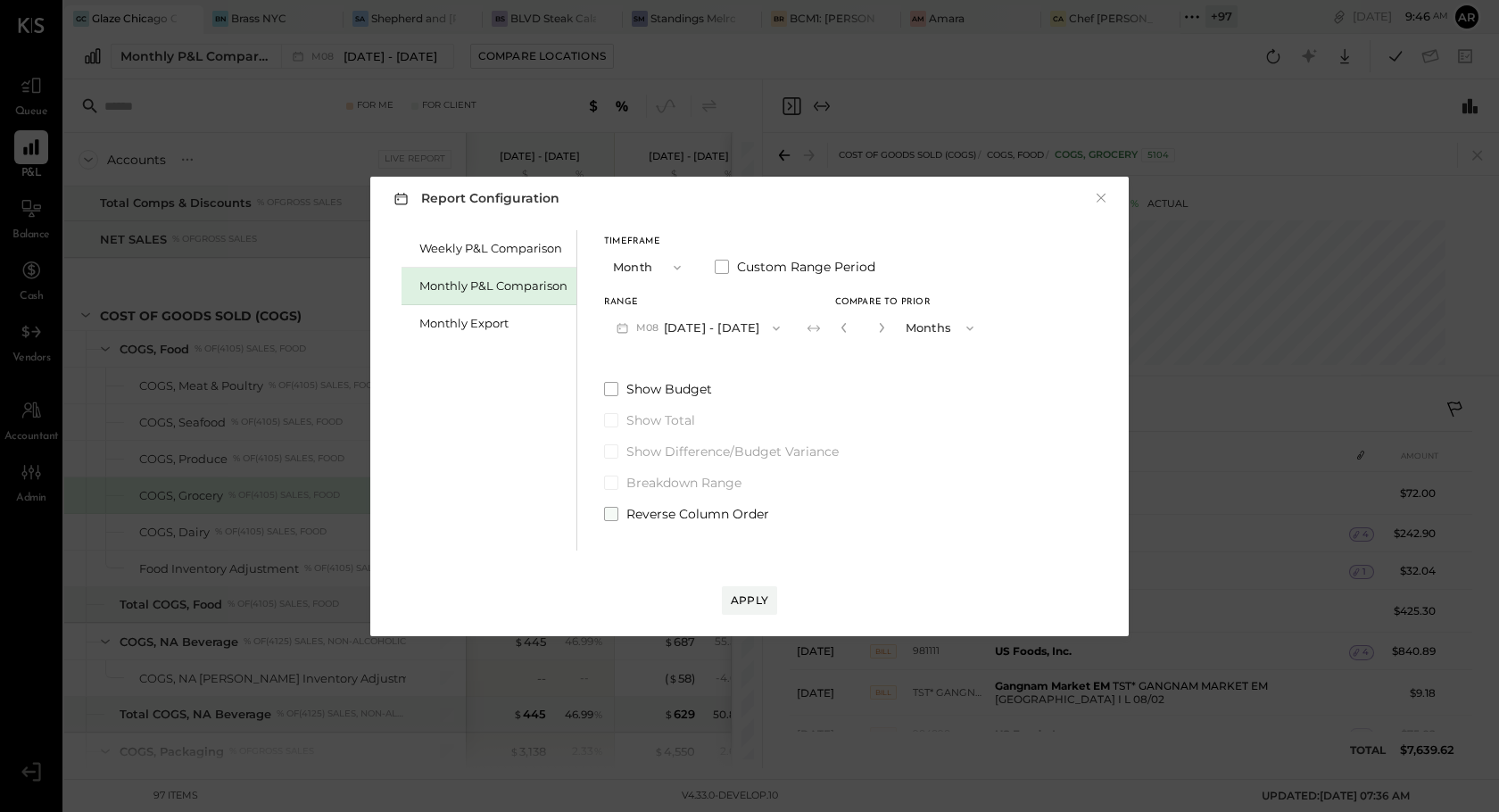
click at [623, 517] on label "Reverse Column Order" at bounding box center [795, 513] width 382 height 17
click at [737, 604] on div "Apply" at bounding box center [750, 600] width 38 height 15
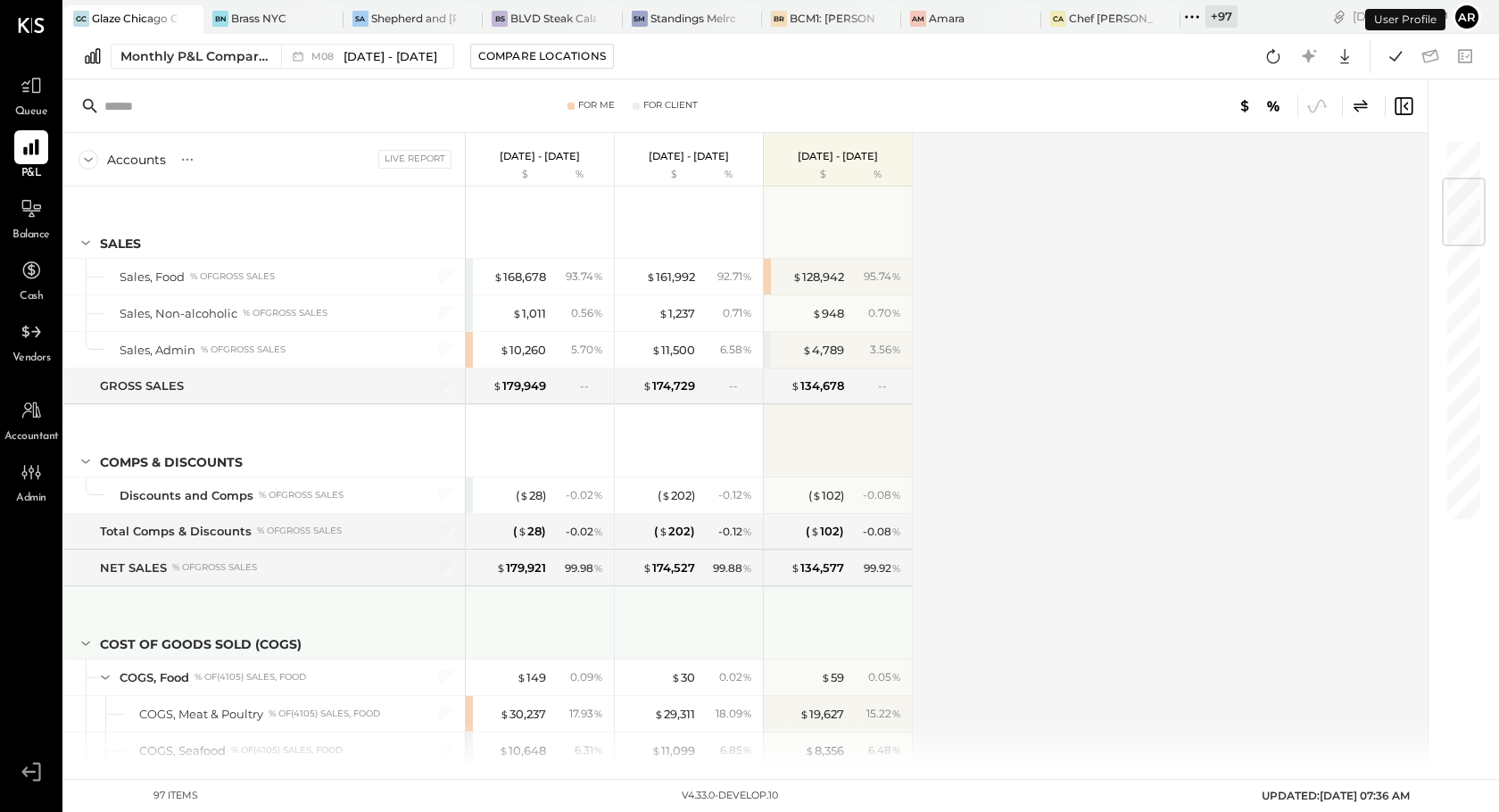
scroll to position [328, 0]
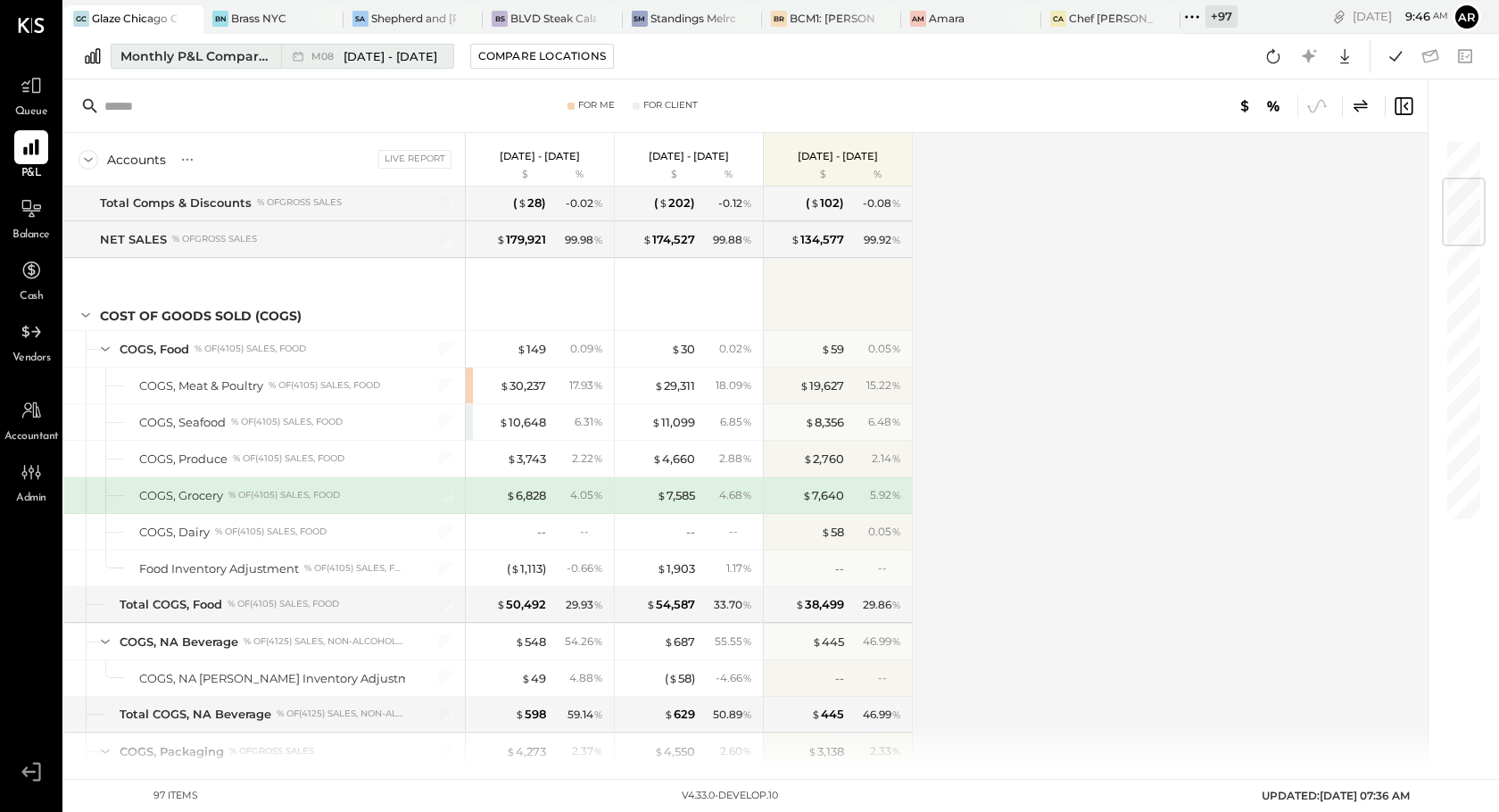
click at [326, 57] on span "M08" at bounding box center [326, 56] width 28 height 10
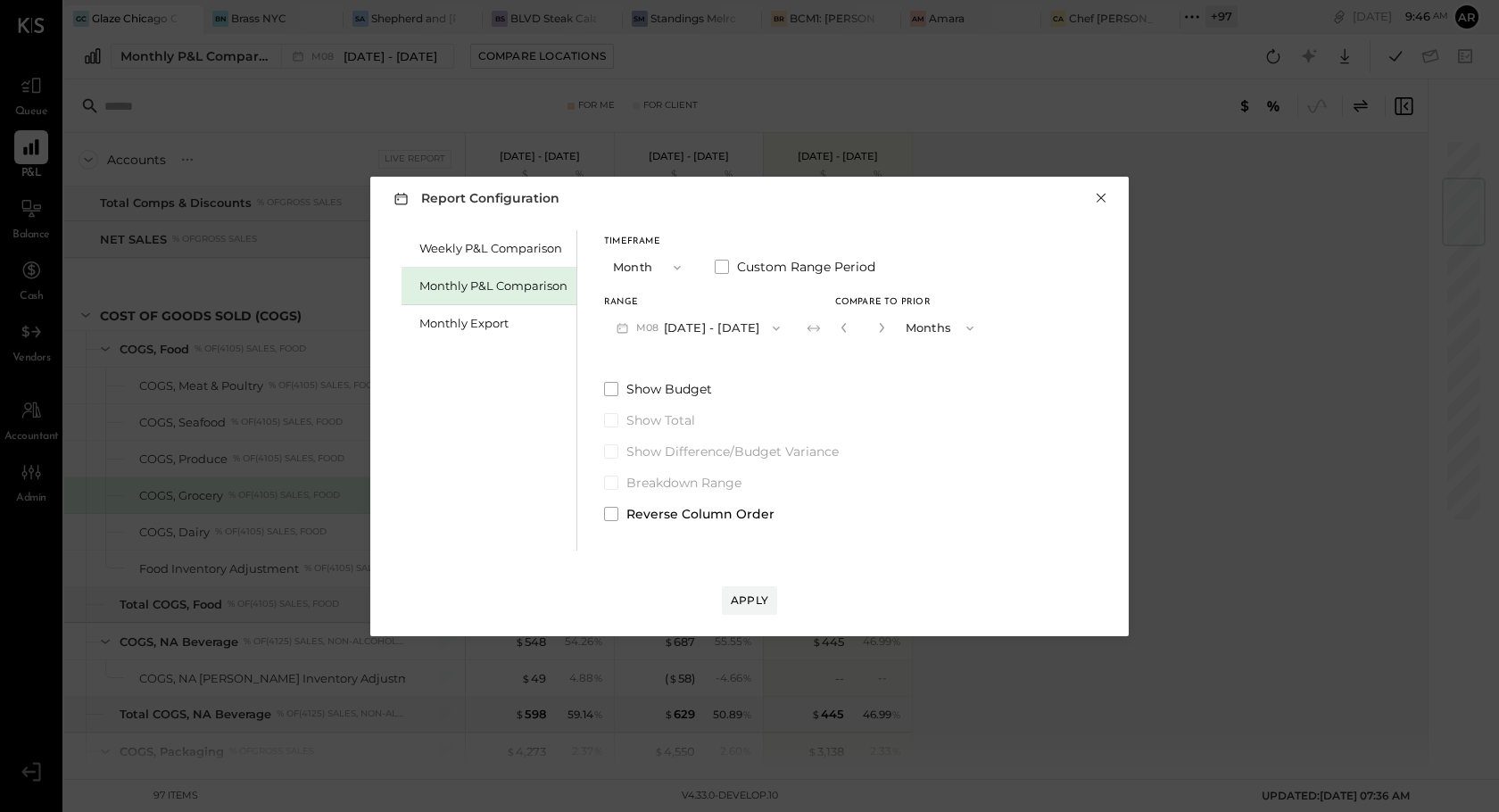
click at [1102, 205] on button "×" at bounding box center [1101, 198] width 16 height 17
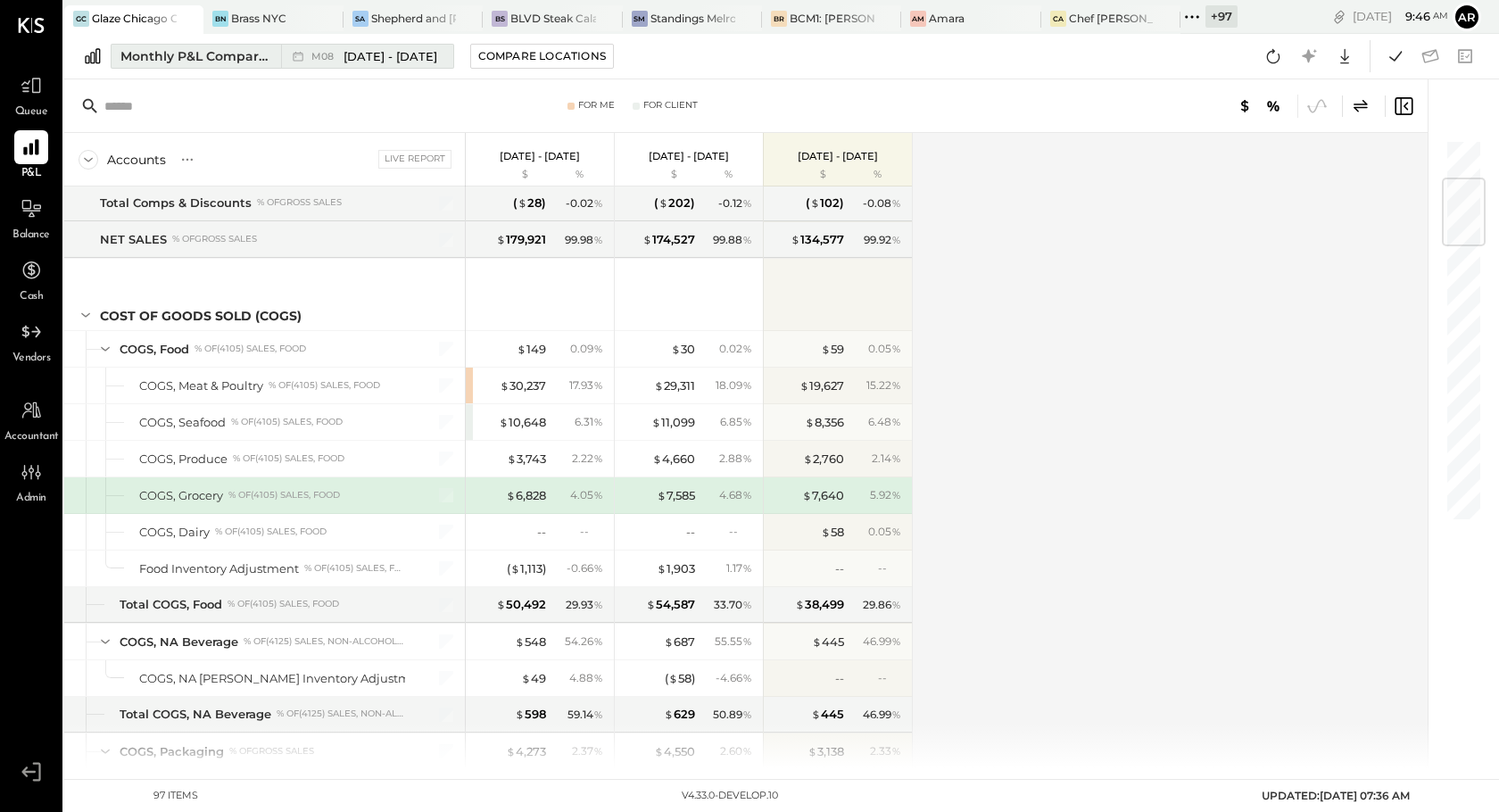
click at [367, 63] on span "[DATE] - [DATE]" at bounding box center [391, 56] width 94 height 17
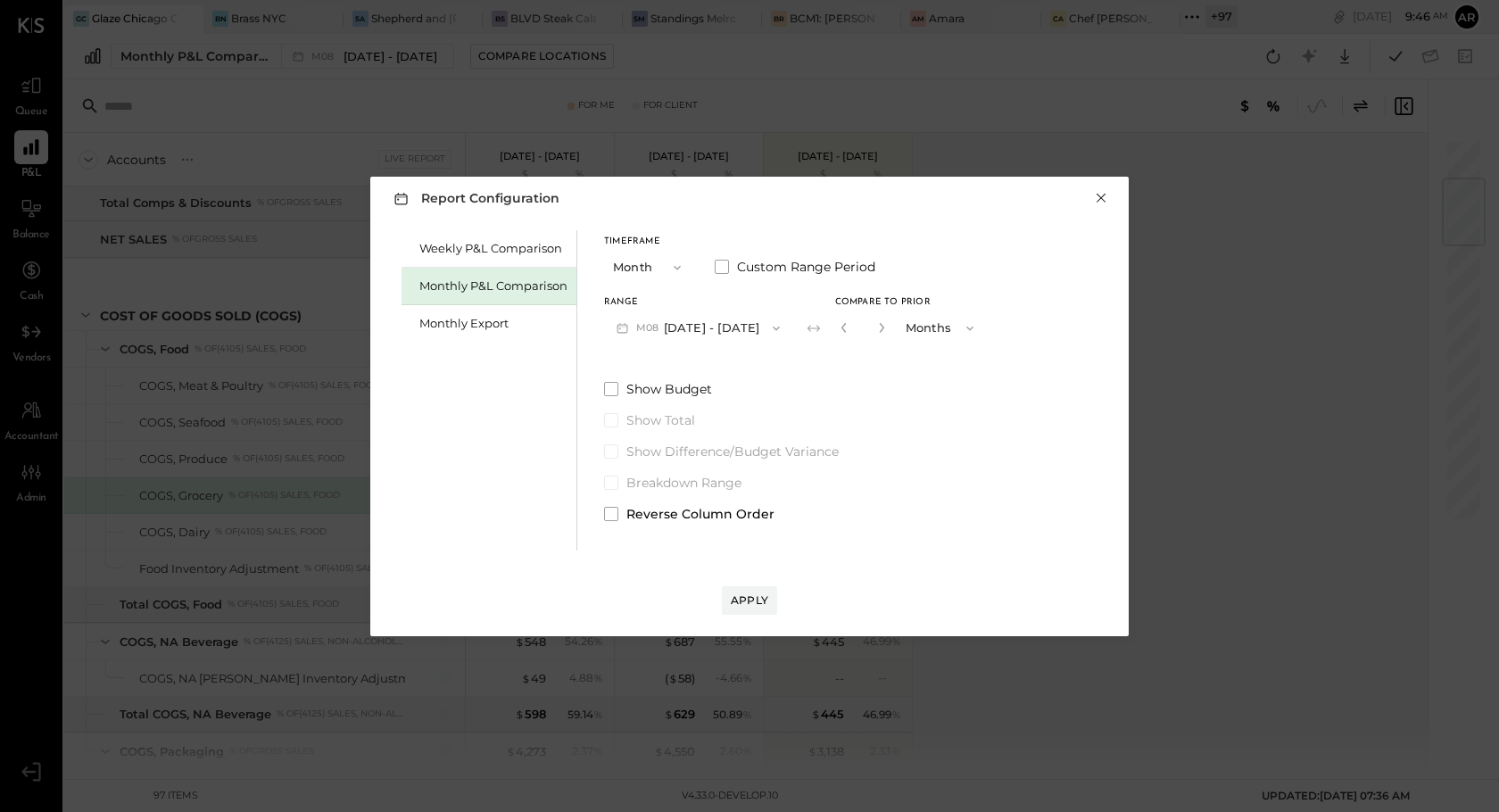
click at [1103, 197] on button "×" at bounding box center [1101, 198] width 16 height 17
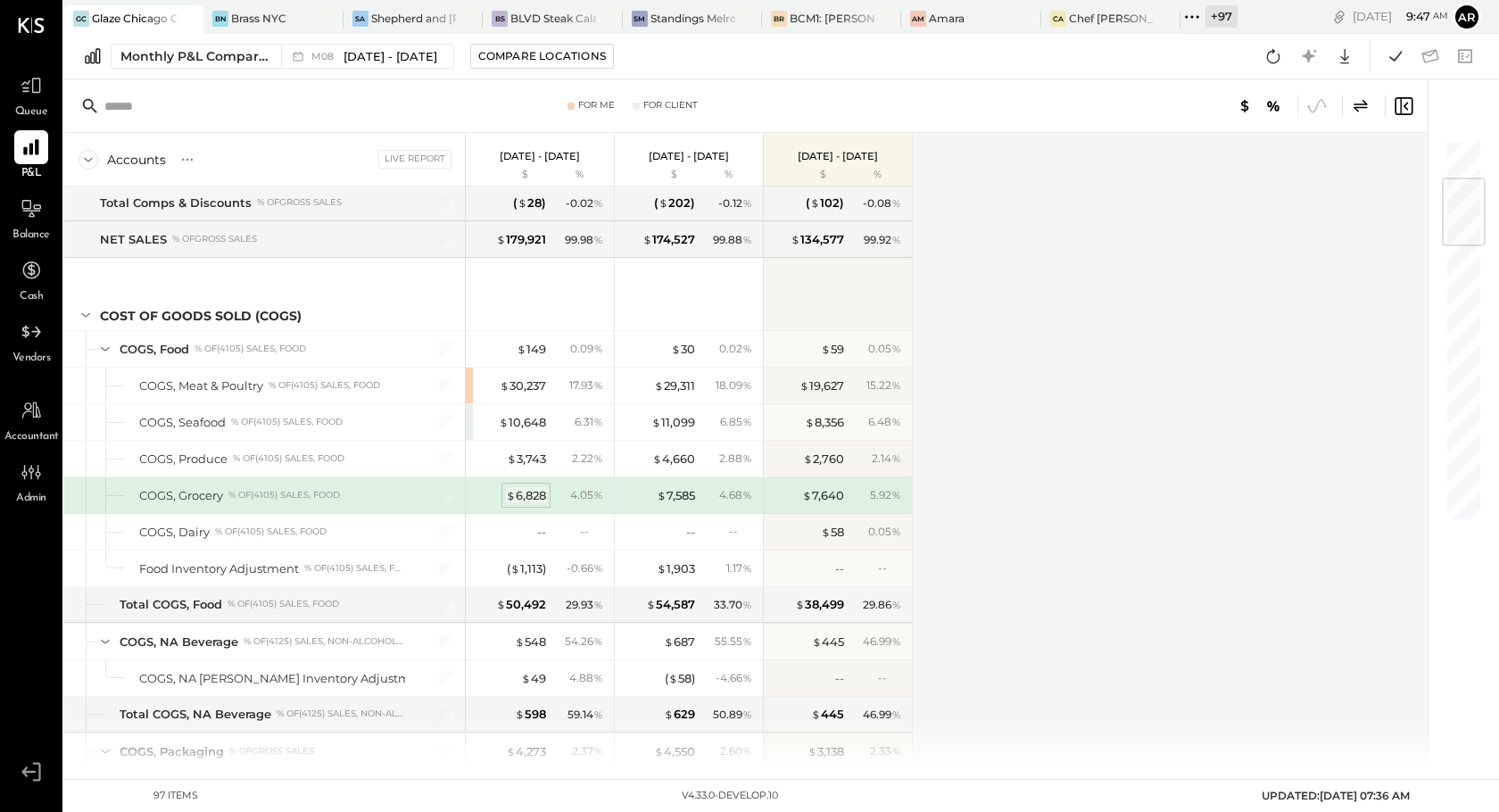
click at [530, 488] on div "$ 6,828" at bounding box center [526, 496] width 40 height 17
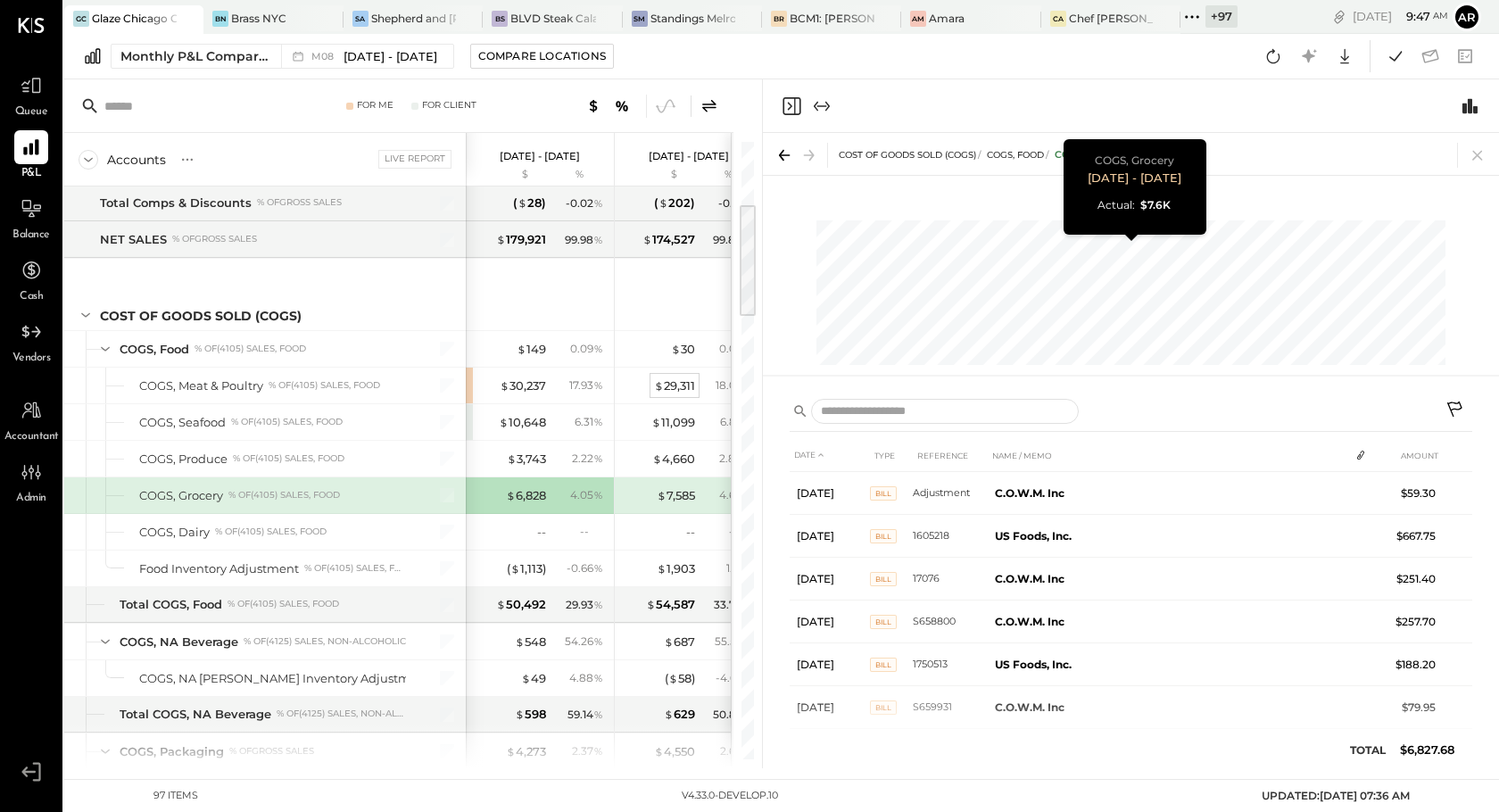
scroll to position [0, 90]
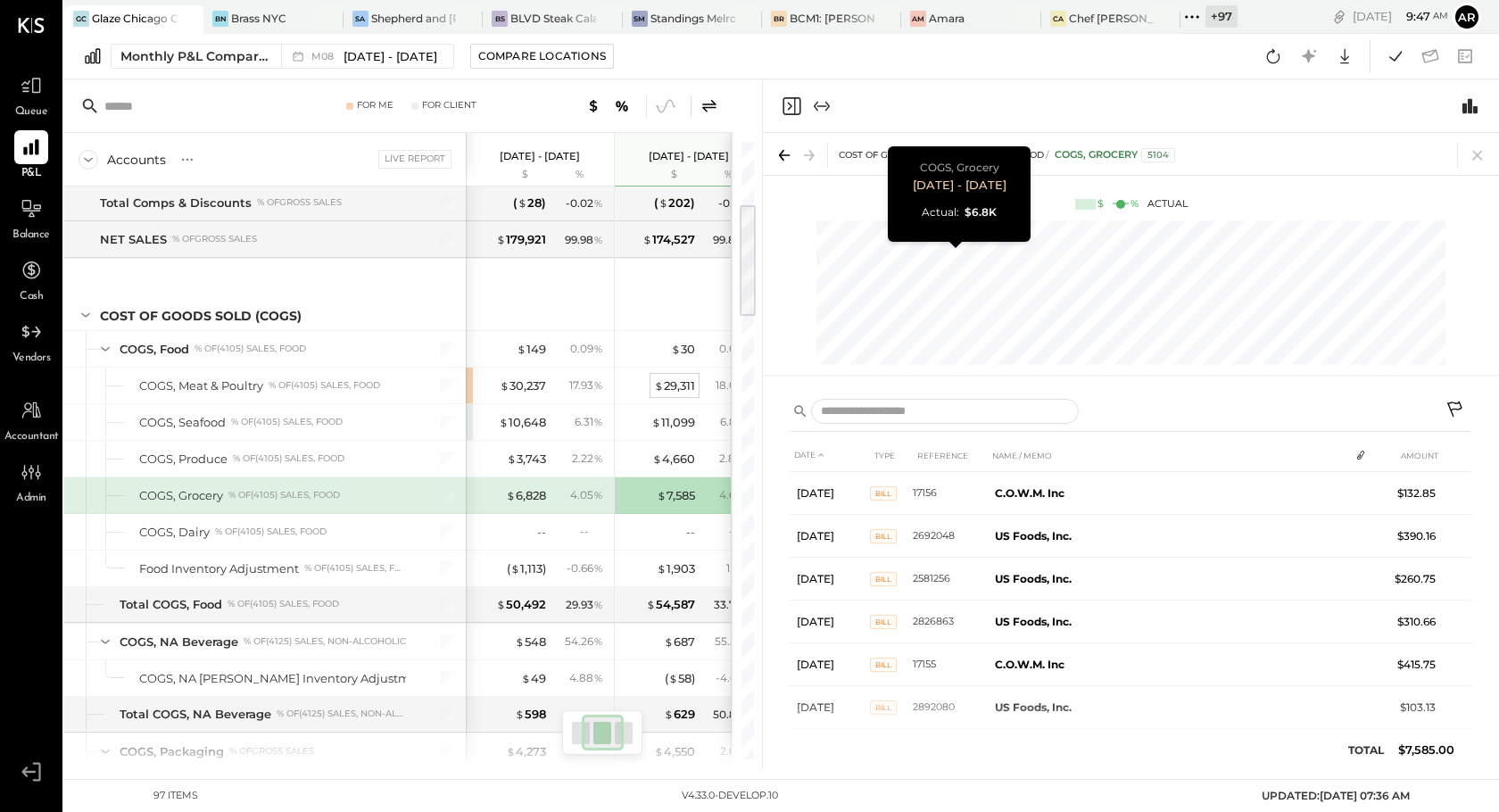
scroll to position [0, 90]
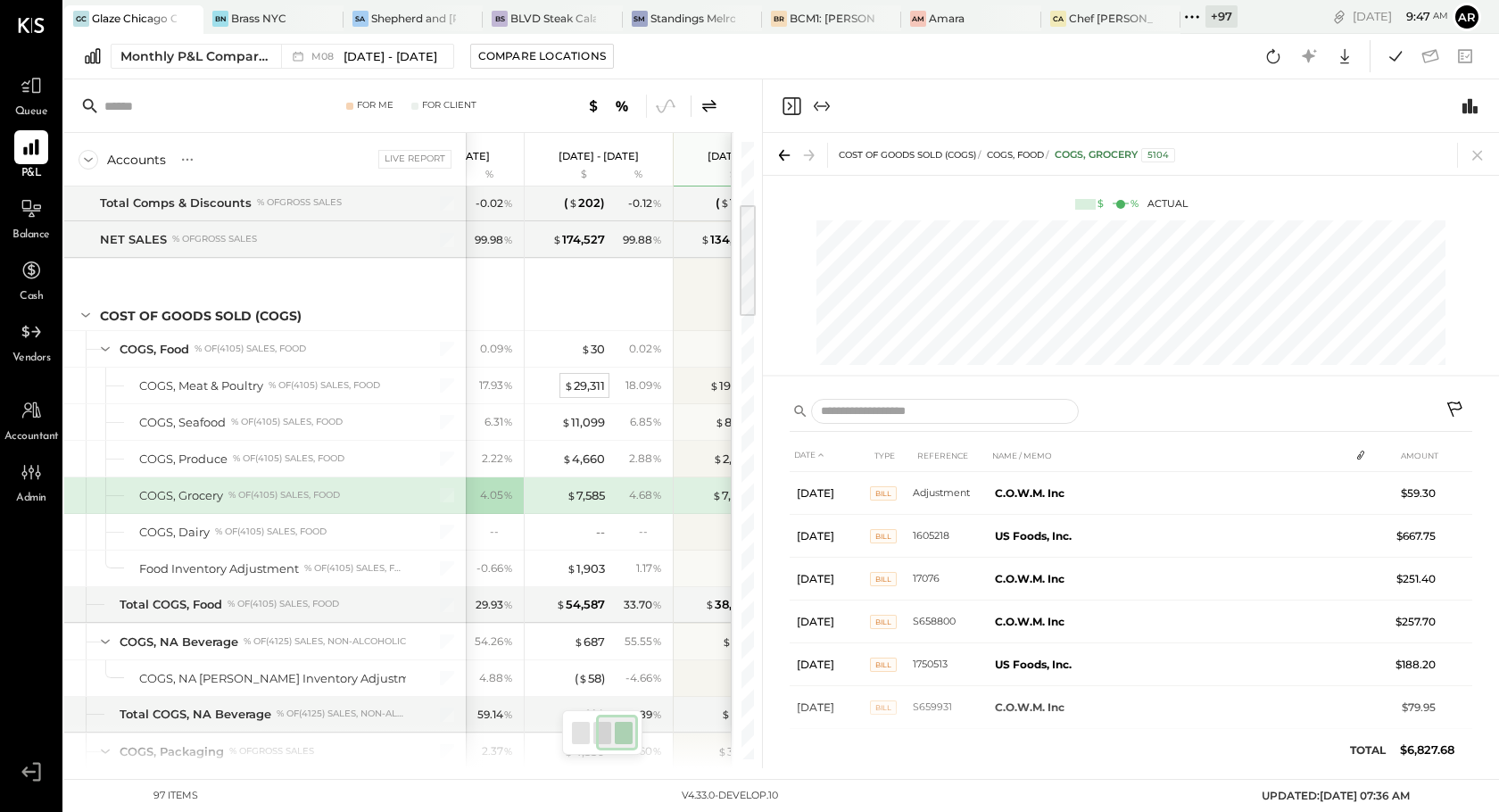
scroll to position [0, 180]
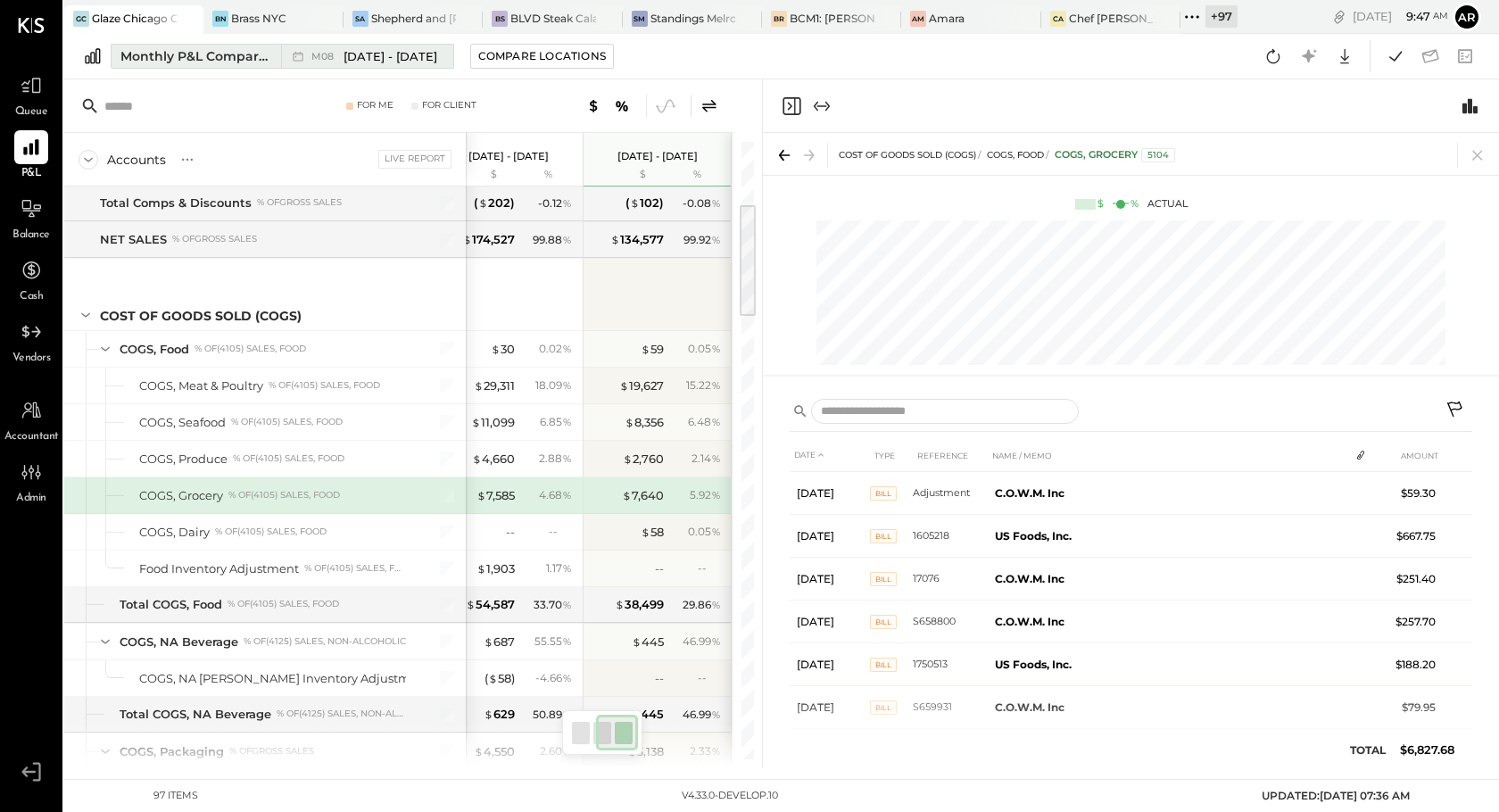
click at [415, 66] on div "M08 Aug 1 - 31, 2025" at bounding box center [363, 56] width 164 height 23
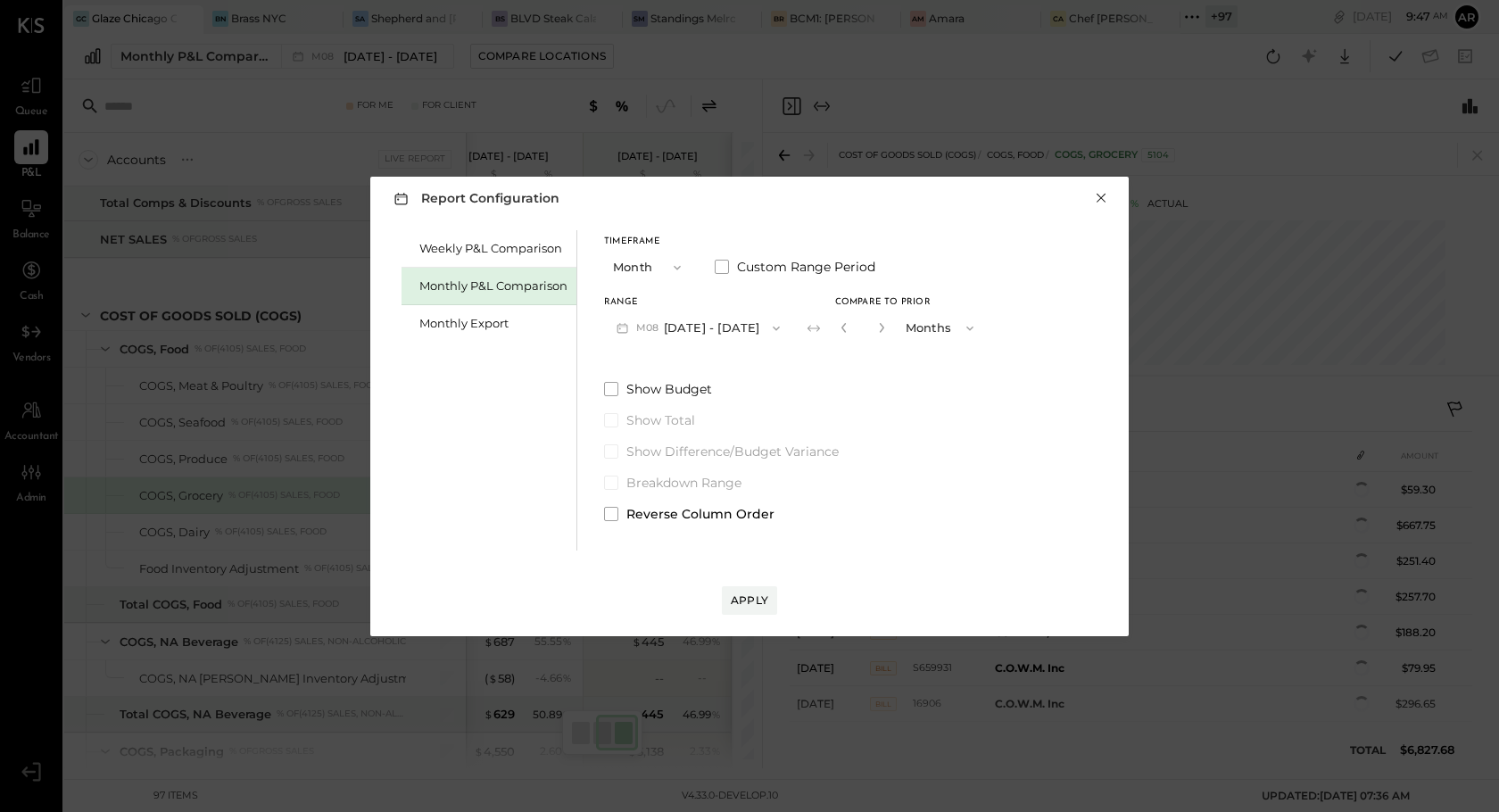
click at [1104, 193] on button "×" at bounding box center [1101, 198] width 16 height 17
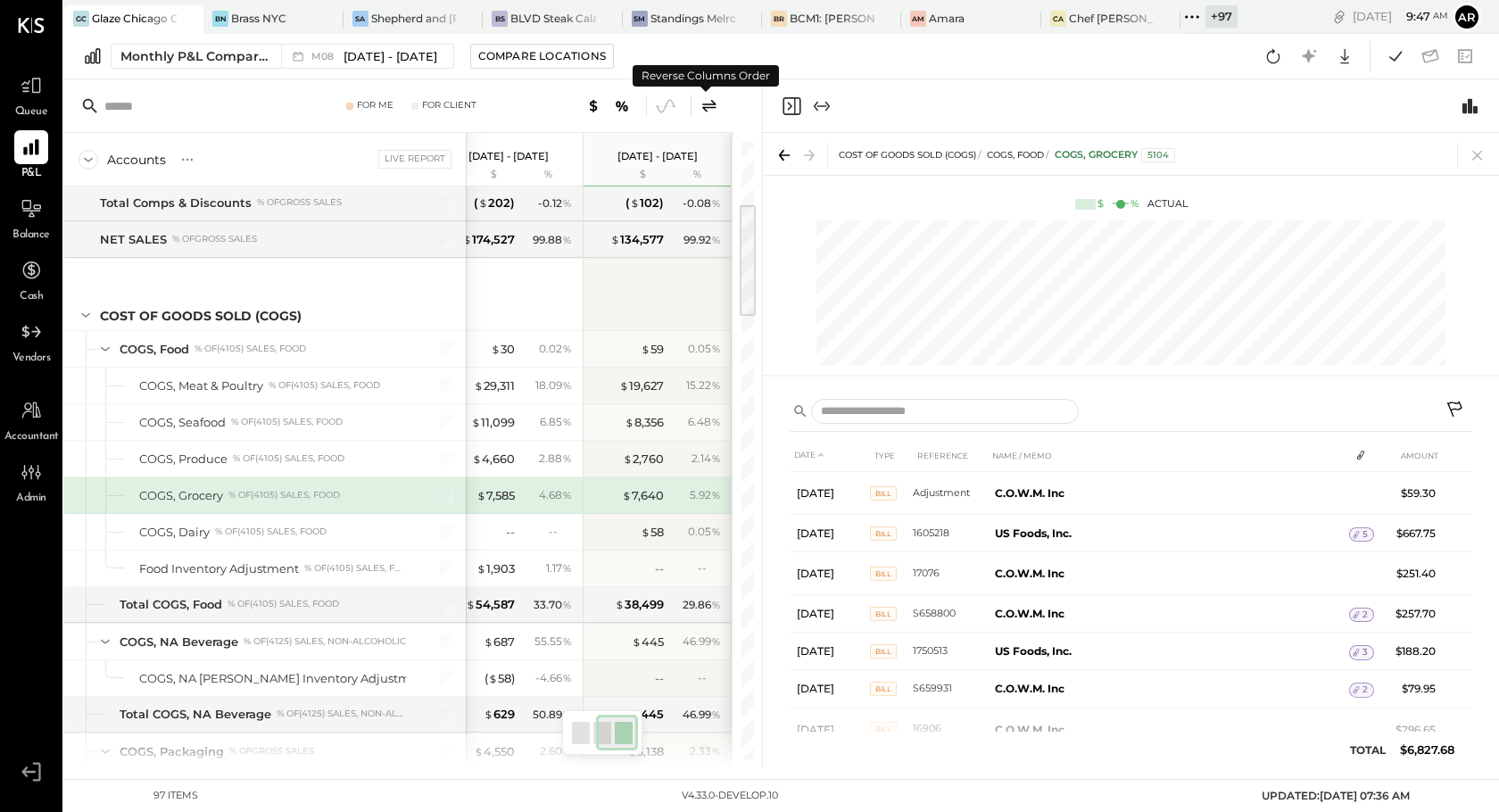
click at [710, 100] on icon at bounding box center [709, 106] width 21 height 21
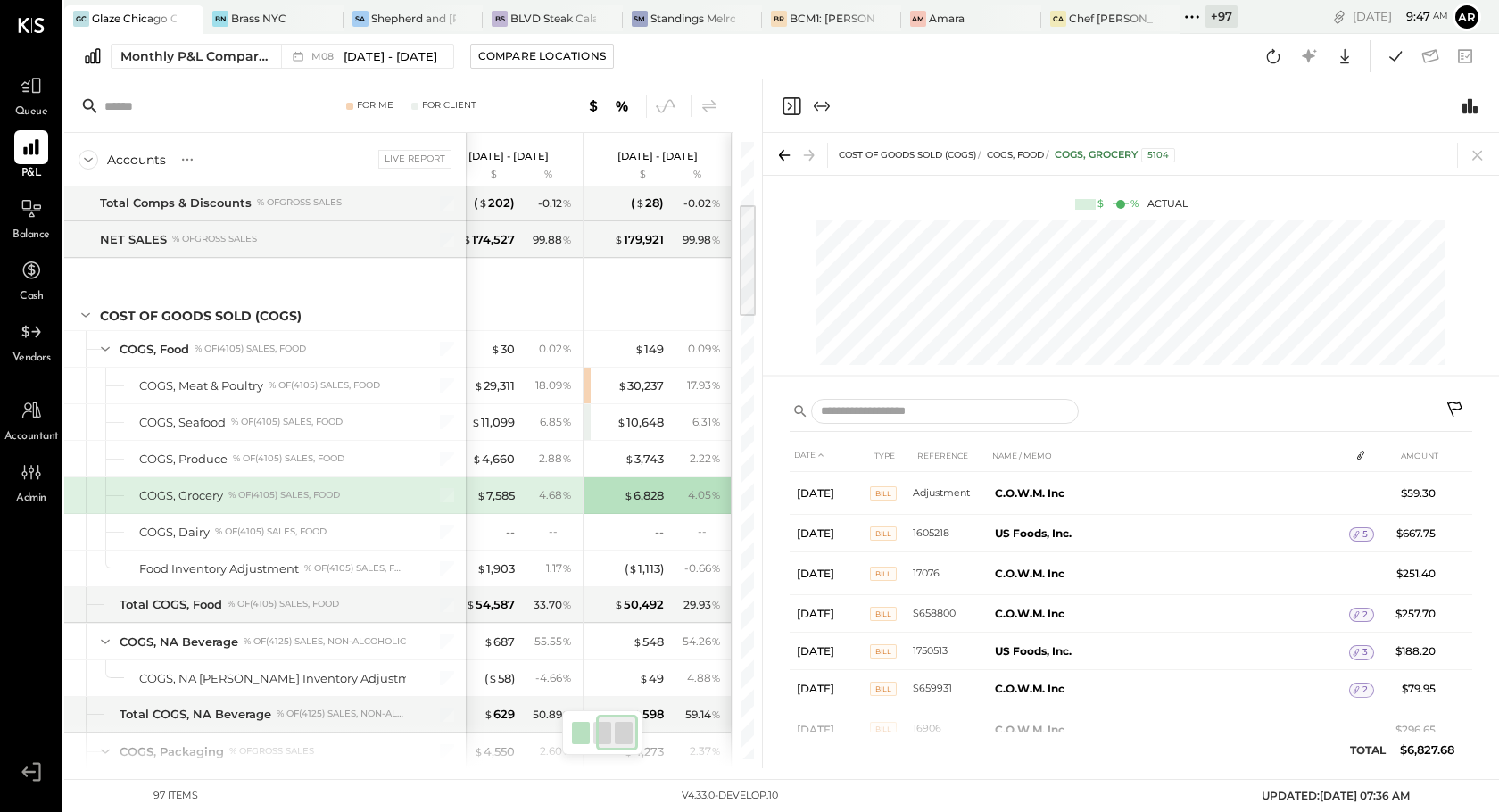
click at [517, 493] on div "$ 7,585 4.68 %" at bounding box center [510, 495] width 134 height 36
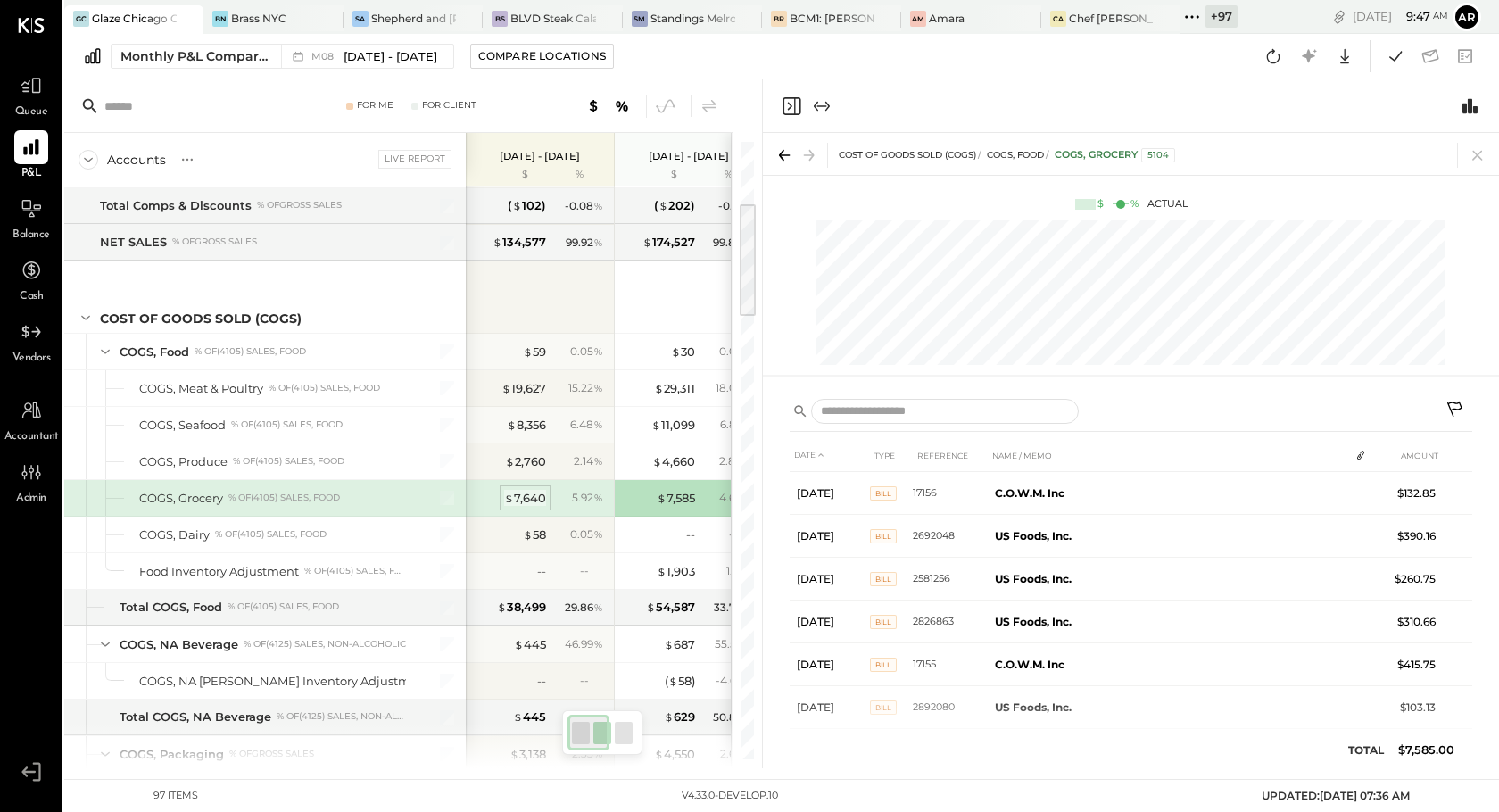
click at [525, 496] on div "$ 7,640" at bounding box center [525, 498] width 42 height 17
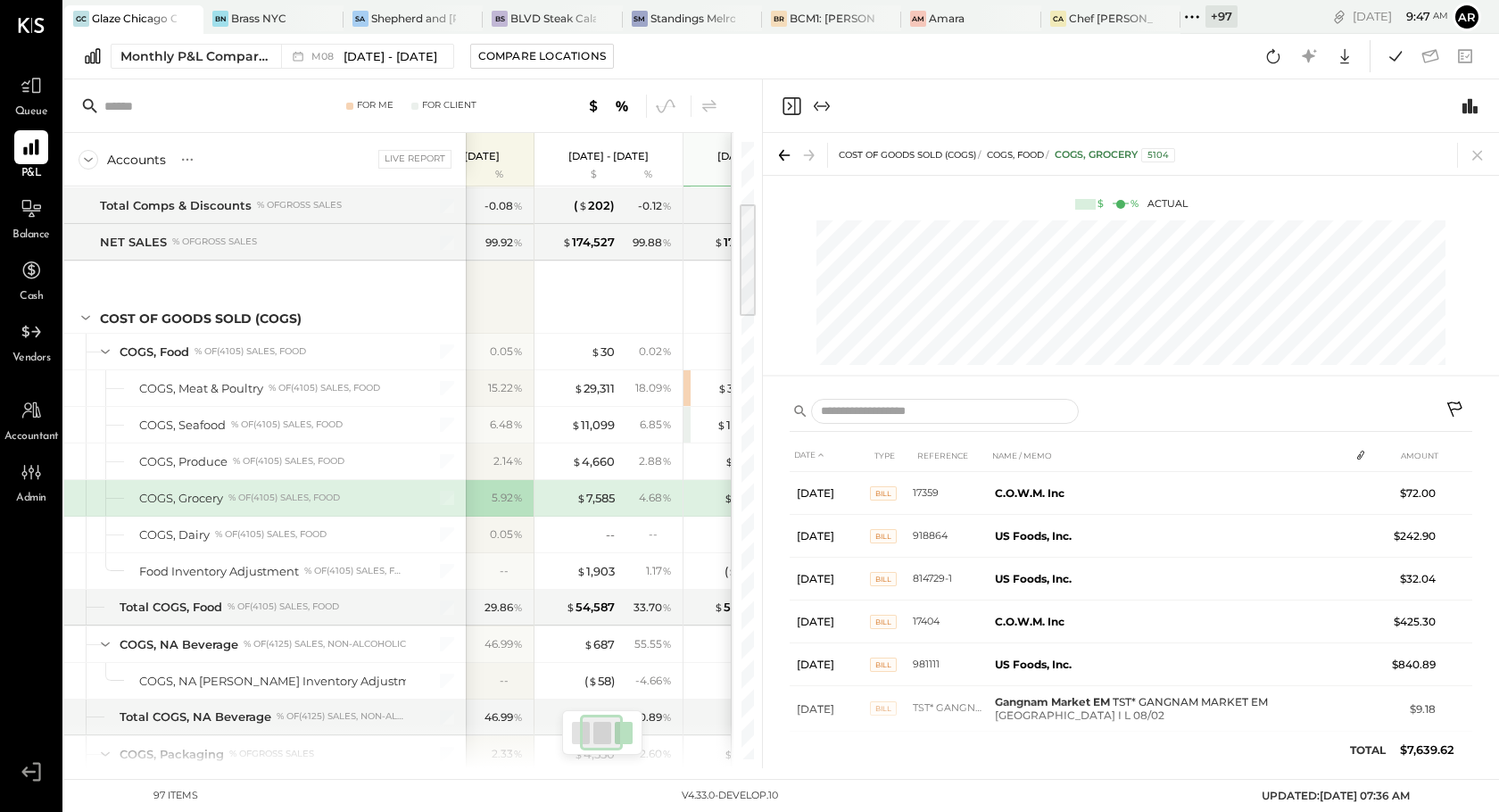
scroll to position [0, 81]
click at [589, 497] on div "$ 7,585" at bounding box center [595, 498] width 39 height 17
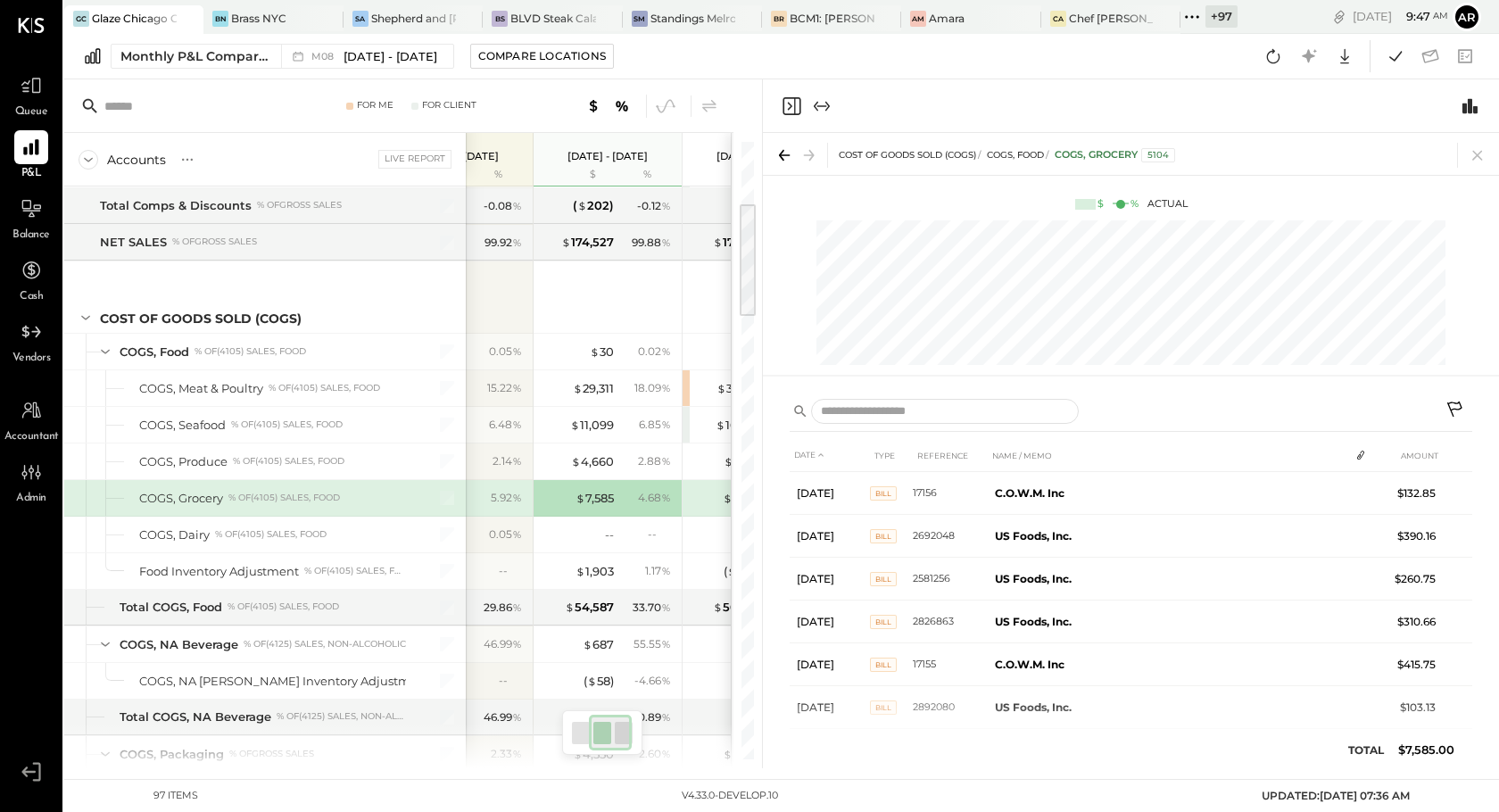
scroll to position [0, 154]
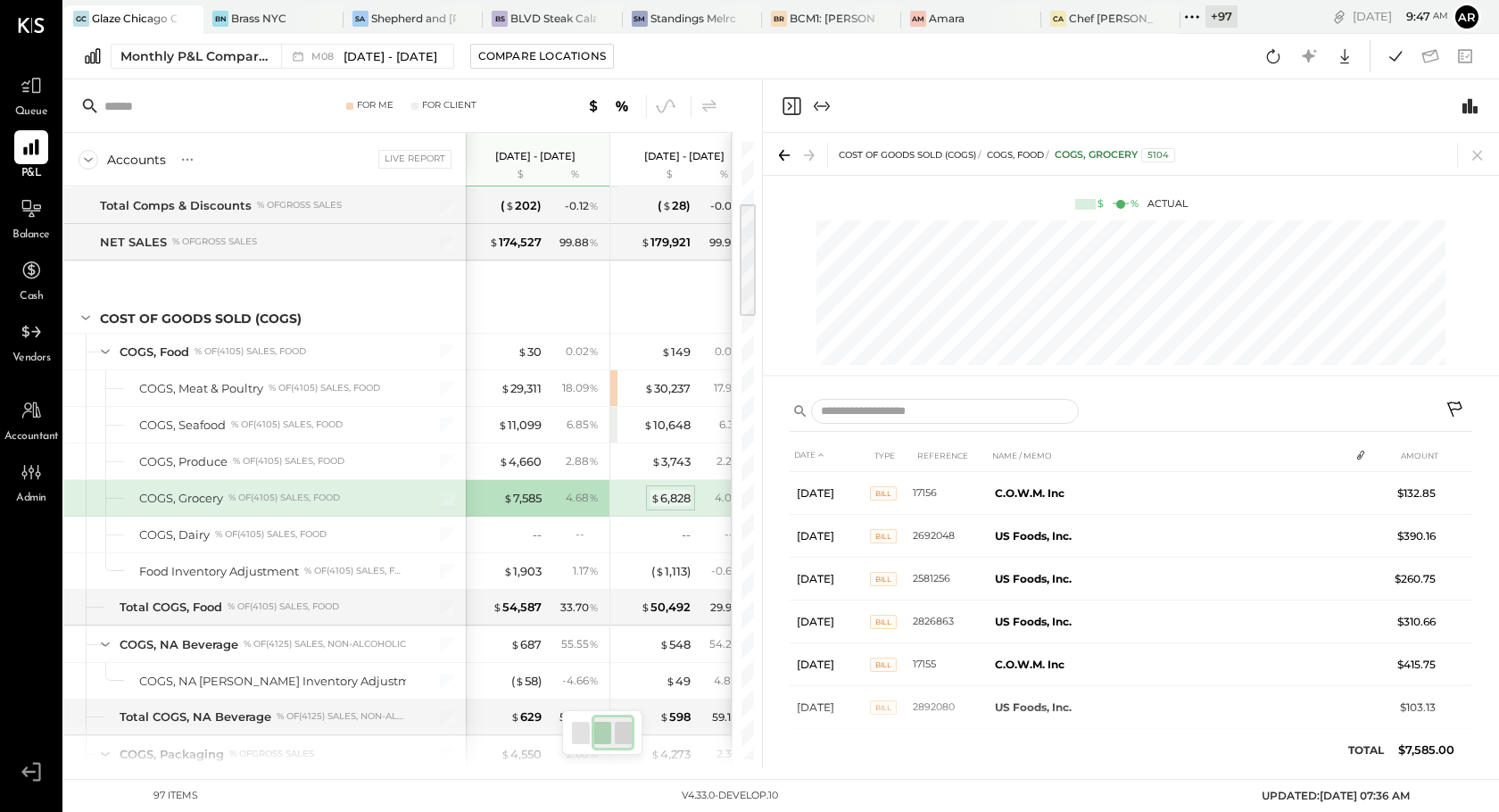
click at [670, 492] on div "$ 6,828" at bounding box center [670, 498] width 40 height 17
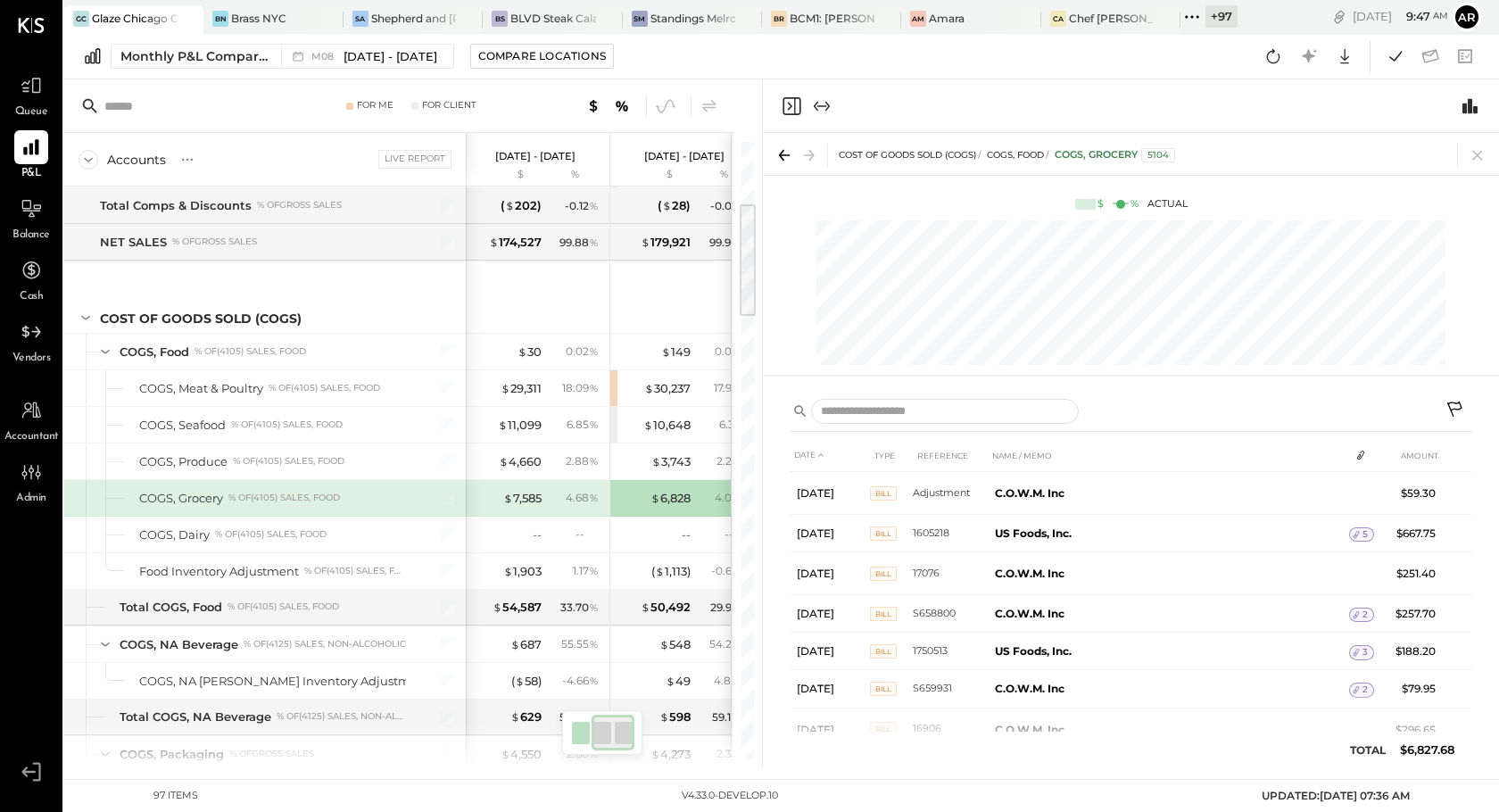
click at [554, 504] on div "4.68 %" at bounding box center [575, 497] width 58 height 16
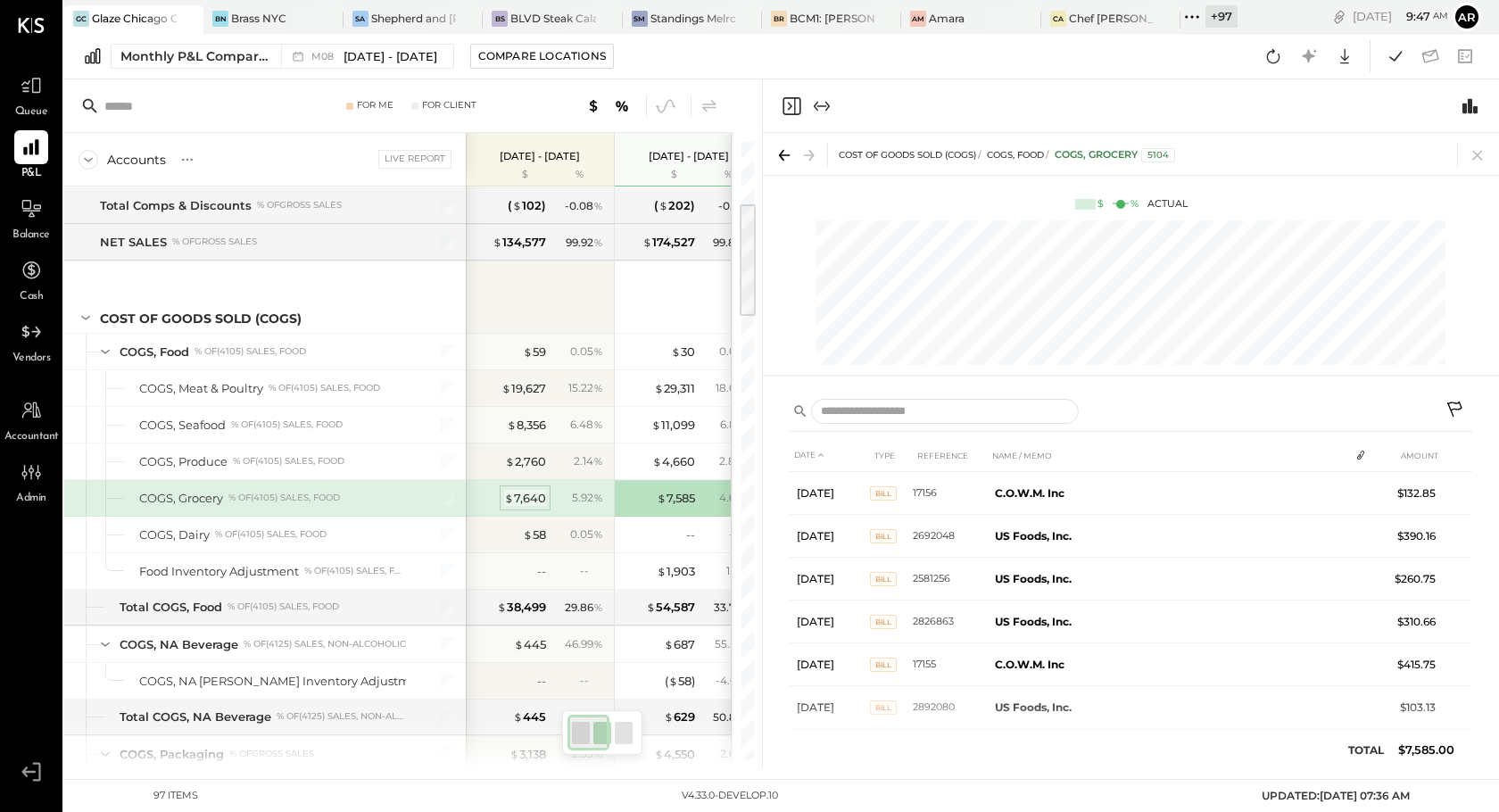
click at [505, 500] on span "$" at bounding box center [509, 498] width 10 height 15
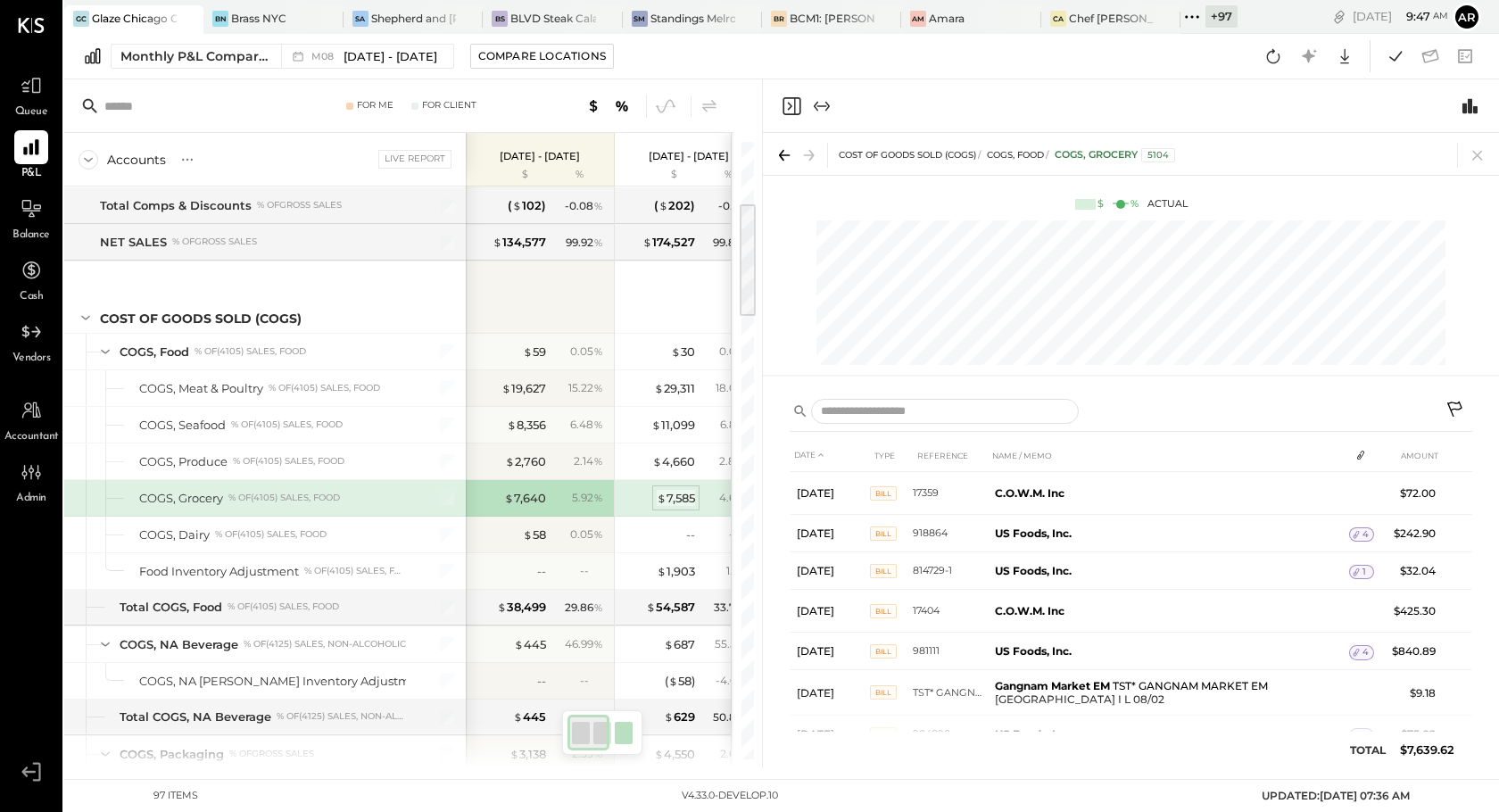
click at [658, 494] on span "$" at bounding box center [661, 498] width 10 height 15
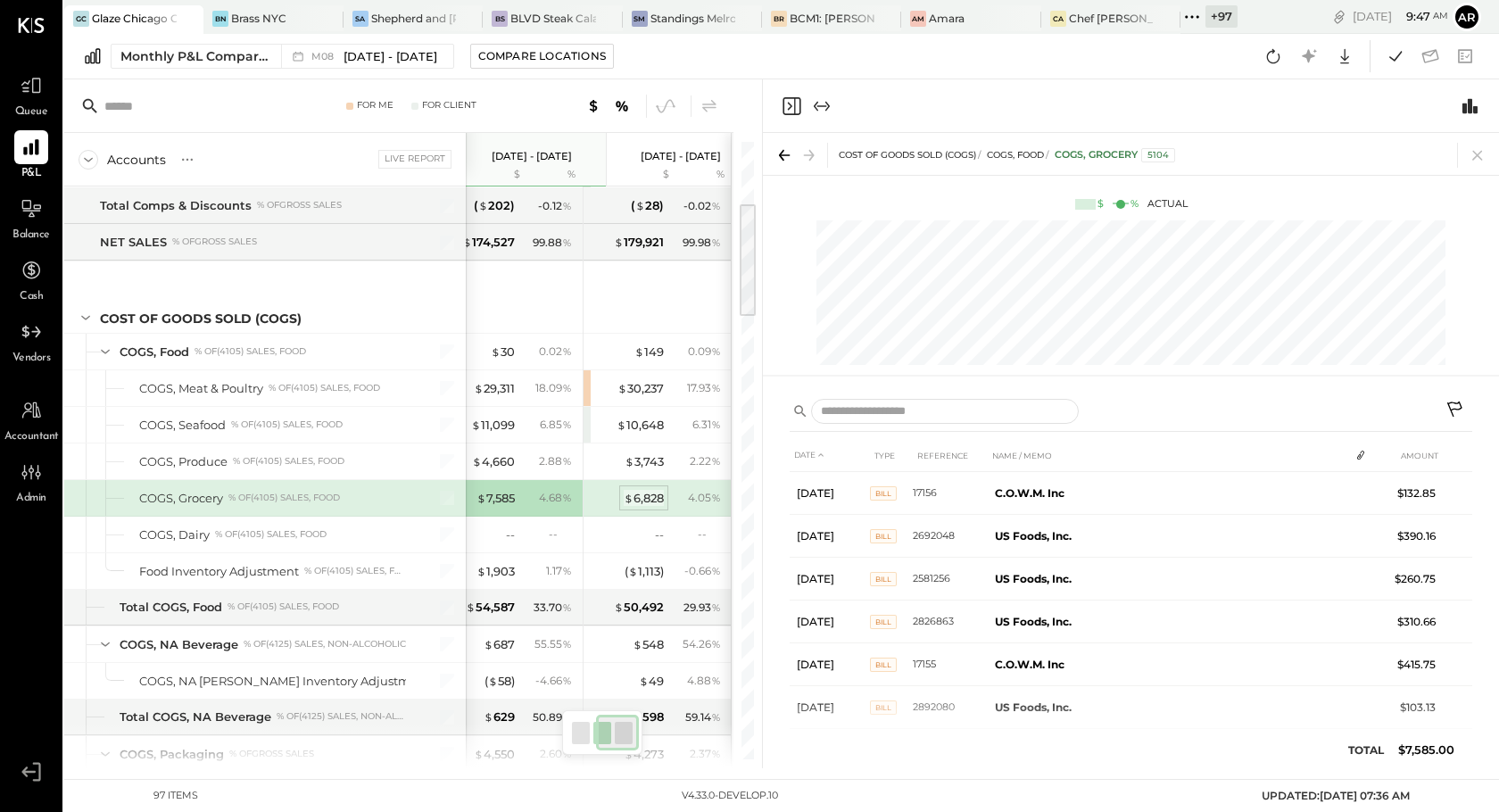
scroll to position [0, 180]
click at [633, 505] on div "$ 6,828" at bounding box center [644, 498] width 40 height 17
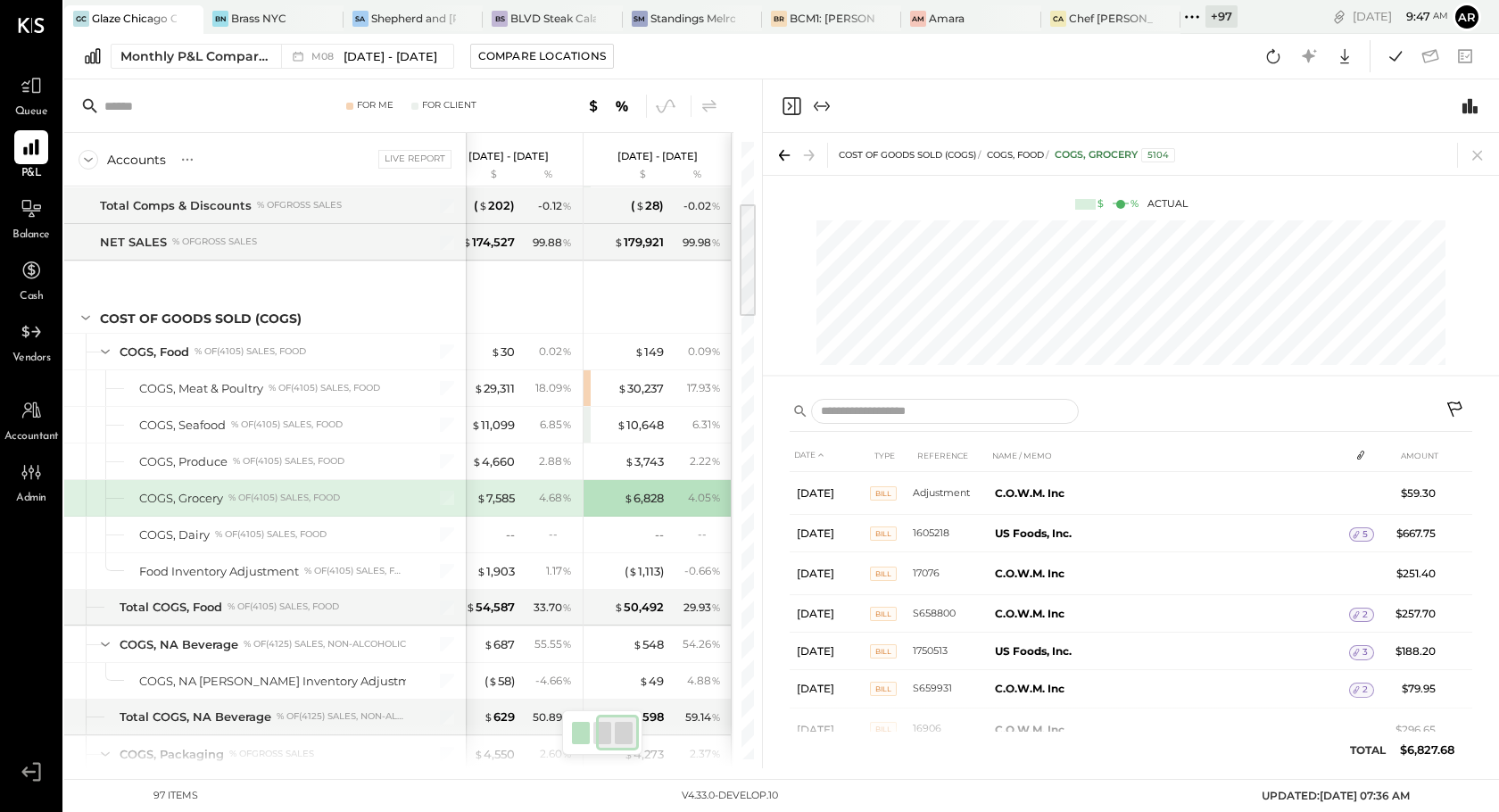
click at [1457, 401] on icon at bounding box center [1456, 411] width 21 height 21
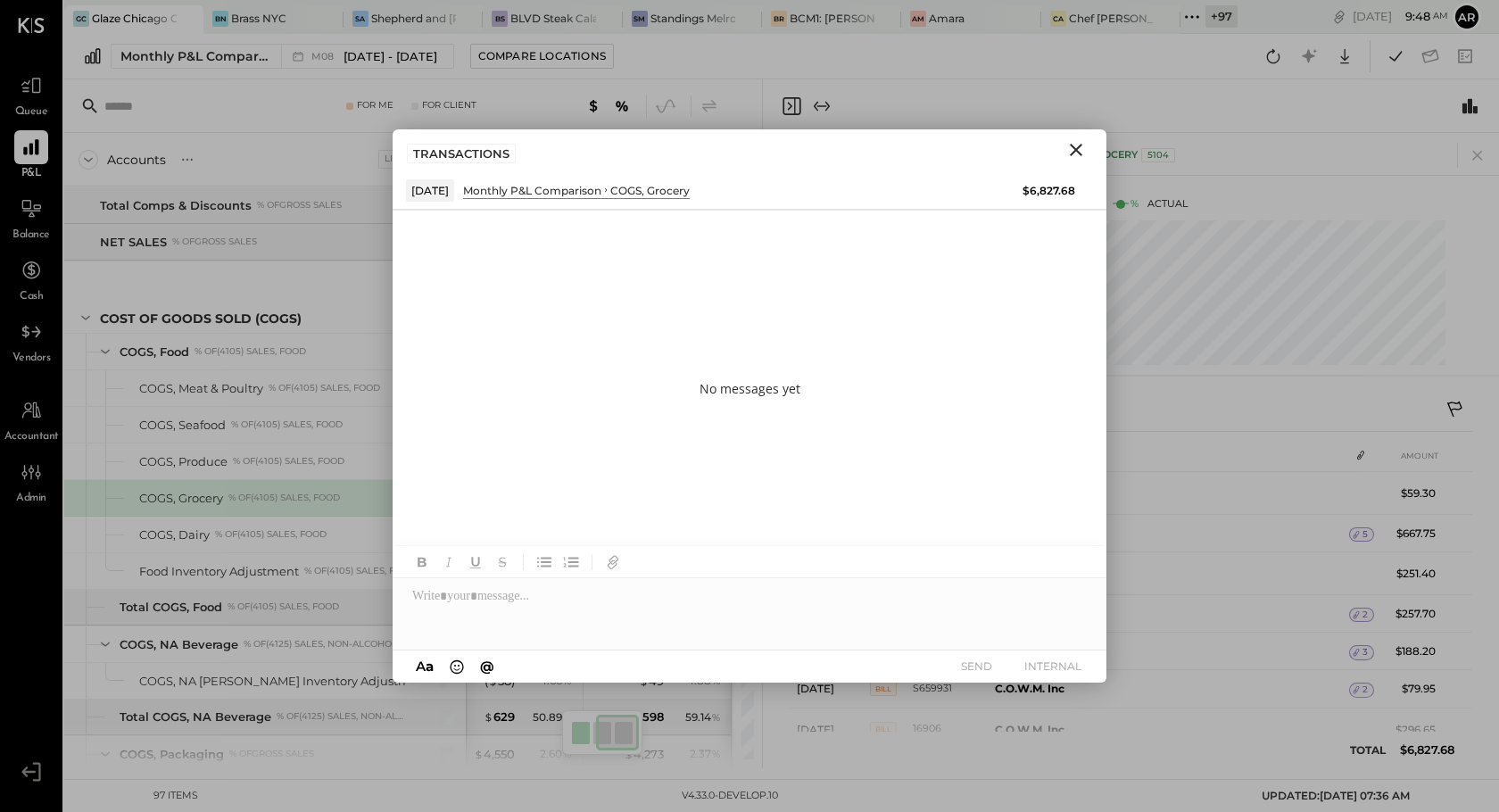
click at [1076, 143] on icon "Close" at bounding box center [1076, 149] width 21 height 21
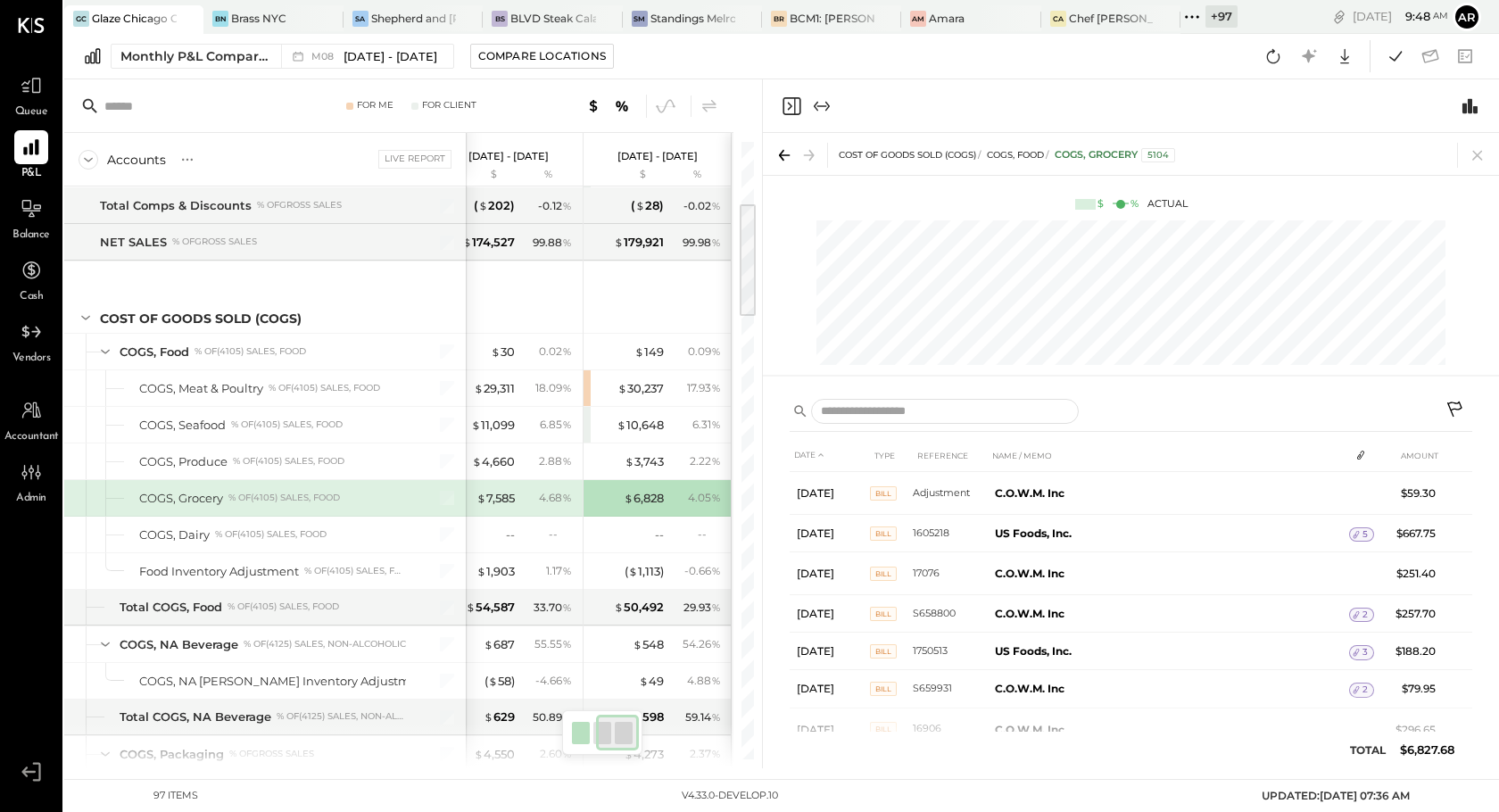
click at [1455, 413] on icon at bounding box center [1456, 411] width 21 height 21
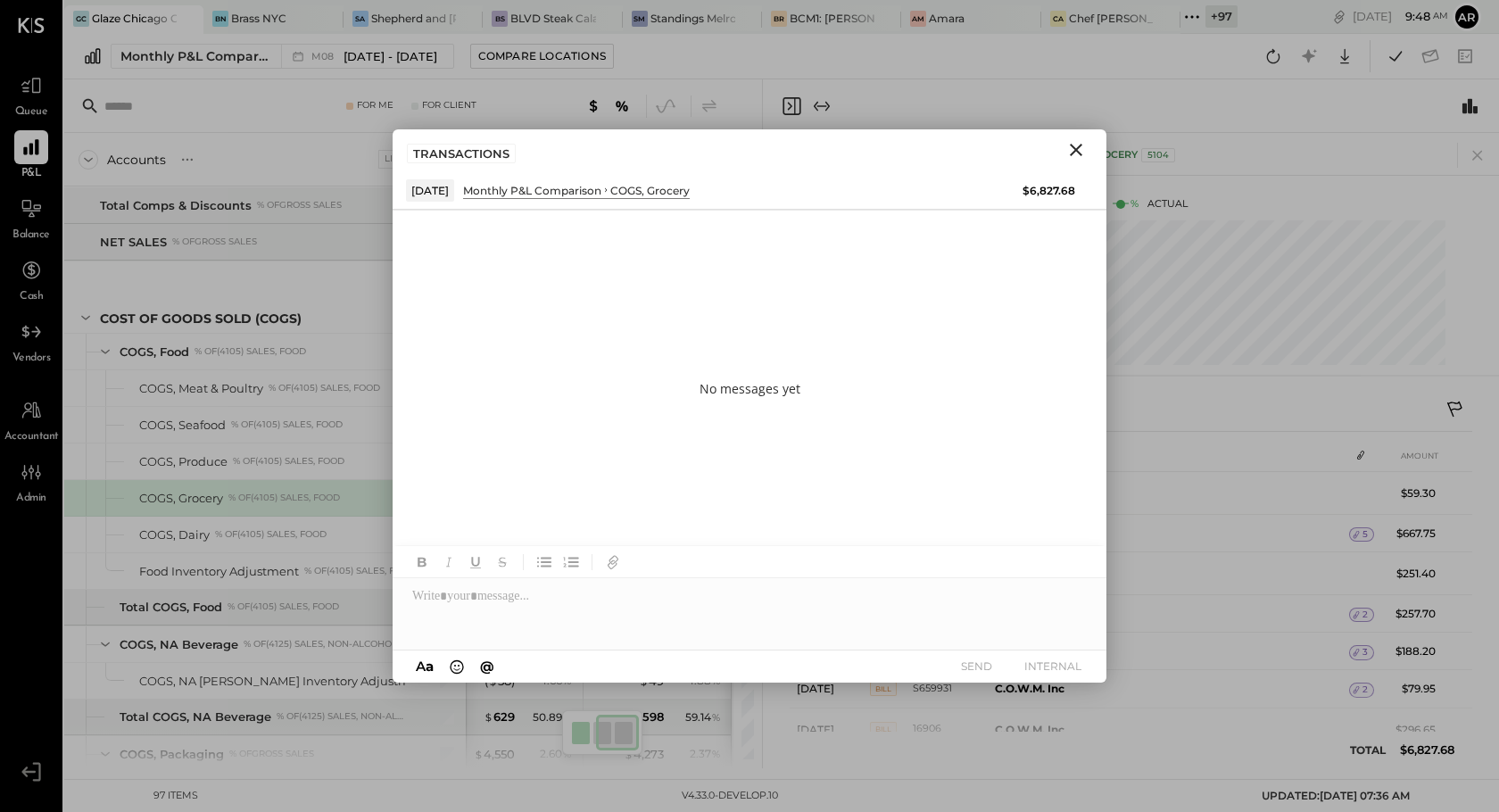
click at [1082, 141] on icon "Close" at bounding box center [1076, 149] width 21 height 21
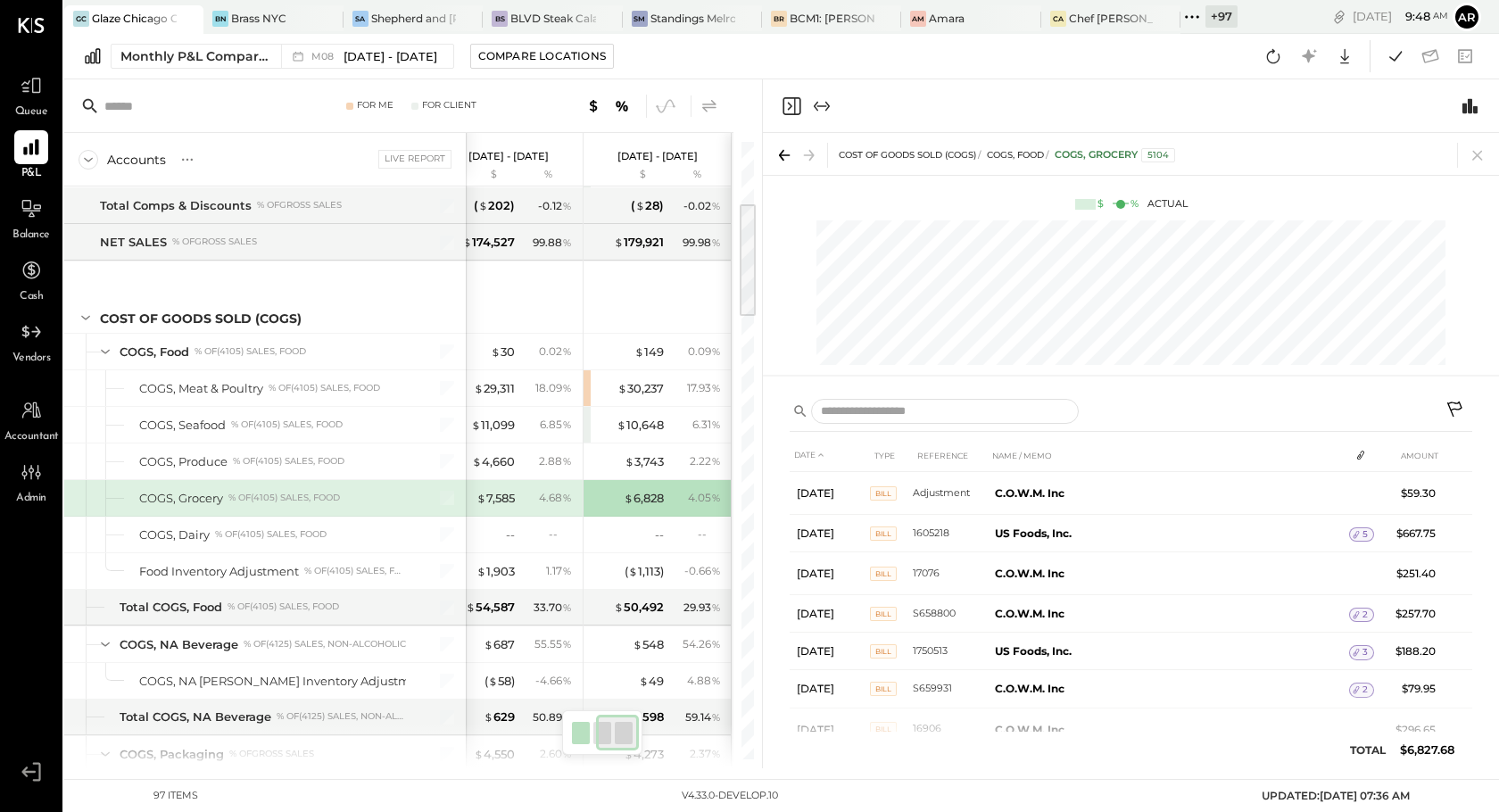
click at [707, 109] on icon at bounding box center [709, 106] width 21 height 21
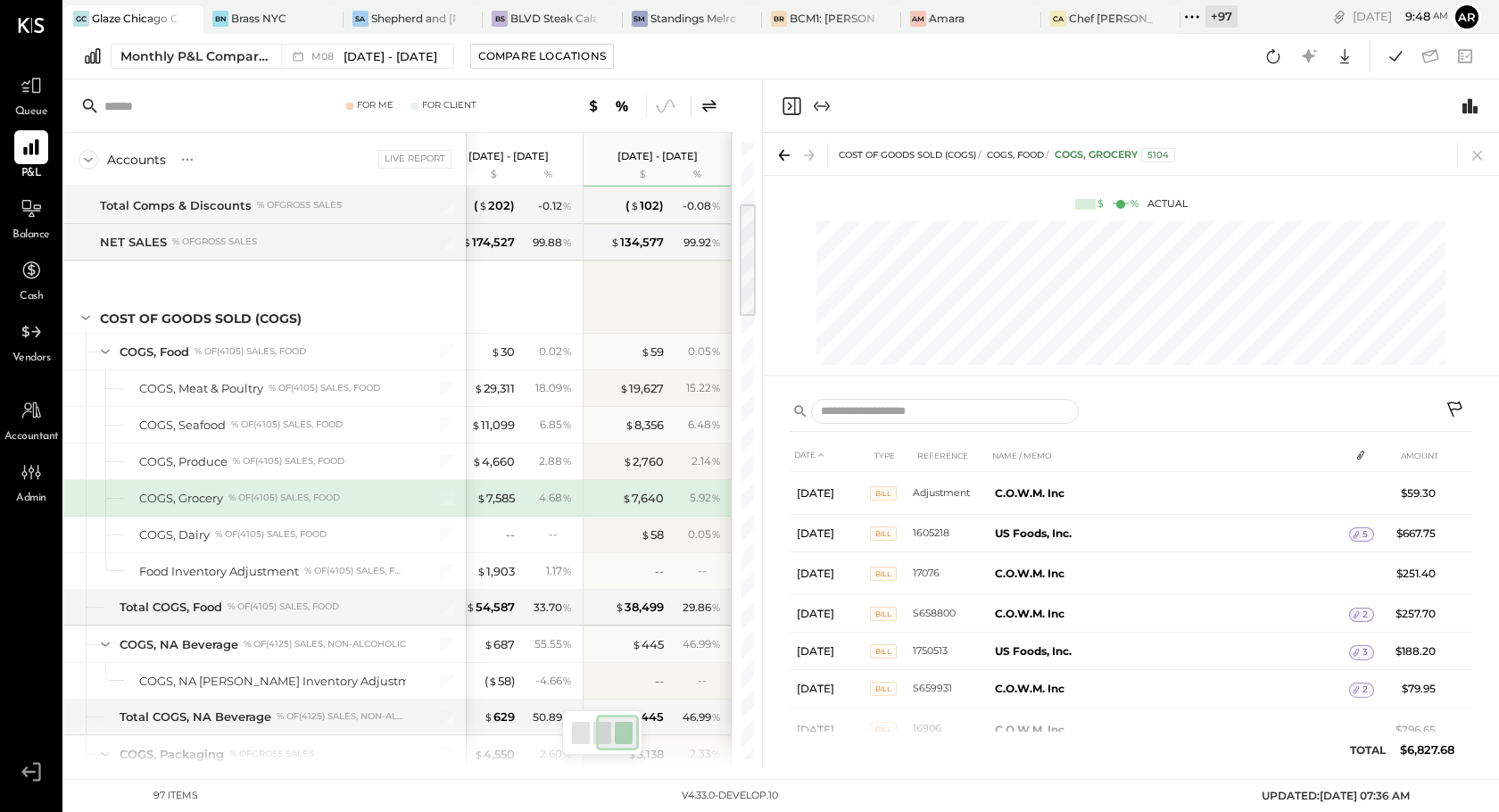
click at [1459, 411] on icon at bounding box center [1456, 411] width 21 height 21
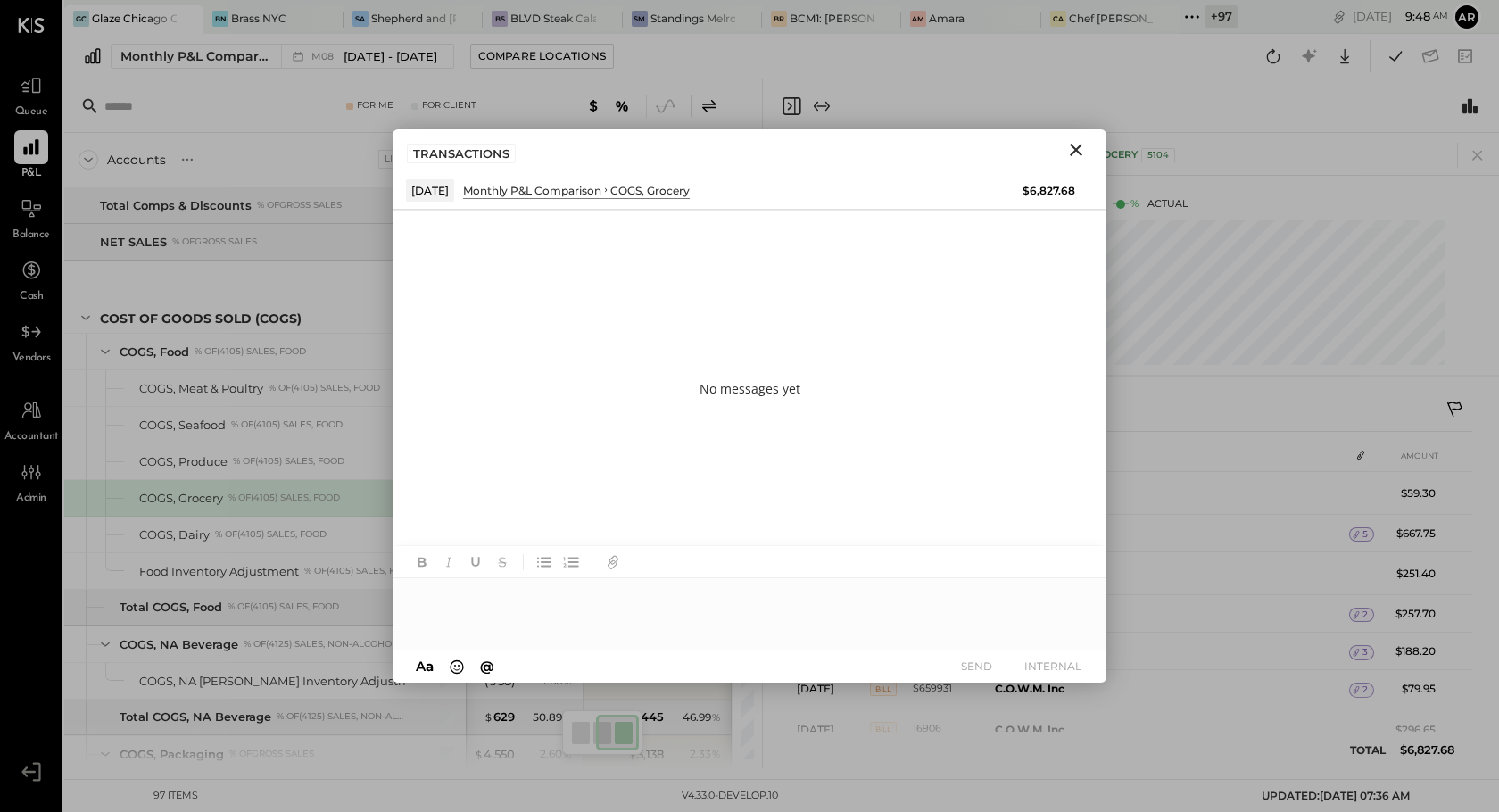
click at [1079, 135] on div "TRANSACTIONS" at bounding box center [750, 150] width 714 height 41
click at [1072, 161] on button "Close" at bounding box center [1076, 149] width 32 height 23
